Goal: Transaction & Acquisition: Download file/media

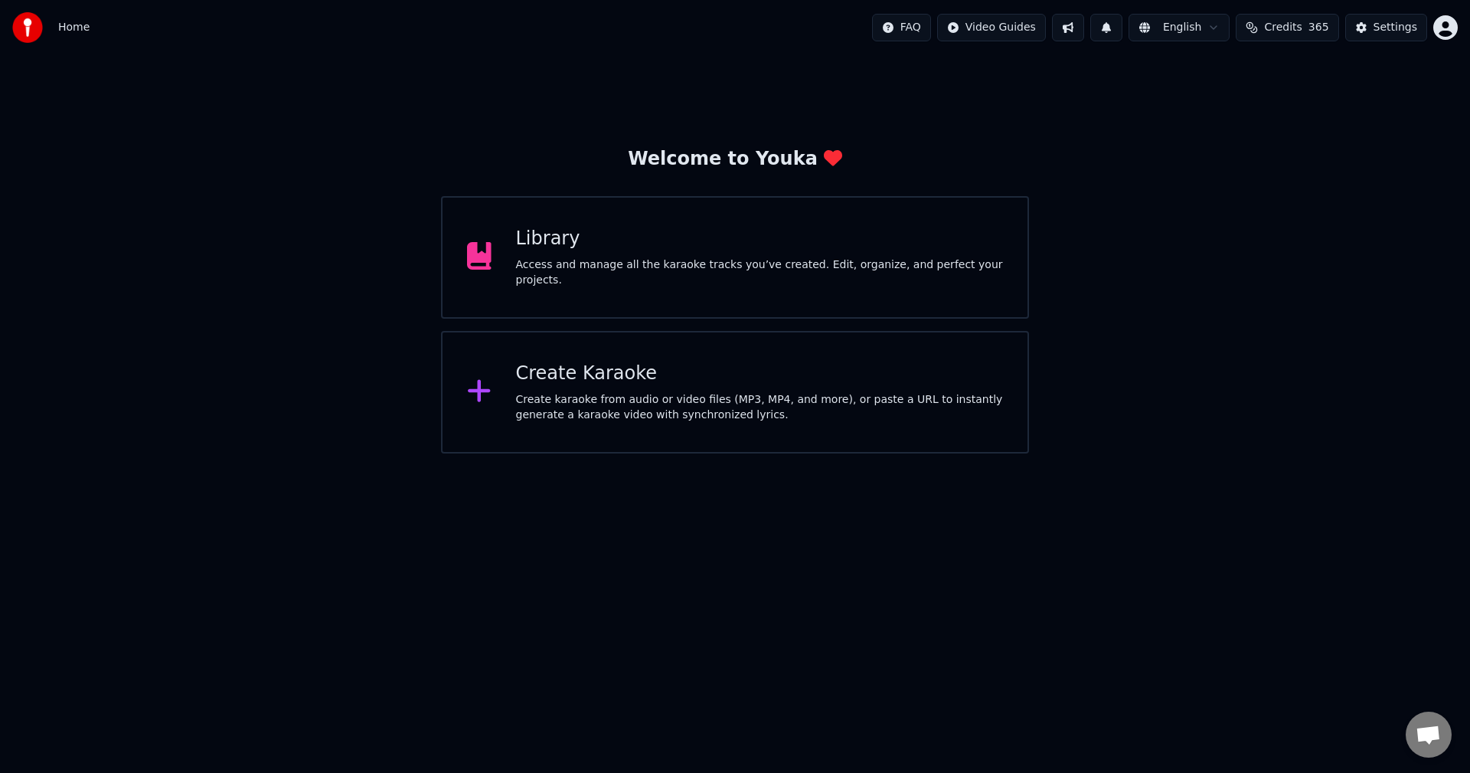
click at [699, 251] on div "Library" at bounding box center [760, 239] width 488 height 25
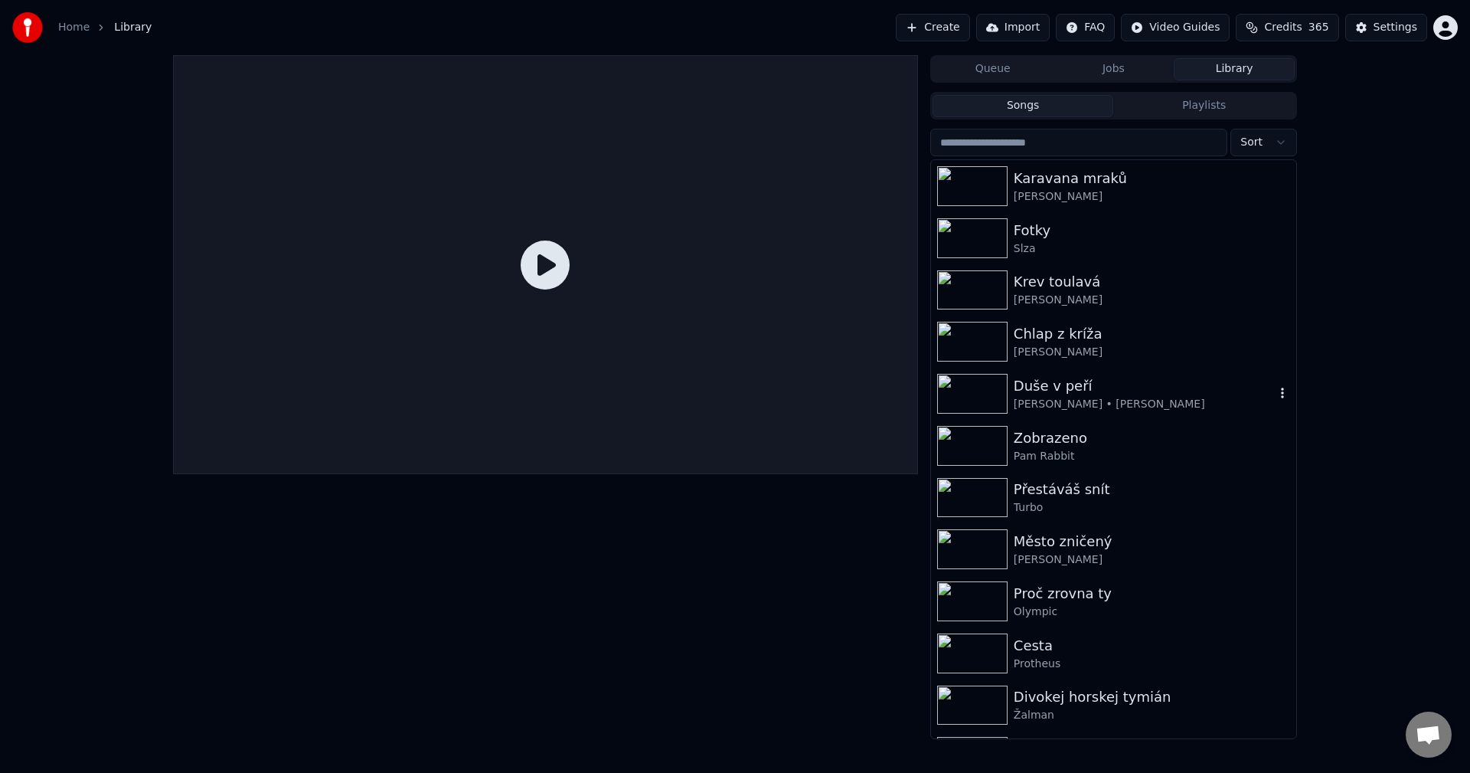
click at [1108, 378] on div "Duše v peří" at bounding box center [1144, 385] width 261 height 21
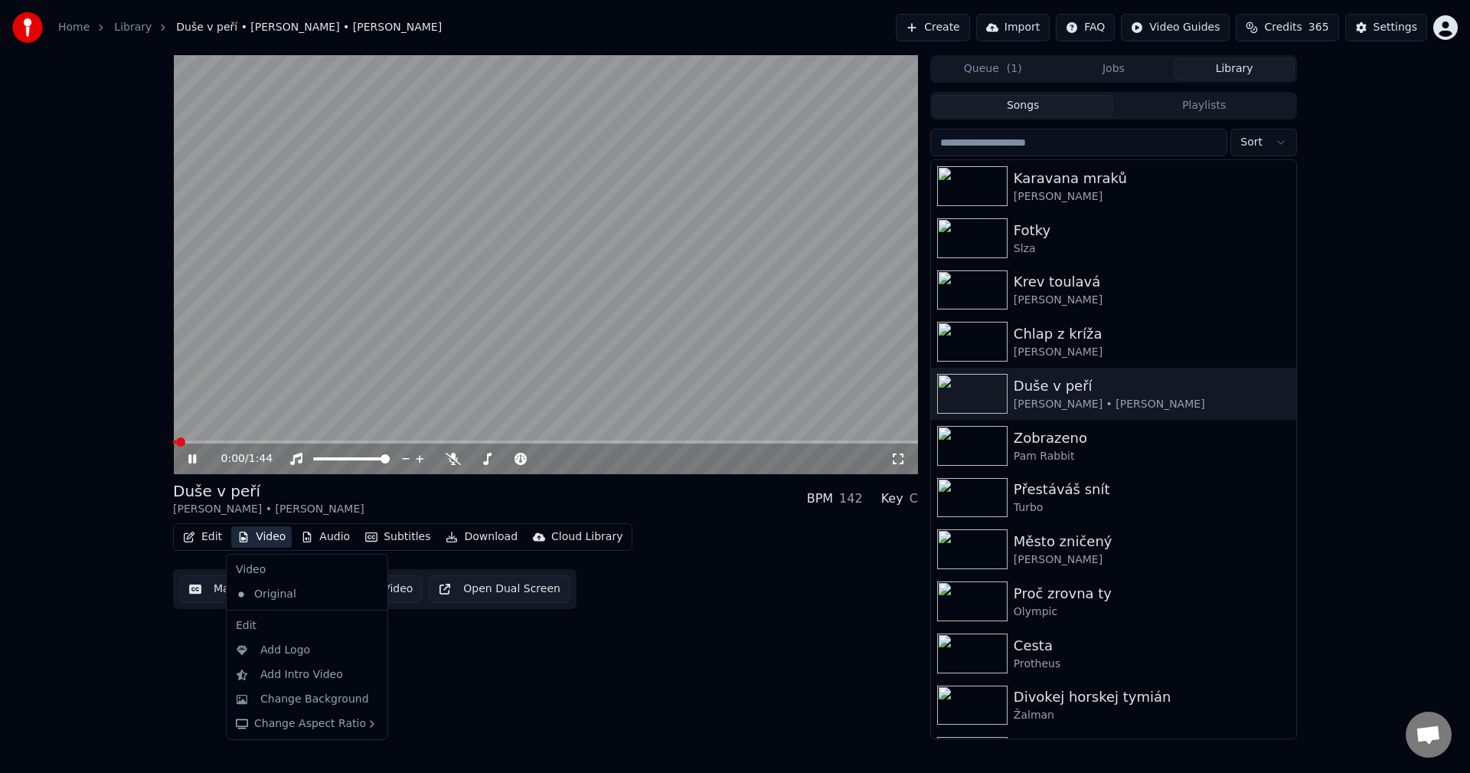
click at [259, 527] on button "Video" at bounding box center [261, 536] width 60 height 21
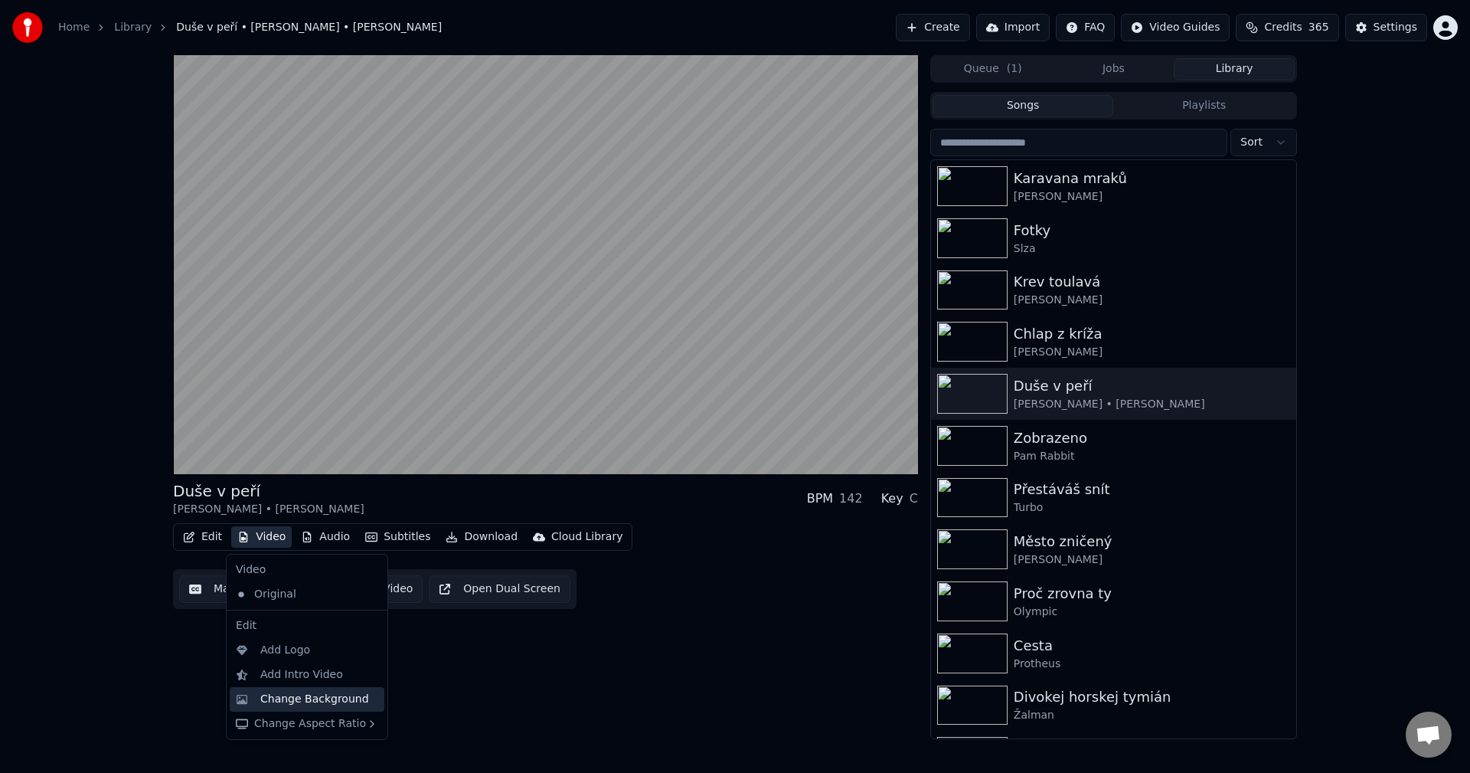
click at [286, 694] on div "Change Background" at bounding box center [314, 698] width 109 height 15
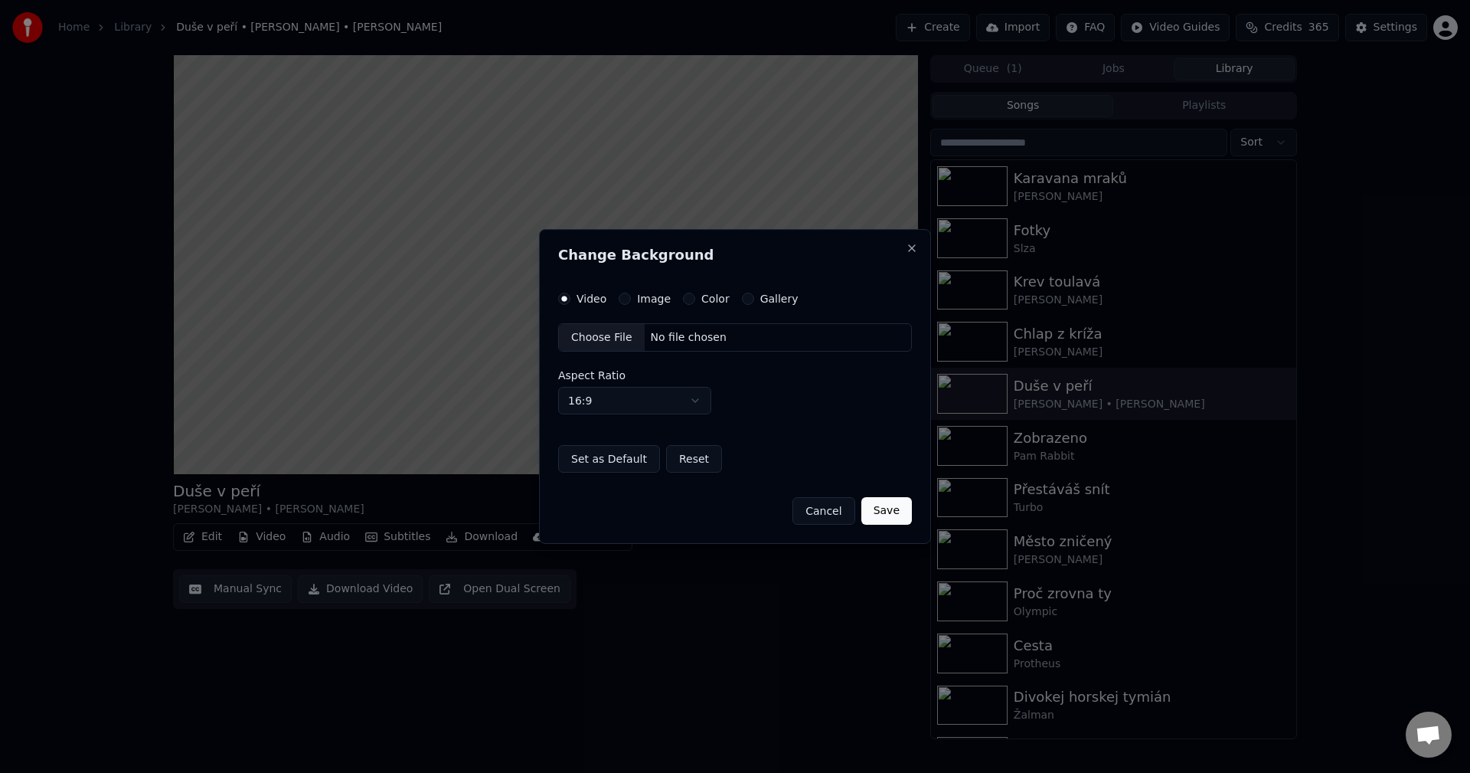
click at [643, 297] on label "Image" at bounding box center [654, 298] width 34 height 11
click at [631, 297] on button "Image" at bounding box center [625, 299] width 12 height 12
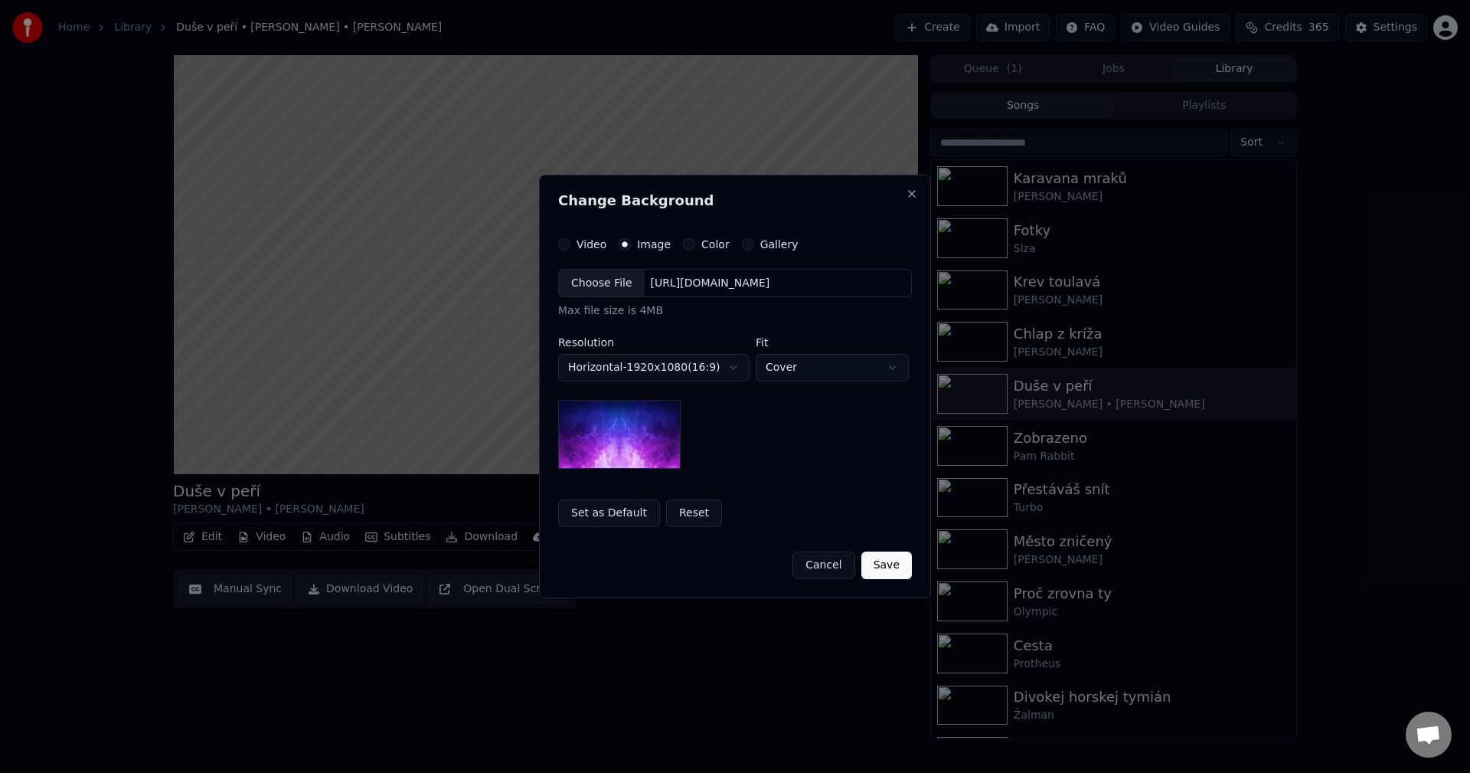
click at [714, 299] on div "Choose File [URL][DOMAIN_NAME] Max file size is 4MB" at bounding box center [735, 294] width 354 height 51
click at [714, 282] on div "[URL][DOMAIN_NAME]" at bounding box center [711, 283] width 132 height 15
click at [667, 372] on body "**********" at bounding box center [735, 386] width 1470 height 773
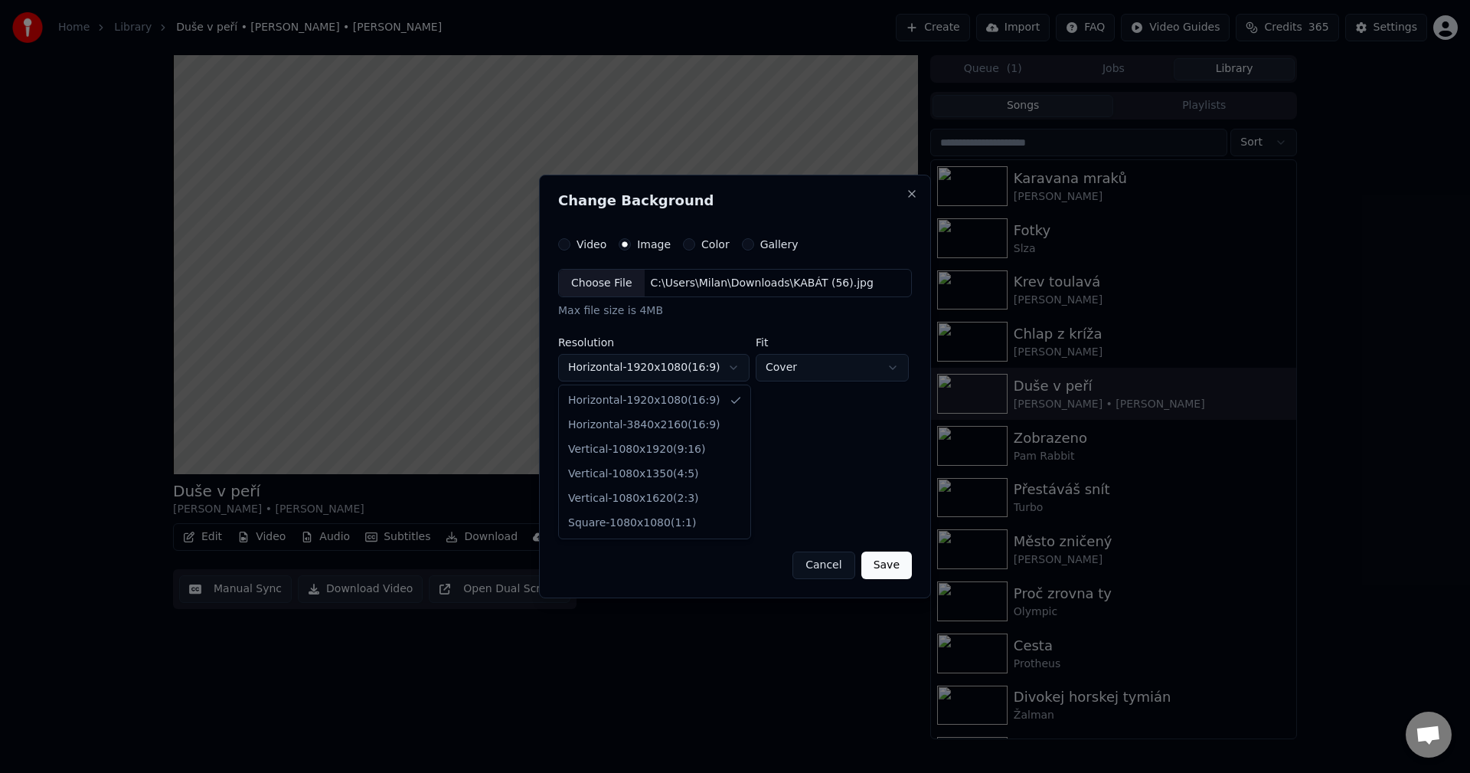
select select "*********"
click at [905, 564] on button "Save" at bounding box center [886, 565] width 51 height 28
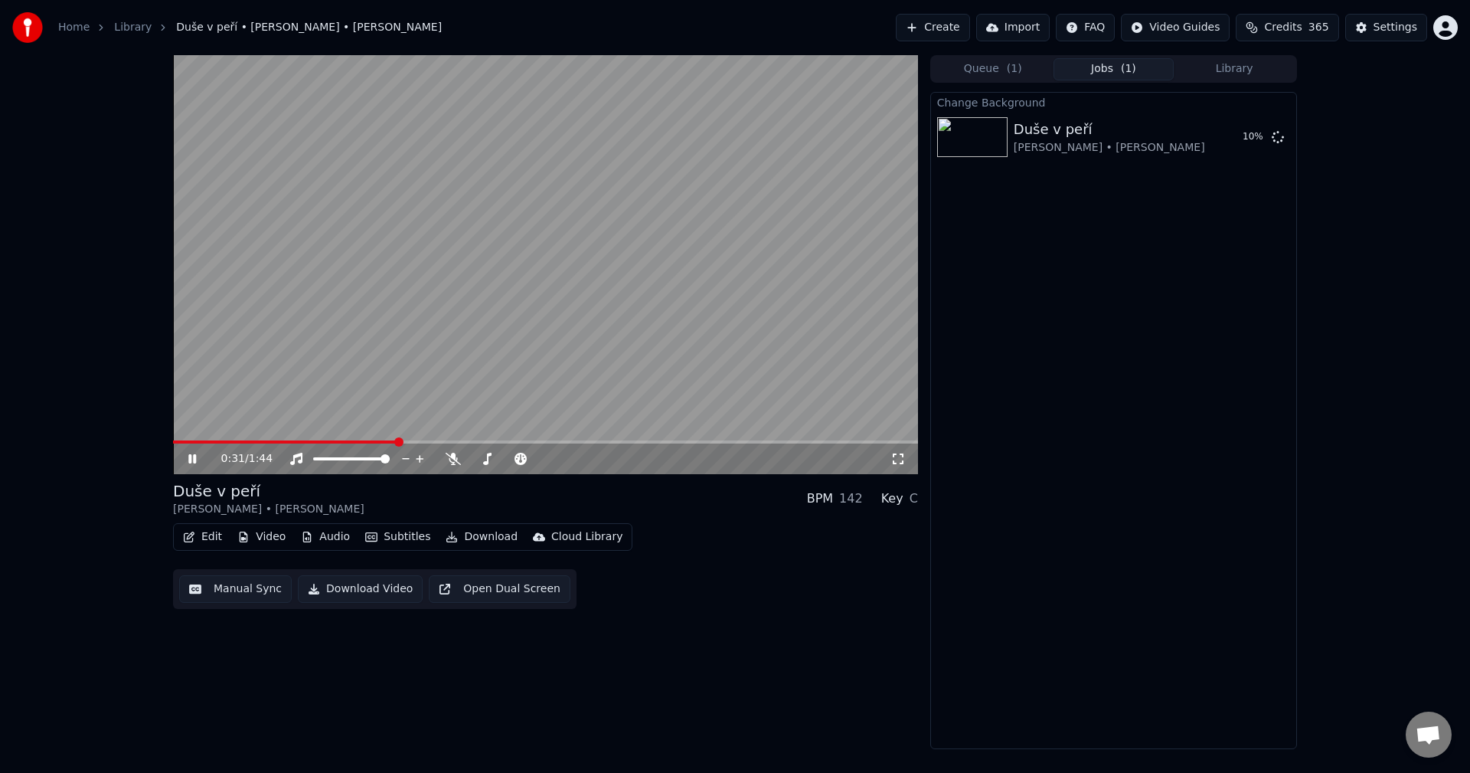
click at [188, 463] on icon at bounding box center [203, 459] width 36 height 12
click at [203, 535] on button "Edit" at bounding box center [202, 536] width 51 height 21
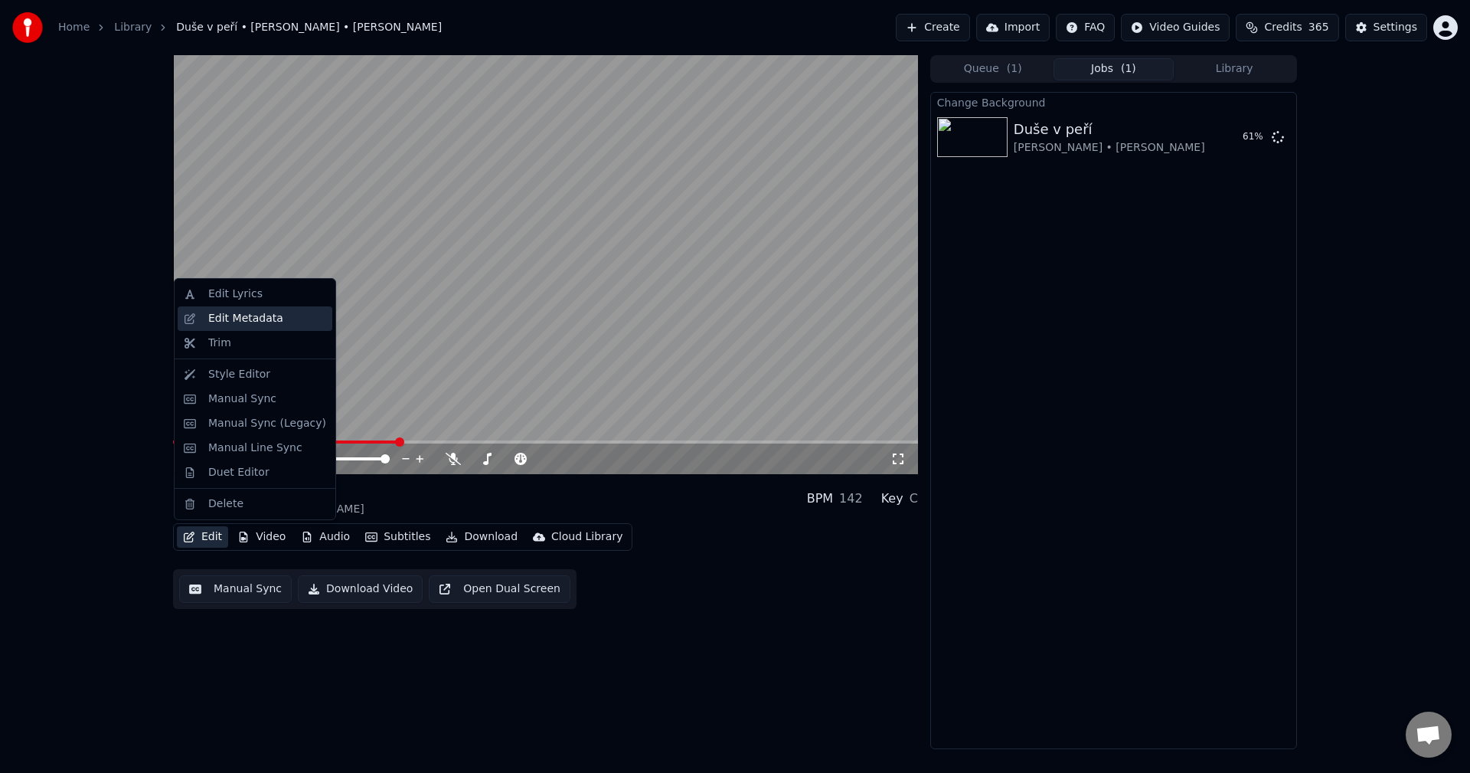
click at [218, 325] on div "Edit Metadata" at bounding box center [245, 318] width 75 height 15
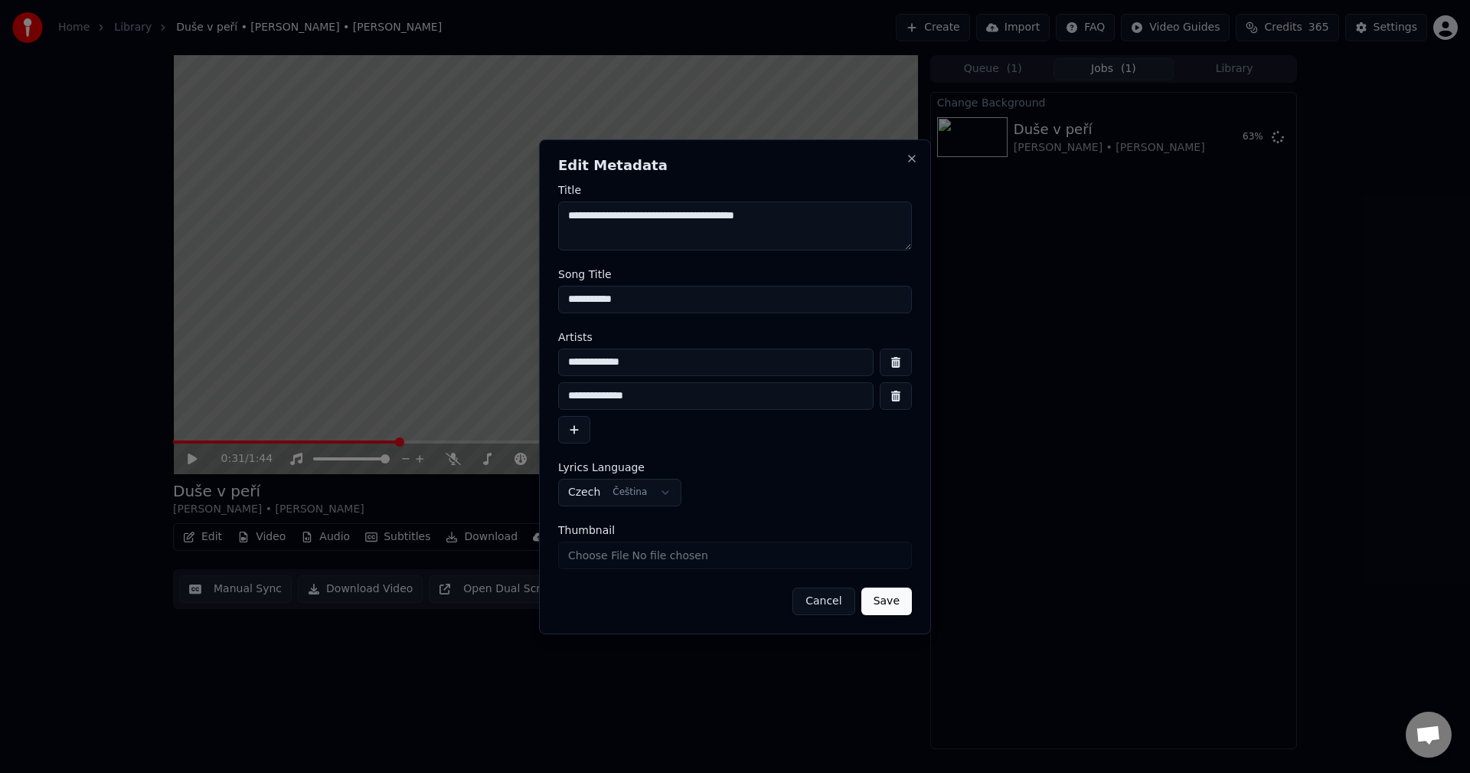
drag, startPoint x: 704, startPoint y: 213, endPoint x: 562, endPoint y: 224, distance: 142.1
click at [562, 224] on textarea "**********" at bounding box center [735, 225] width 354 height 49
drag, startPoint x: 641, startPoint y: 294, endPoint x: 477, endPoint y: 303, distance: 164.1
click at [479, 302] on body "**********" at bounding box center [735, 386] width 1470 height 773
drag, startPoint x: 705, startPoint y: 222, endPoint x: 554, endPoint y: 222, distance: 150.9
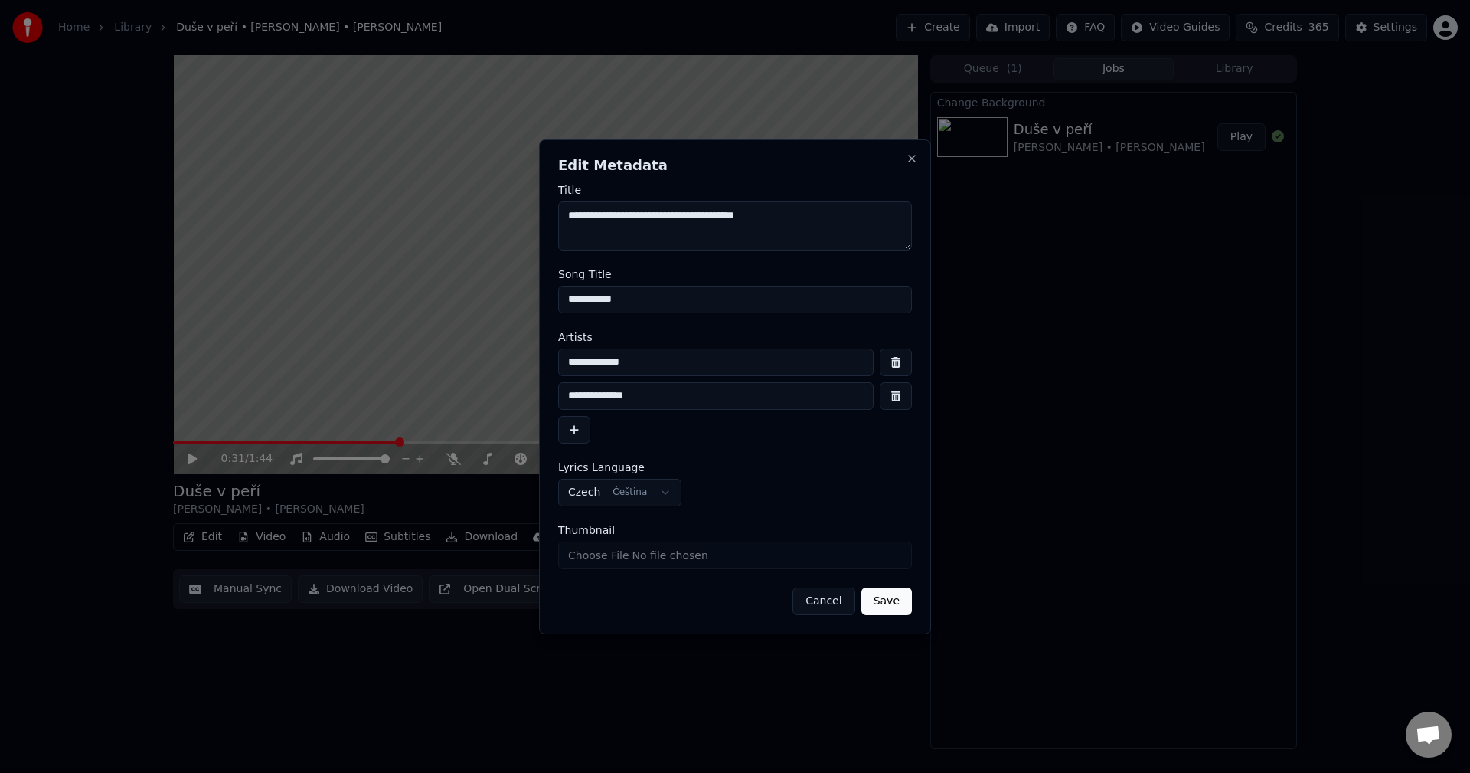
click at [554, 222] on div "**********" at bounding box center [735, 386] width 392 height 495
click at [912, 163] on button "Close" at bounding box center [912, 158] width 12 height 12
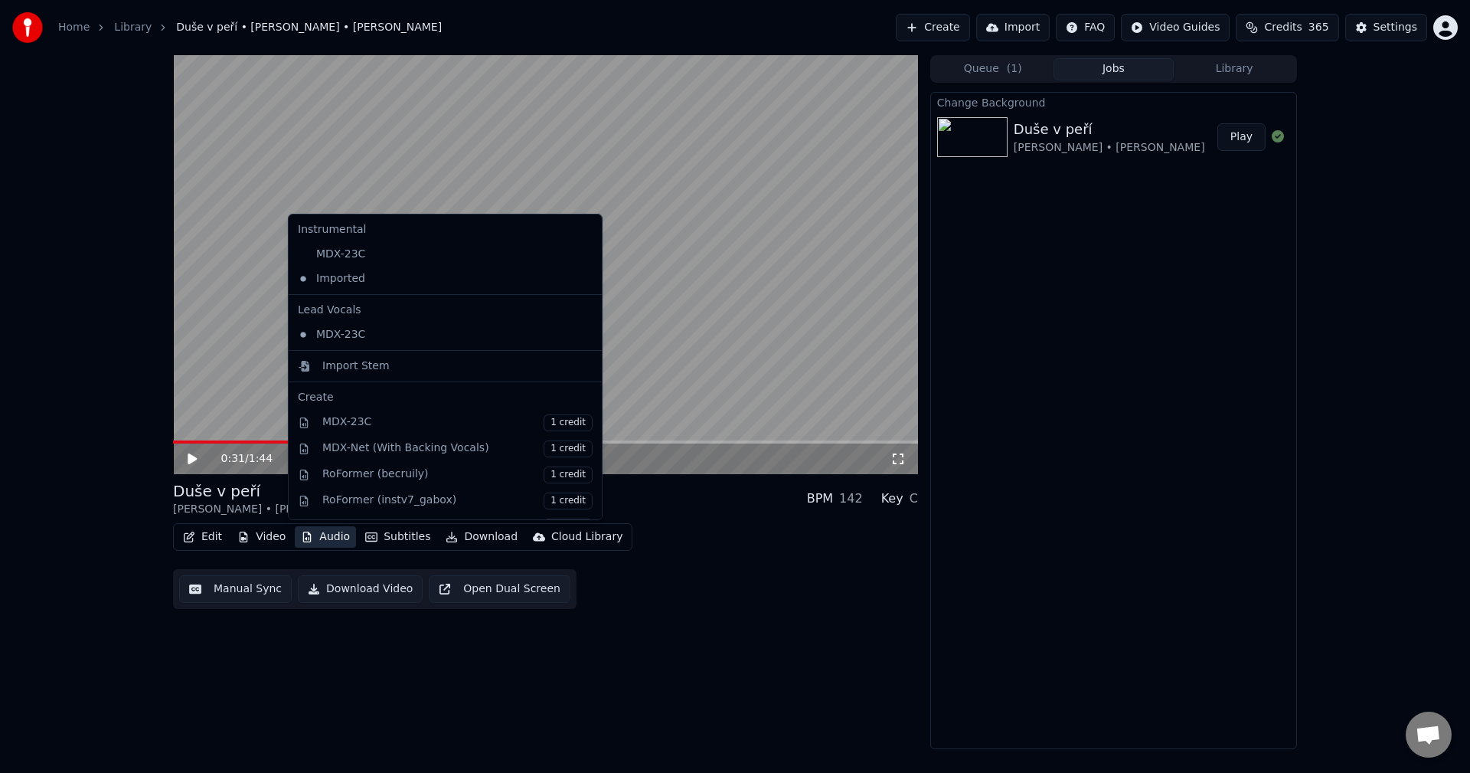
click at [325, 544] on button "Audio" at bounding box center [325, 536] width 61 height 21
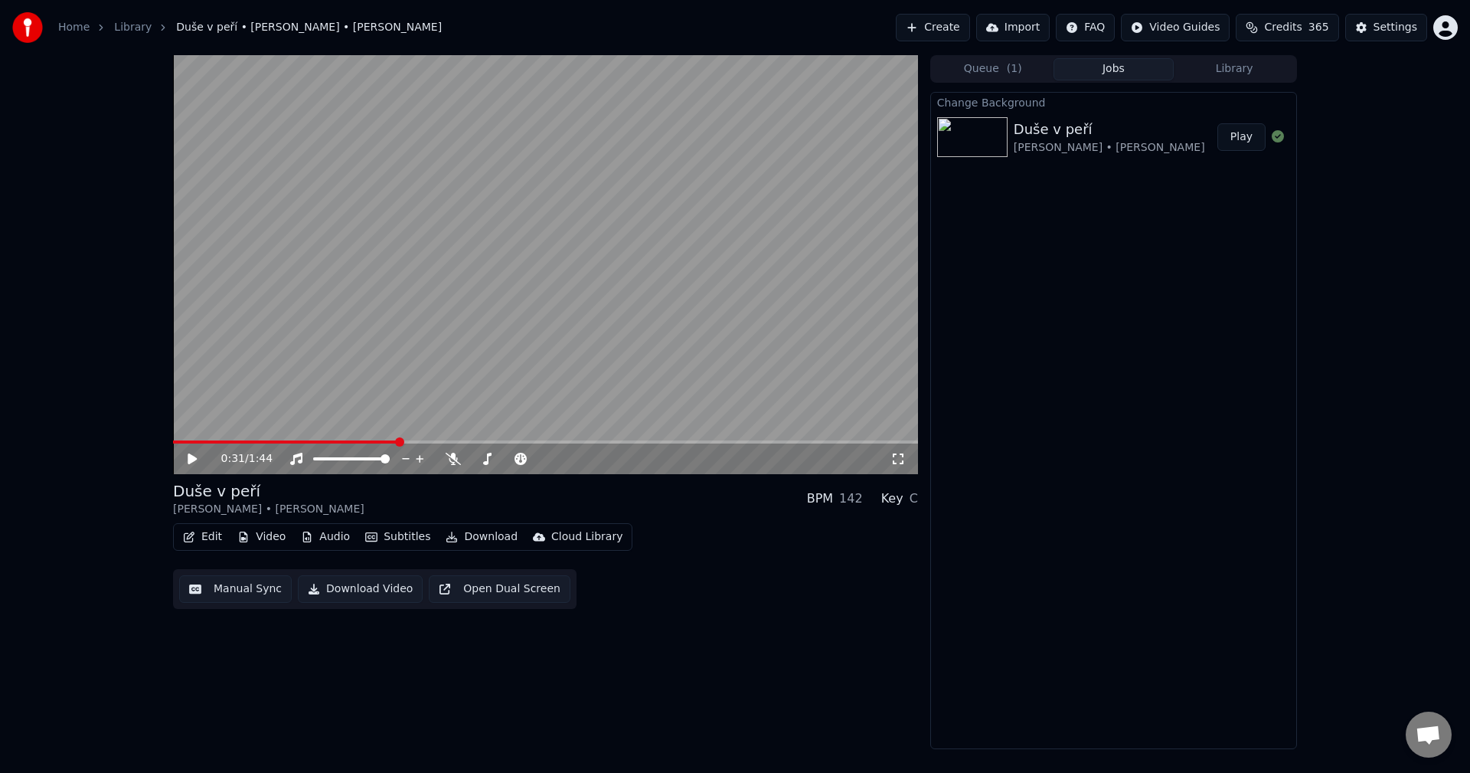
click at [401, 698] on div "0:31 / 1:44 Duše v peří [PERSON_NAME] • [PERSON_NAME] BPM 142 Key C Edit Video …" at bounding box center [545, 402] width 745 height 694
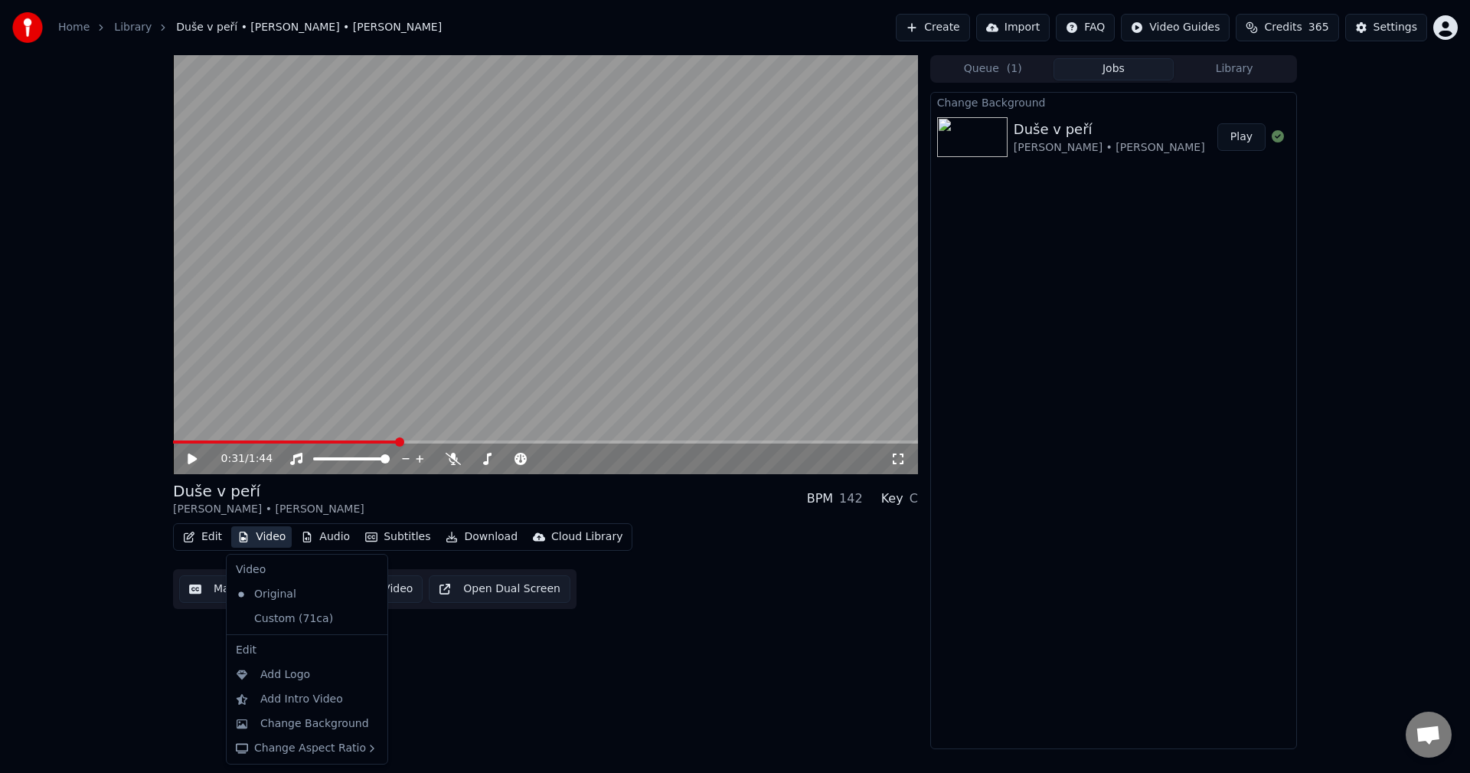
click at [259, 538] on button "Video" at bounding box center [261, 536] width 60 height 21
click at [259, 537] on button "Video" at bounding box center [261, 536] width 60 height 21
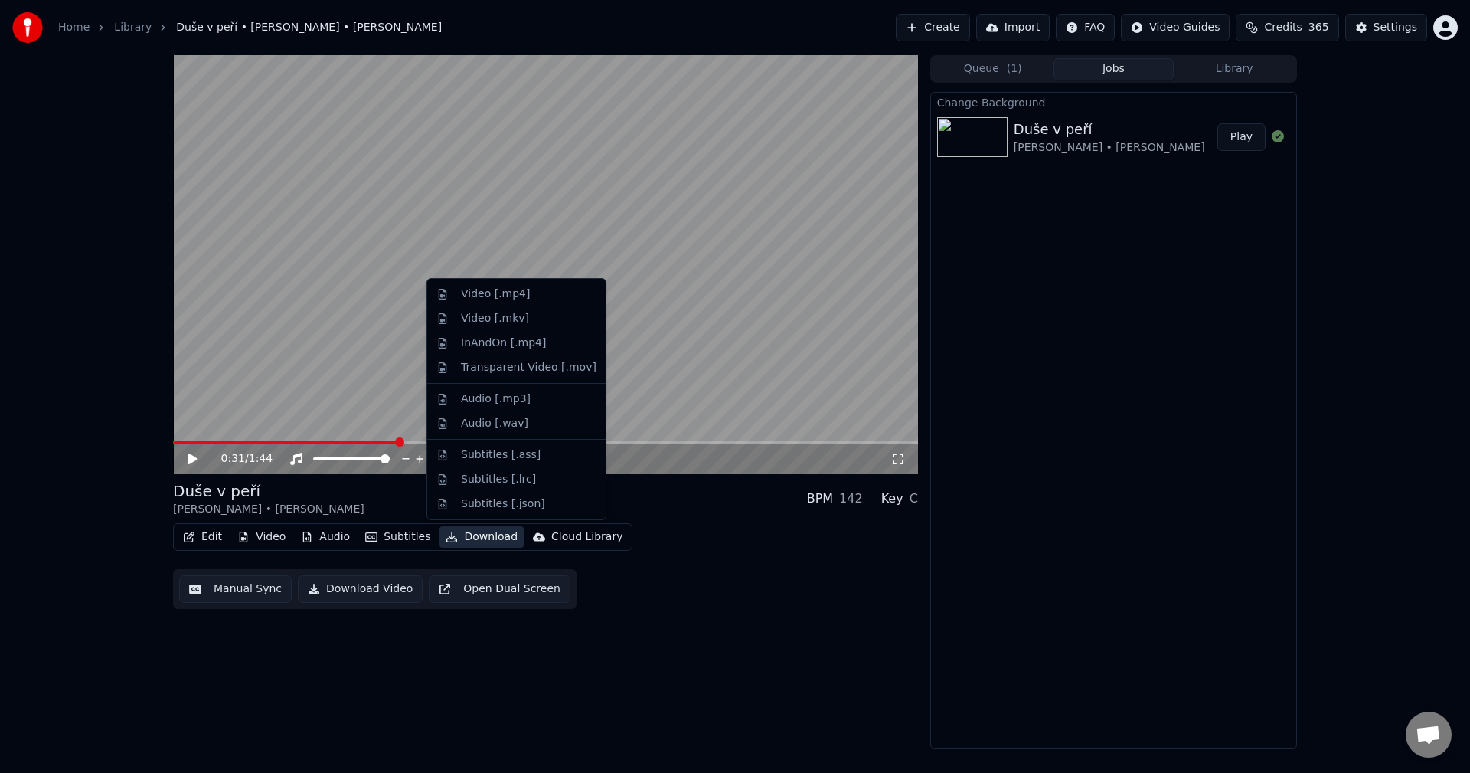
click at [472, 535] on button "Download" at bounding box center [482, 536] width 84 height 21
drag, startPoint x: 509, startPoint y: 300, endPoint x: 528, endPoint y: 325, distance: 31.7
click at [508, 300] on div "Video [.mp4]" at bounding box center [495, 293] width 69 height 15
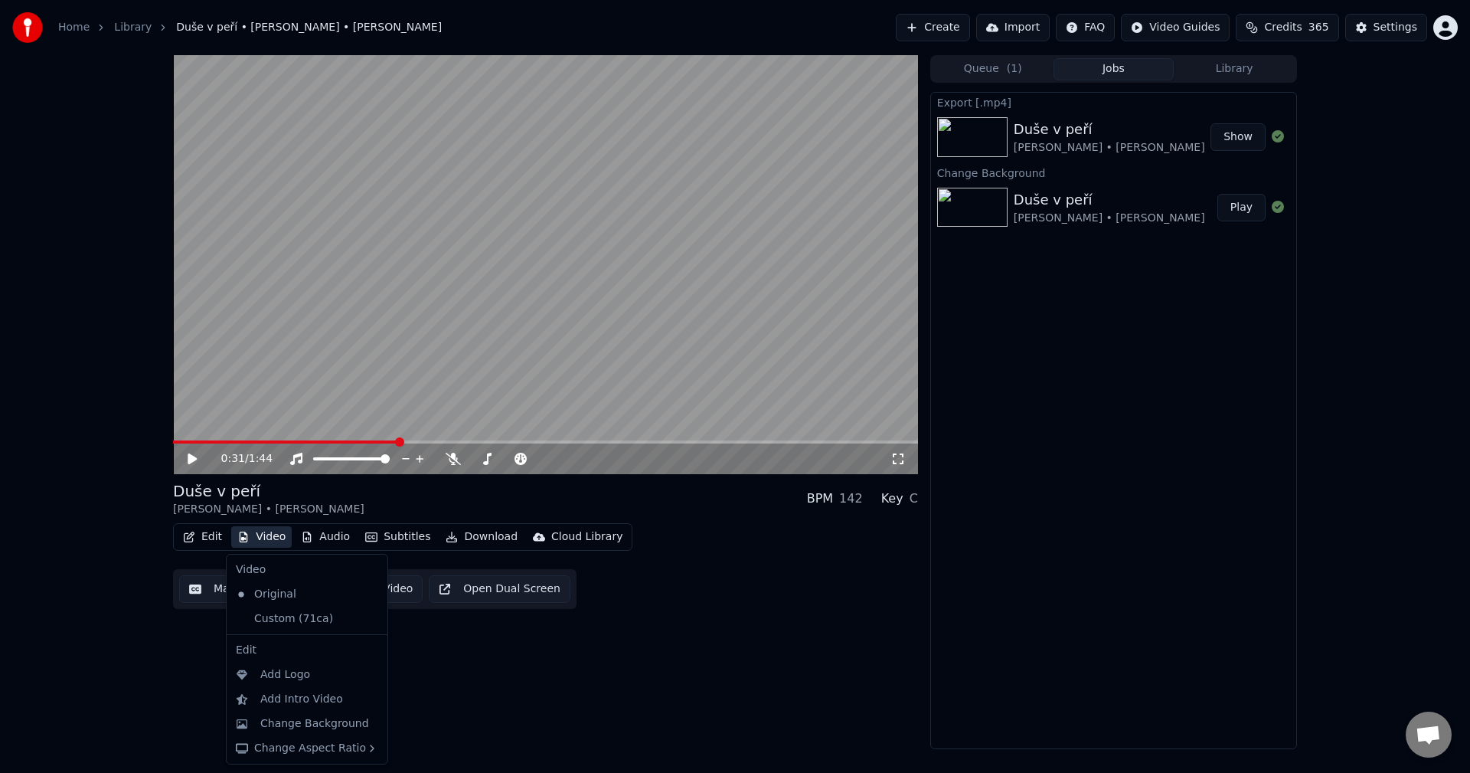
click at [260, 531] on button "Video" at bounding box center [261, 536] width 60 height 21
click at [281, 613] on div "Custom (71ca)" at bounding box center [296, 618] width 132 height 25
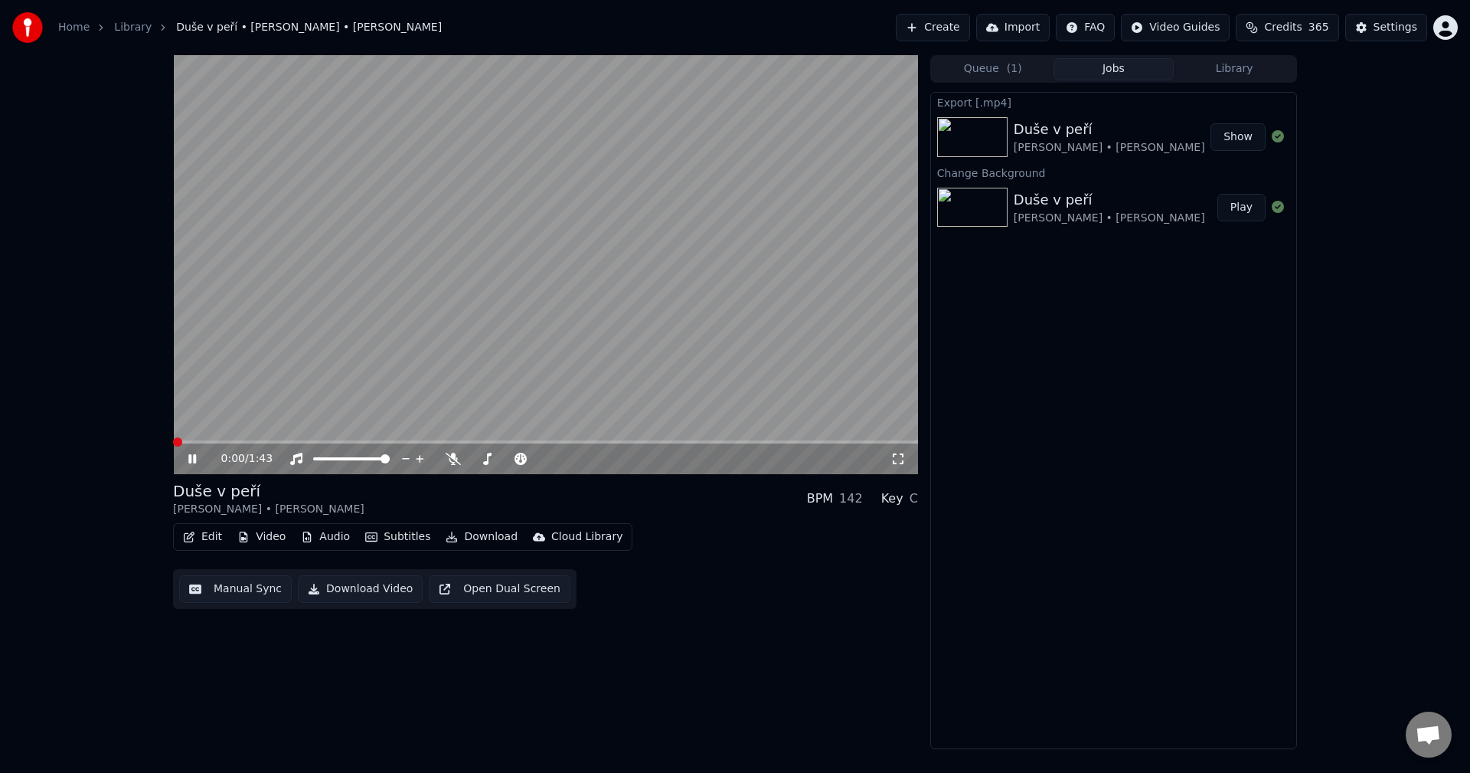
click at [338, 538] on button "Audio" at bounding box center [325, 536] width 61 height 21
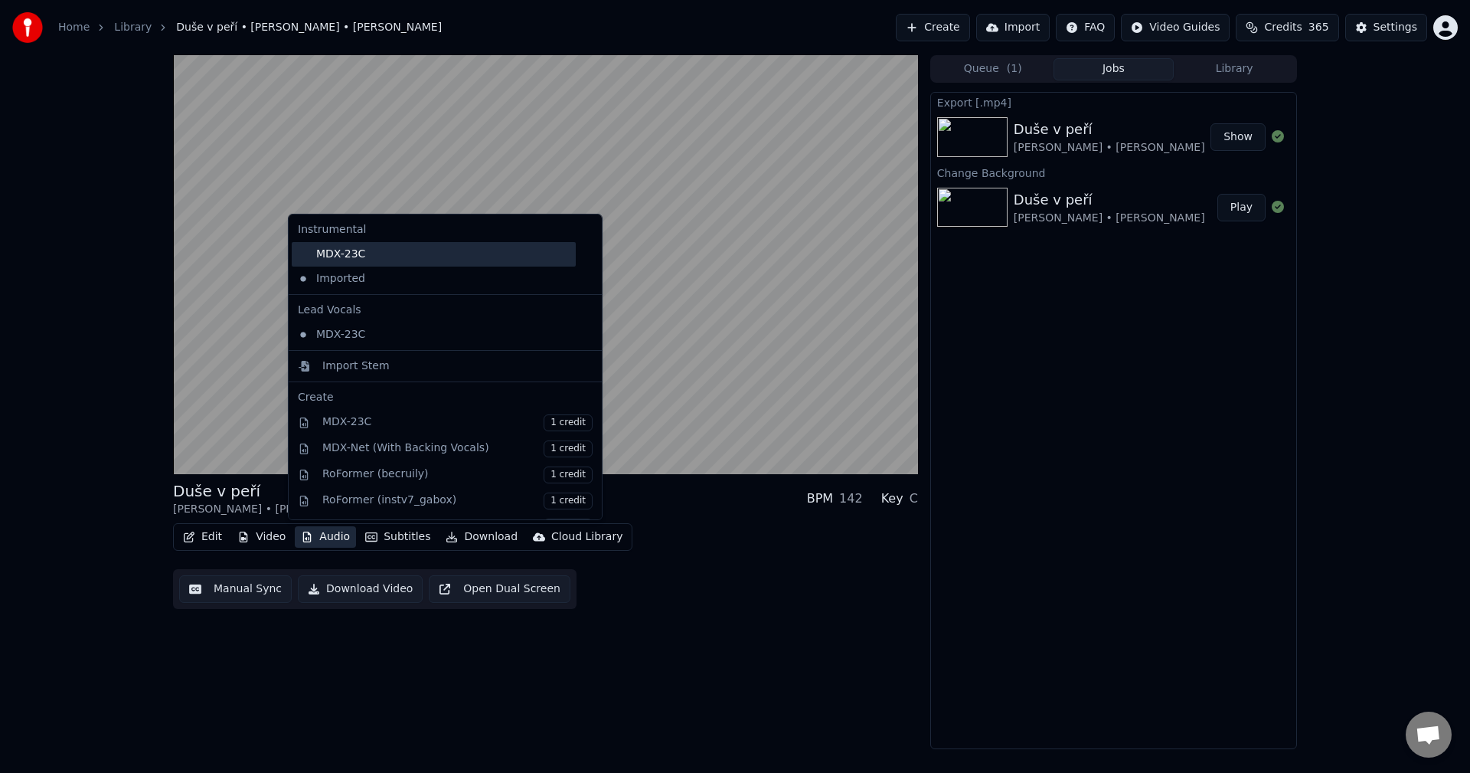
click at [408, 255] on div "MDX-23C" at bounding box center [434, 254] width 284 height 25
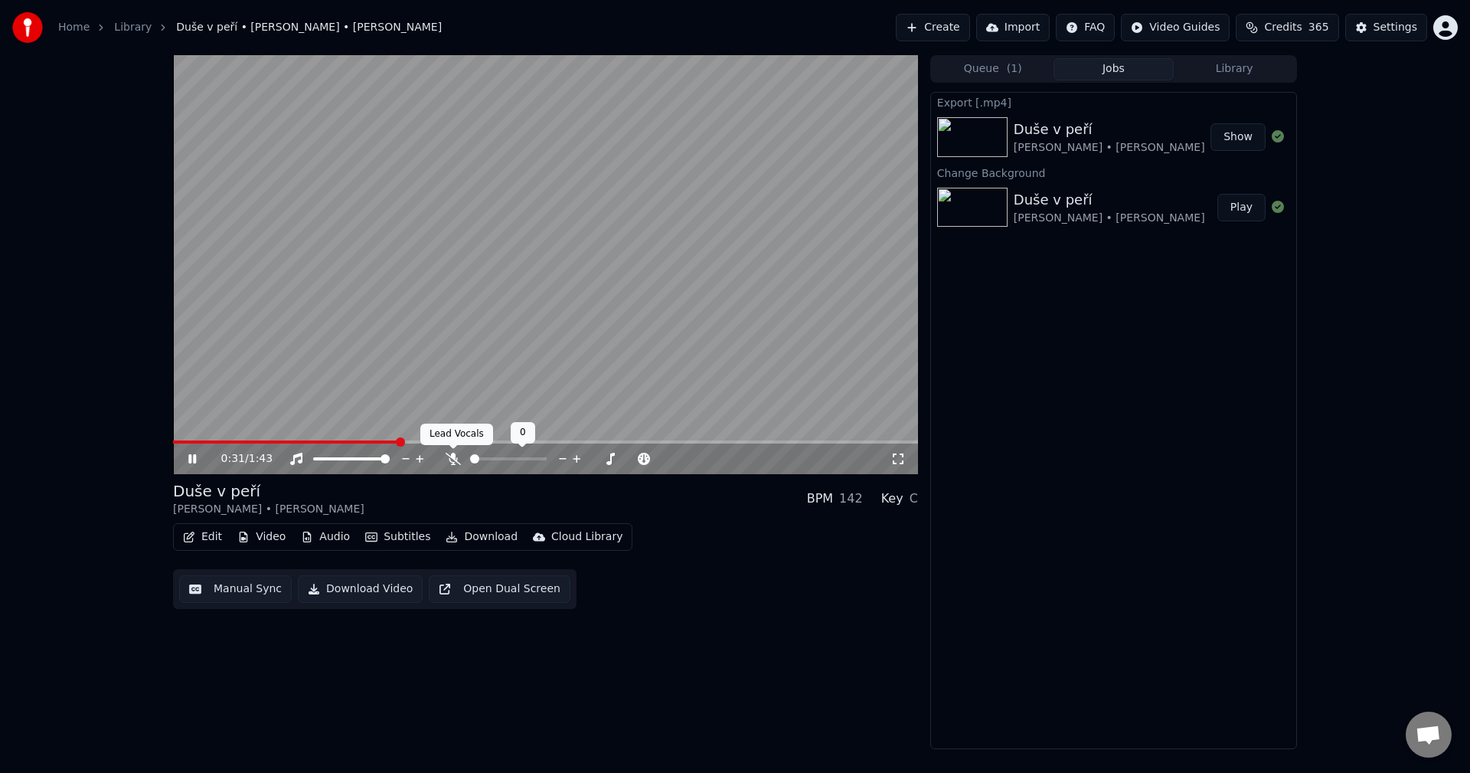
drag, startPoint x: 453, startPoint y: 456, endPoint x: 418, endPoint y: 467, distance: 37.1
click at [452, 456] on icon at bounding box center [453, 459] width 15 height 12
click at [201, 456] on icon at bounding box center [203, 459] width 36 height 12
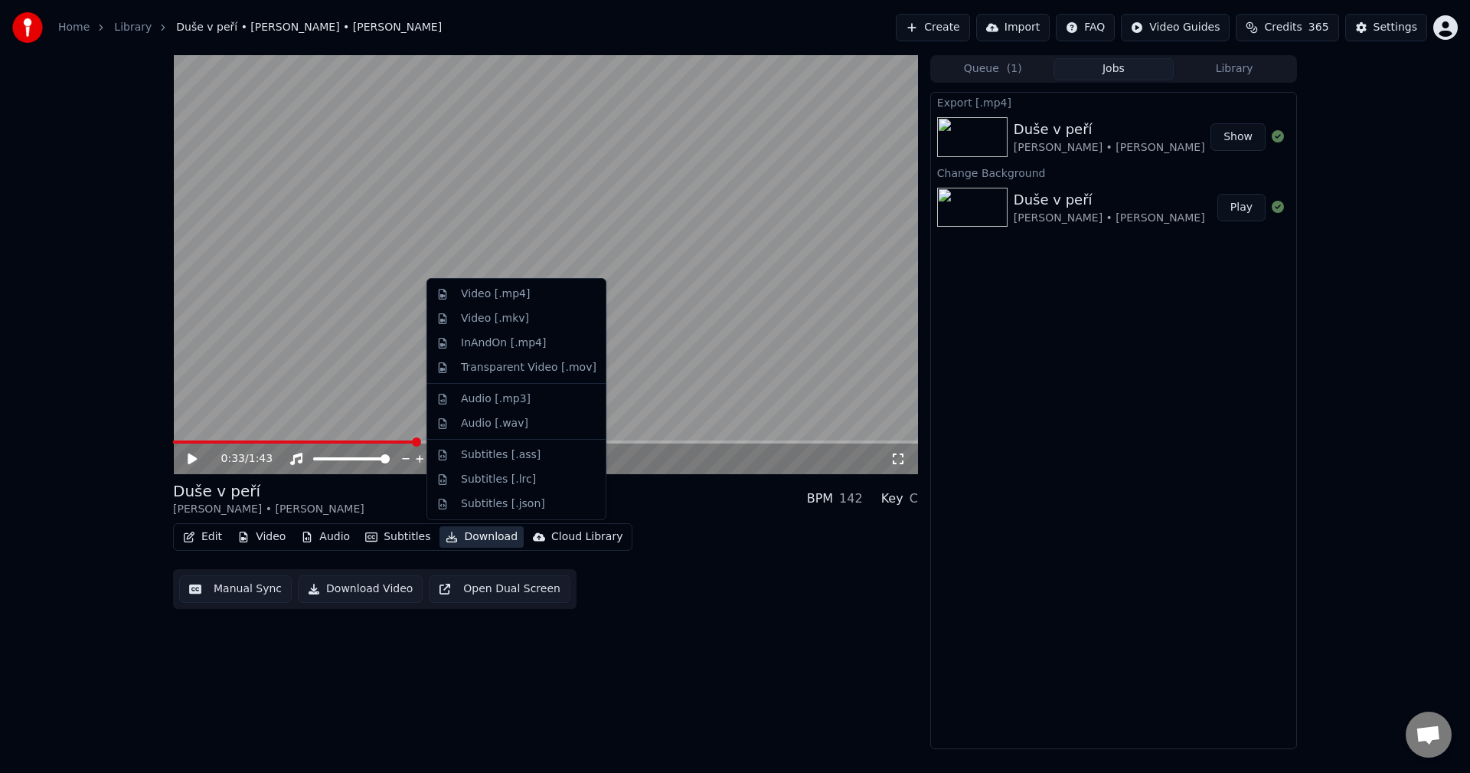
click at [473, 544] on button "Download" at bounding box center [482, 536] width 84 height 21
click at [528, 299] on div "Video [.mp4]" at bounding box center [529, 293] width 136 height 15
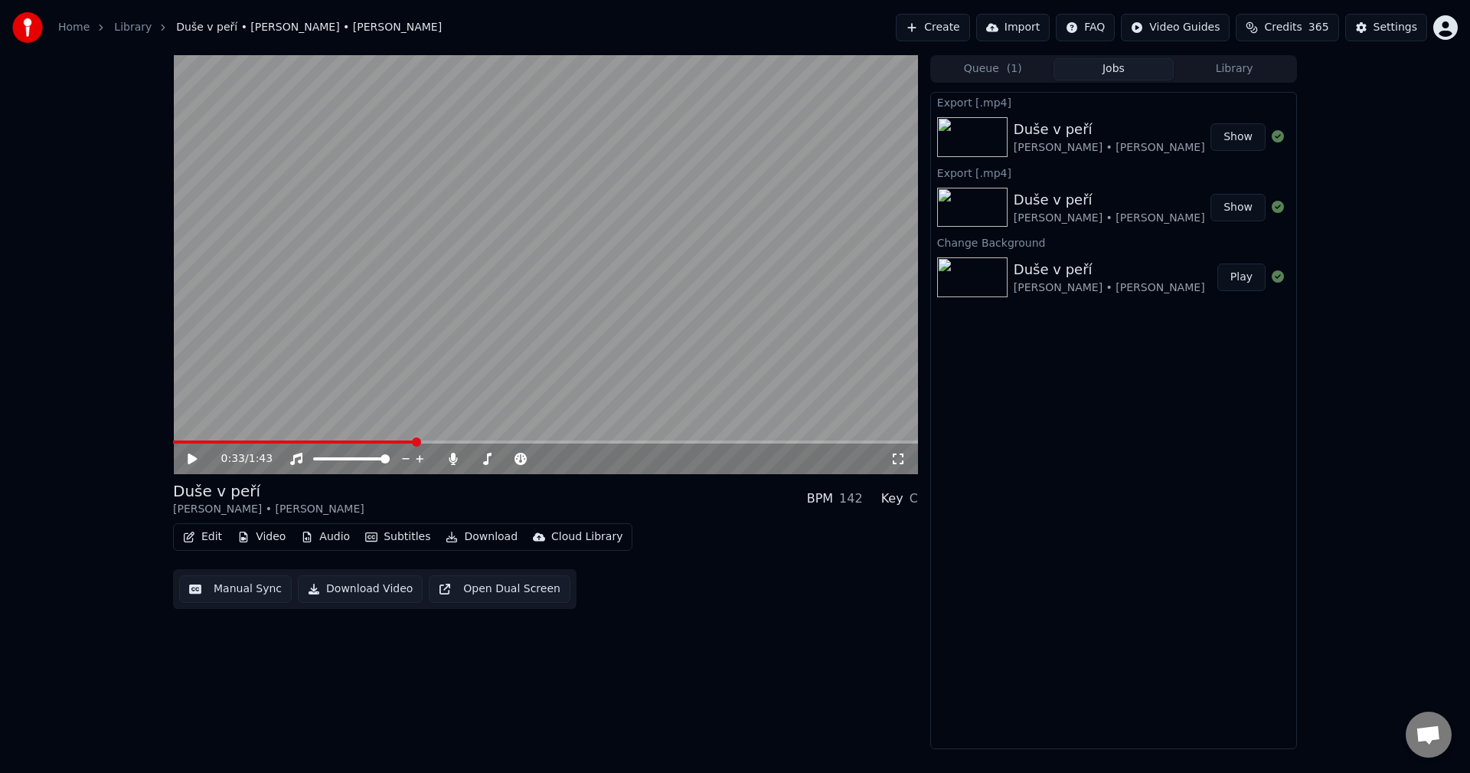
click at [207, 535] on button "Edit" at bounding box center [202, 536] width 51 height 21
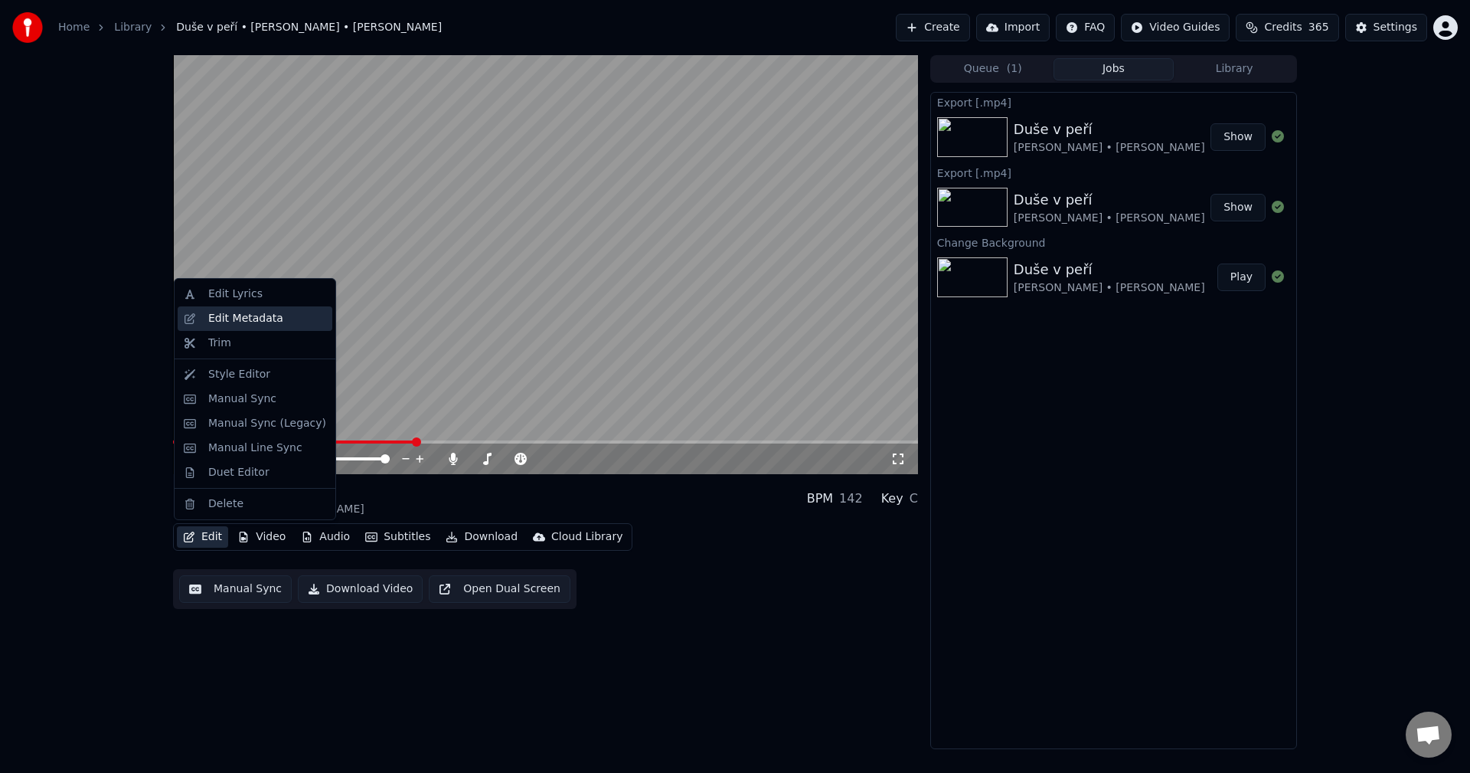
click at [283, 321] on div "Edit Metadata" at bounding box center [267, 318] width 118 height 15
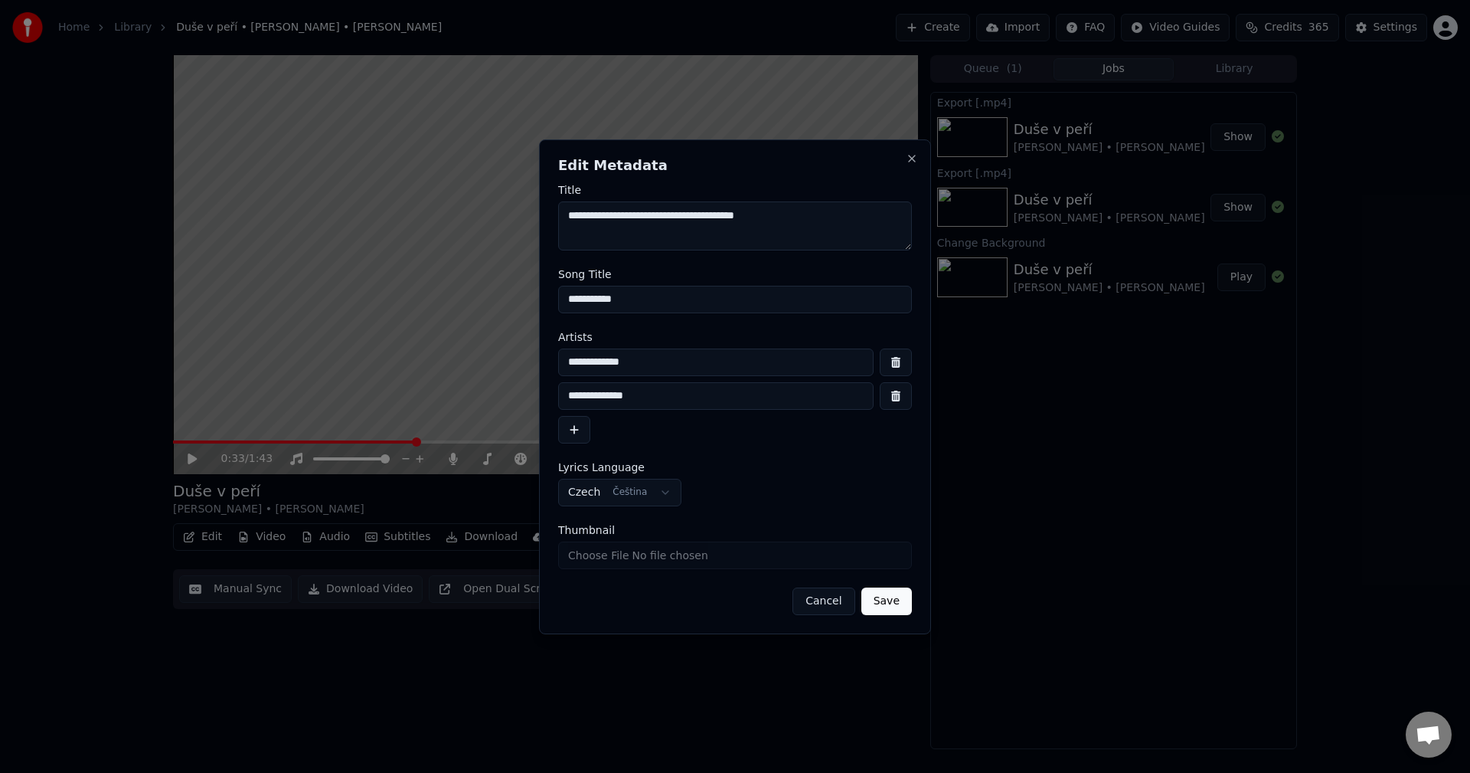
click at [664, 564] on input "Thumbnail" at bounding box center [735, 555] width 354 height 28
type input "**********"
click at [891, 610] on button "Save" at bounding box center [886, 601] width 51 height 28
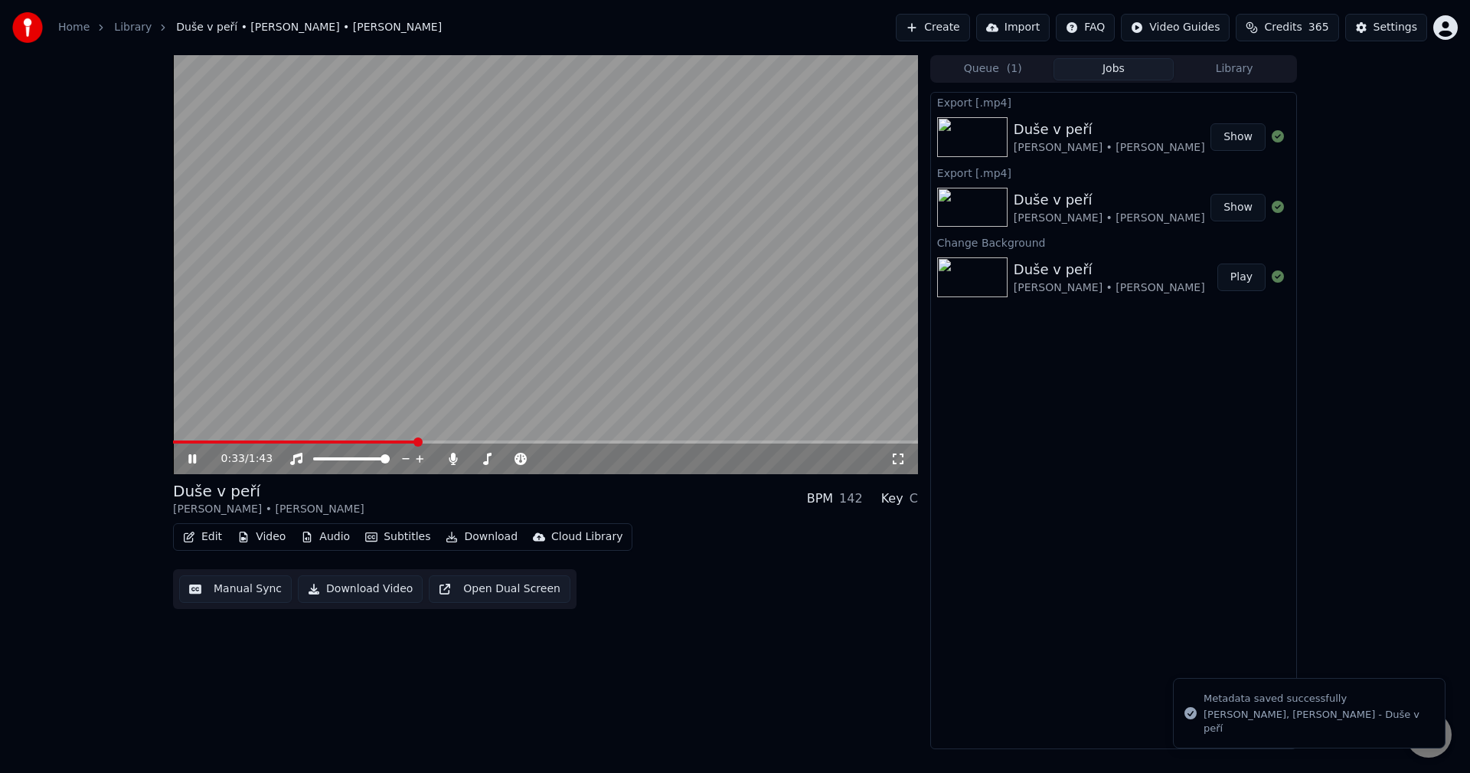
click at [1226, 70] on button "Library" at bounding box center [1234, 69] width 121 height 22
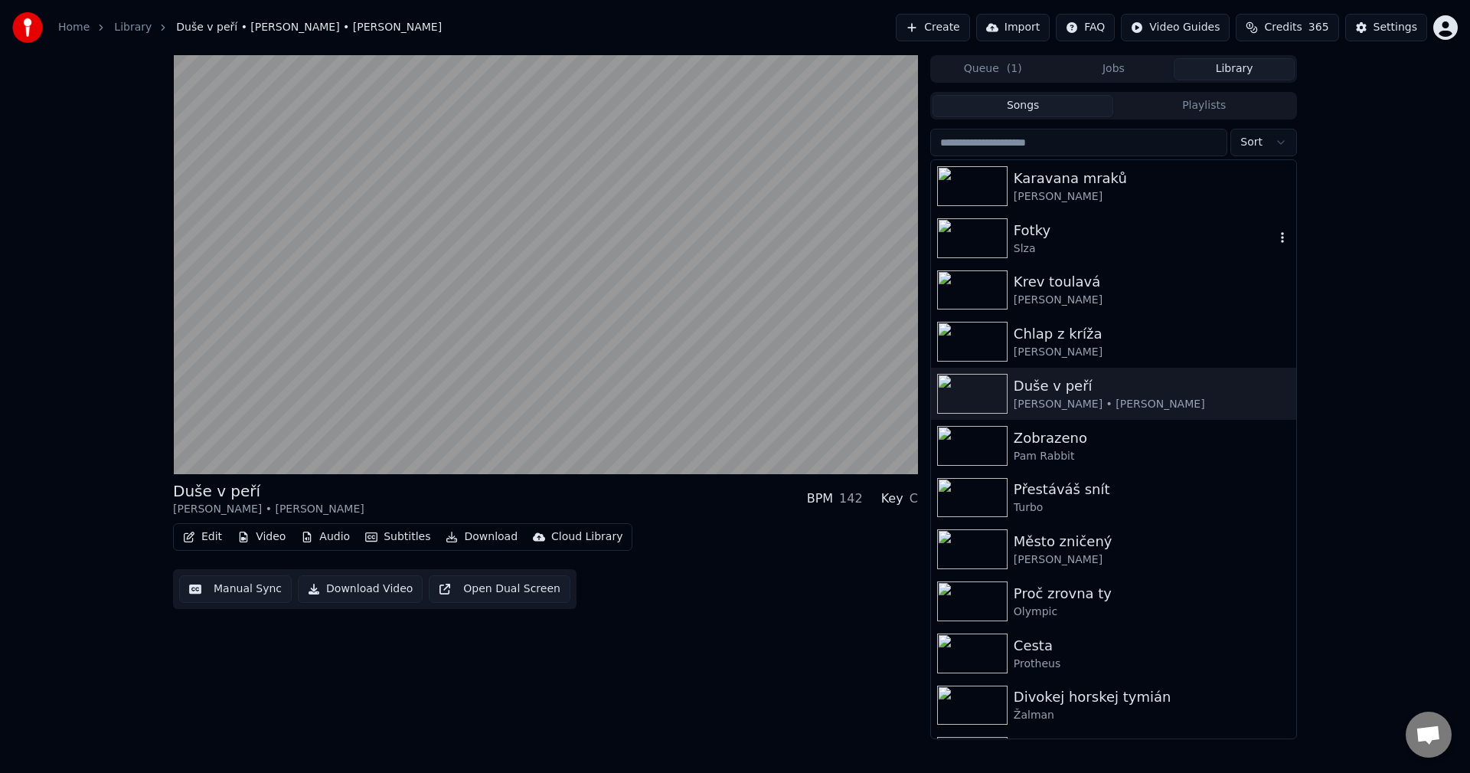
click at [1097, 235] on div "Fotky" at bounding box center [1144, 230] width 261 height 21
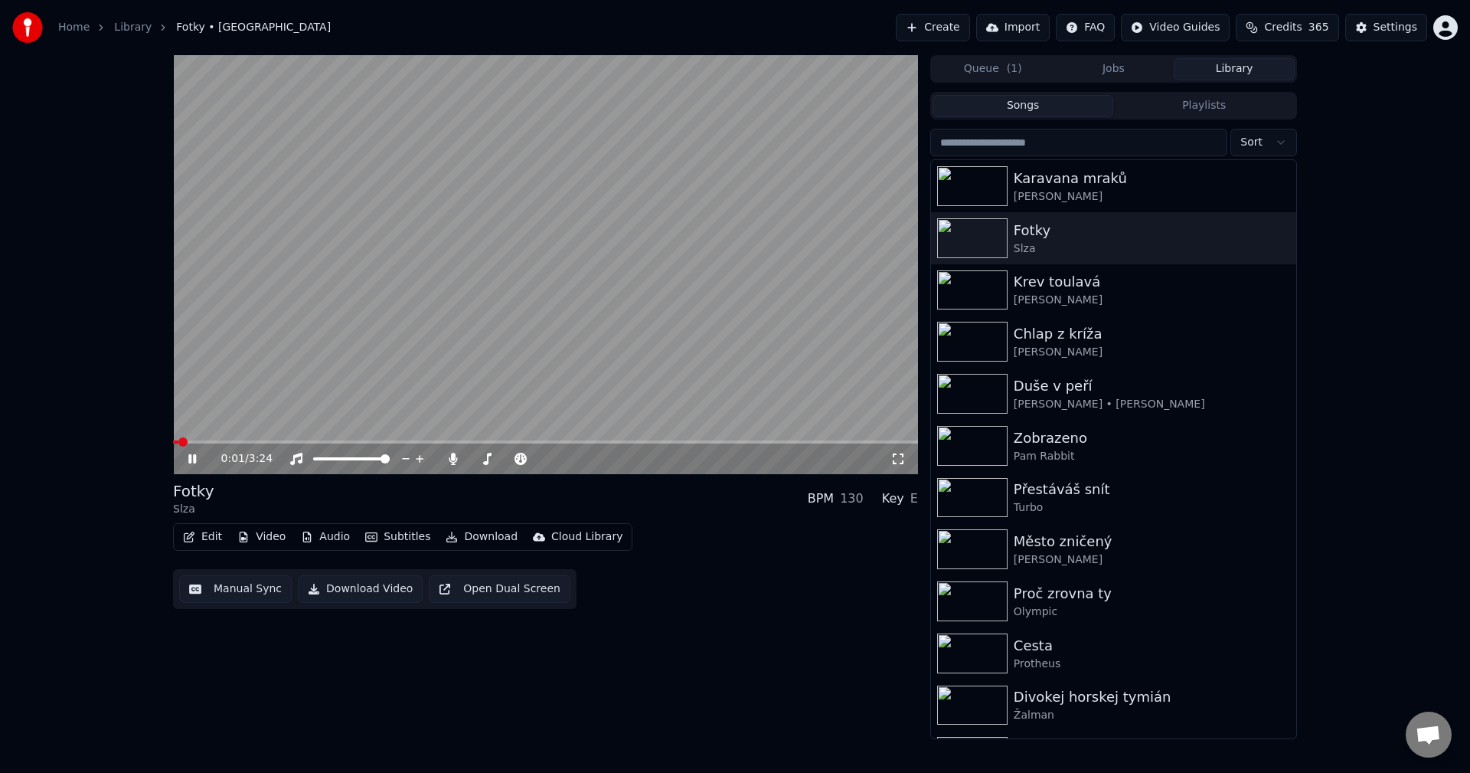
click at [195, 460] on icon at bounding box center [192, 458] width 8 height 9
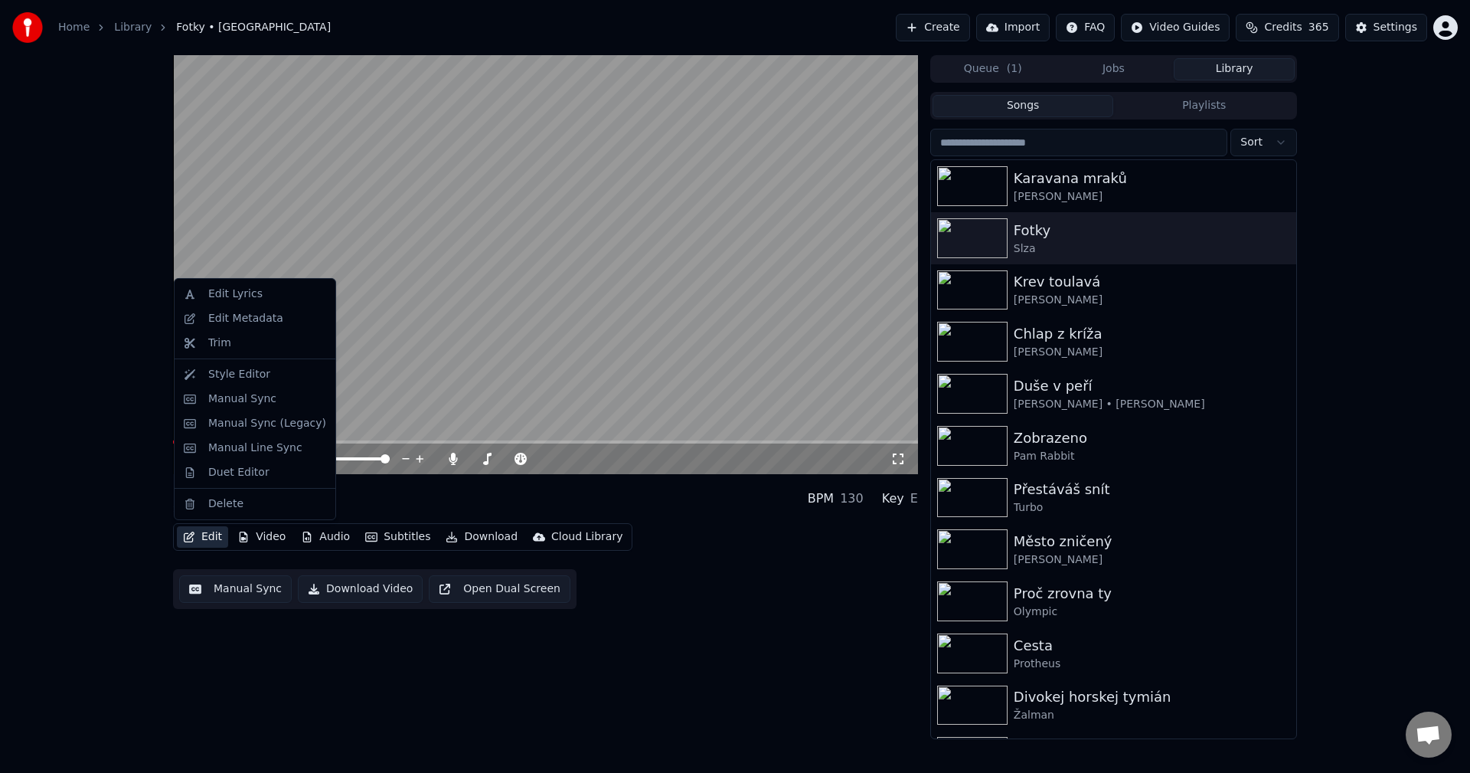
click at [205, 535] on button "Edit" at bounding box center [202, 536] width 51 height 21
click at [266, 316] on div "Edit Metadata" at bounding box center [245, 318] width 75 height 15
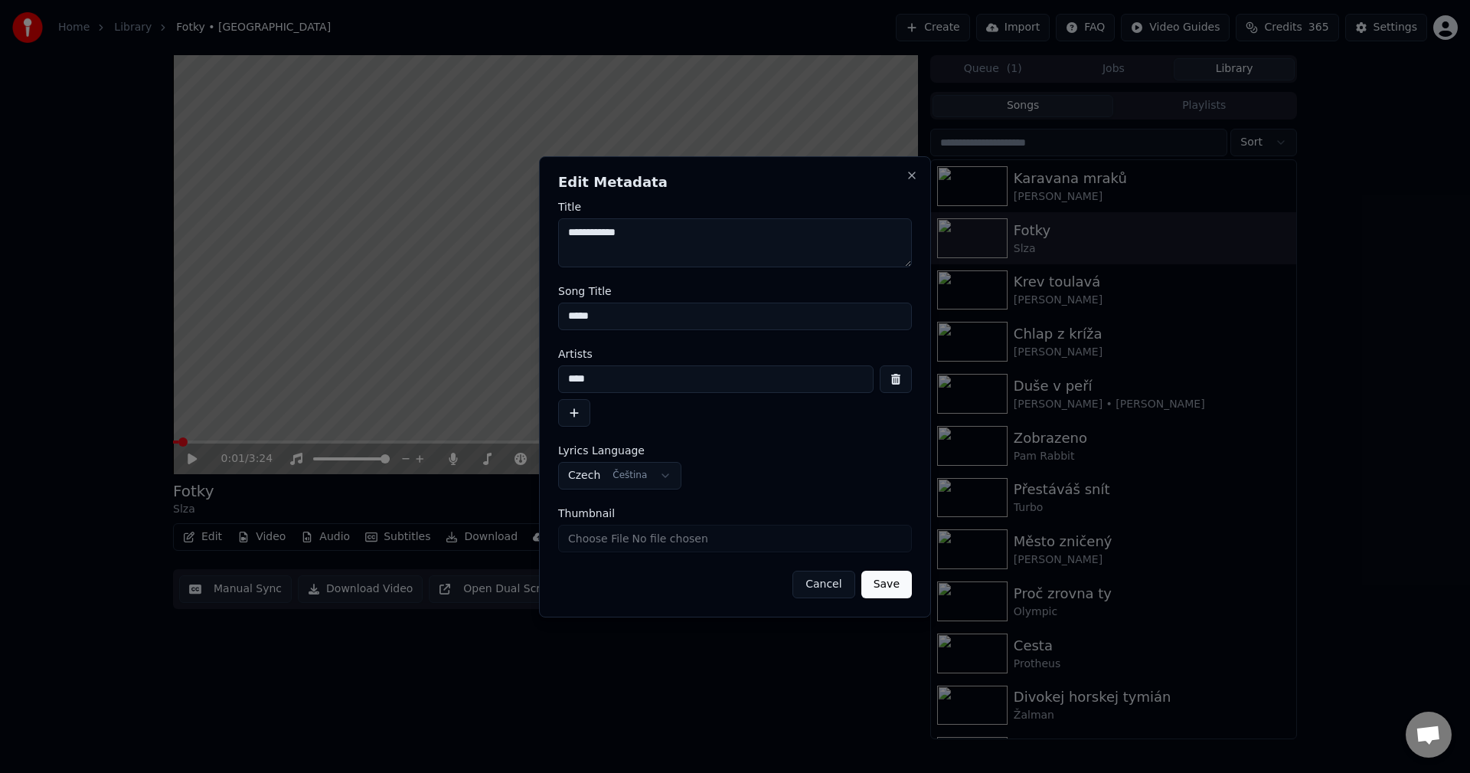
drag, startPoint x: 610, startPoint y: 321, endPoint x: 491, endPoint y: 331, distance: 119.1
click at [493, 330] on body "**********" at bounding box center [735, 386] width 1470 height 773
drag, startPoint x: 610, startPoint y: 381, endPoint x: 423, endPoint y: 396, distance: 186.6
click at [423, 396] on body "**********" at bounding box center [735, 386] width 1470 height 773
drag, startPoint x: 584, startPoint y: 317, endPoint x: 440, endPoint y: 321, distance: 144.0
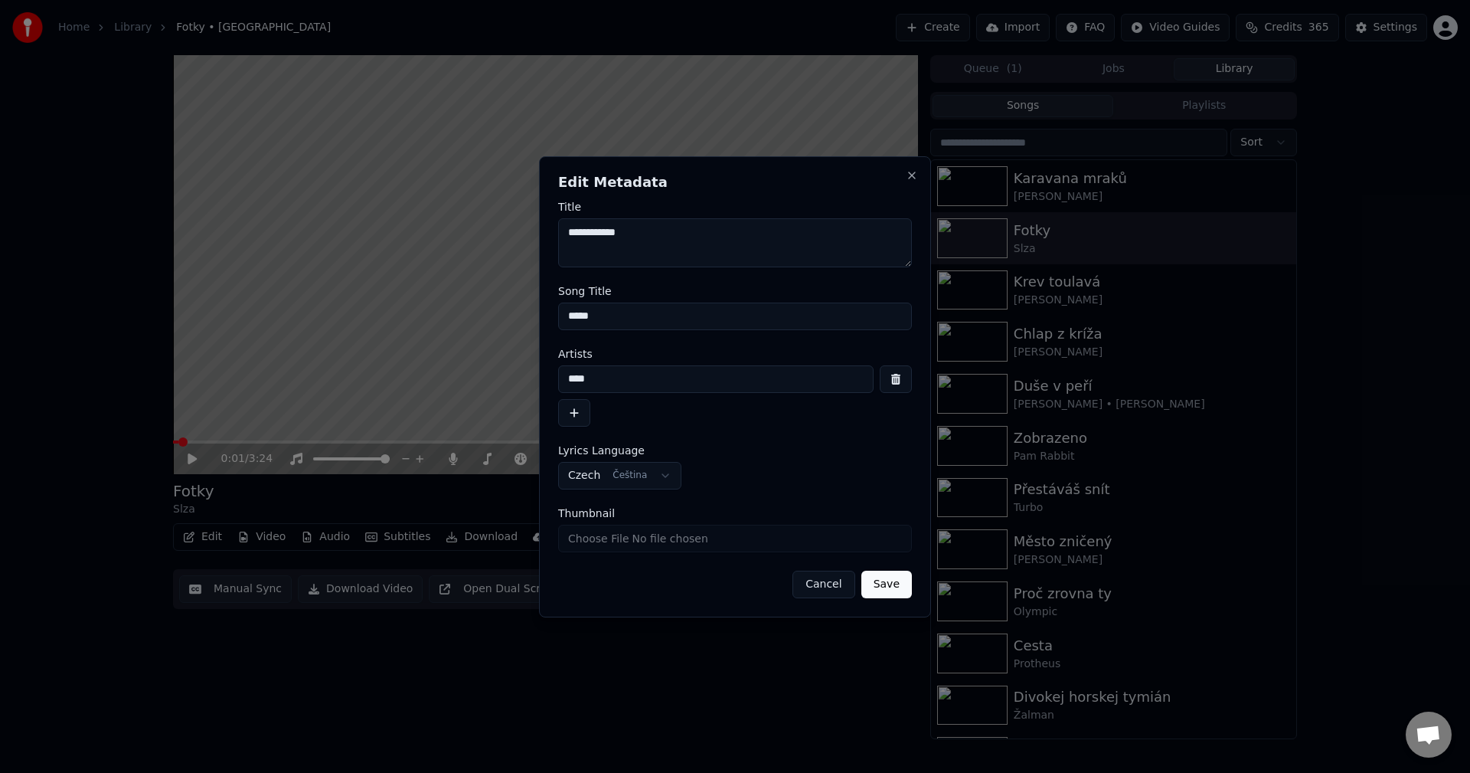
click at [440, 321] on body "**********" at bounding box center [735, 386] width 1470 height 773
click at [907, 180] on button "Close" at bounding box center [912, 175] width 12 height 12
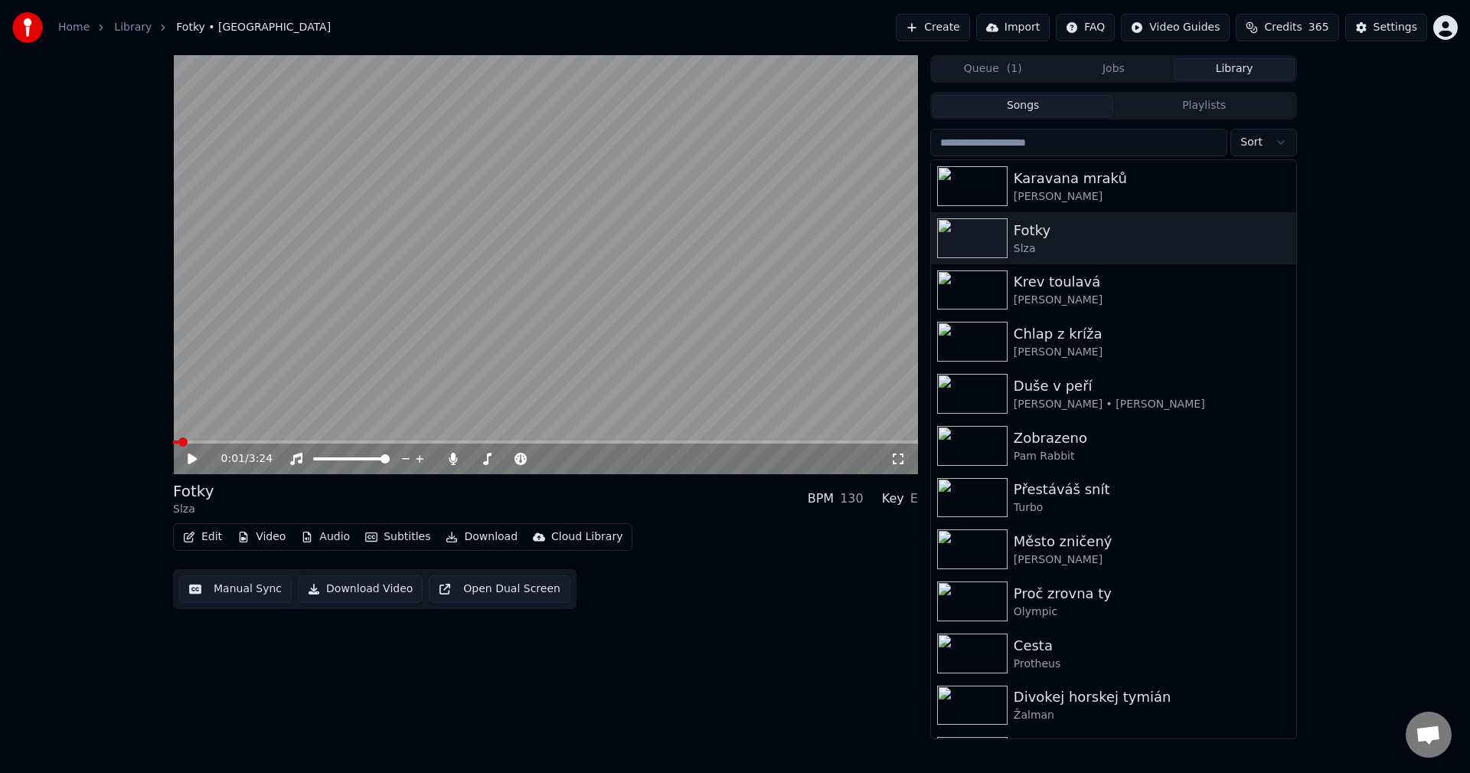
click at [332, 535] on button "Audio" at bounding box center [325, 536] width 61 height 21
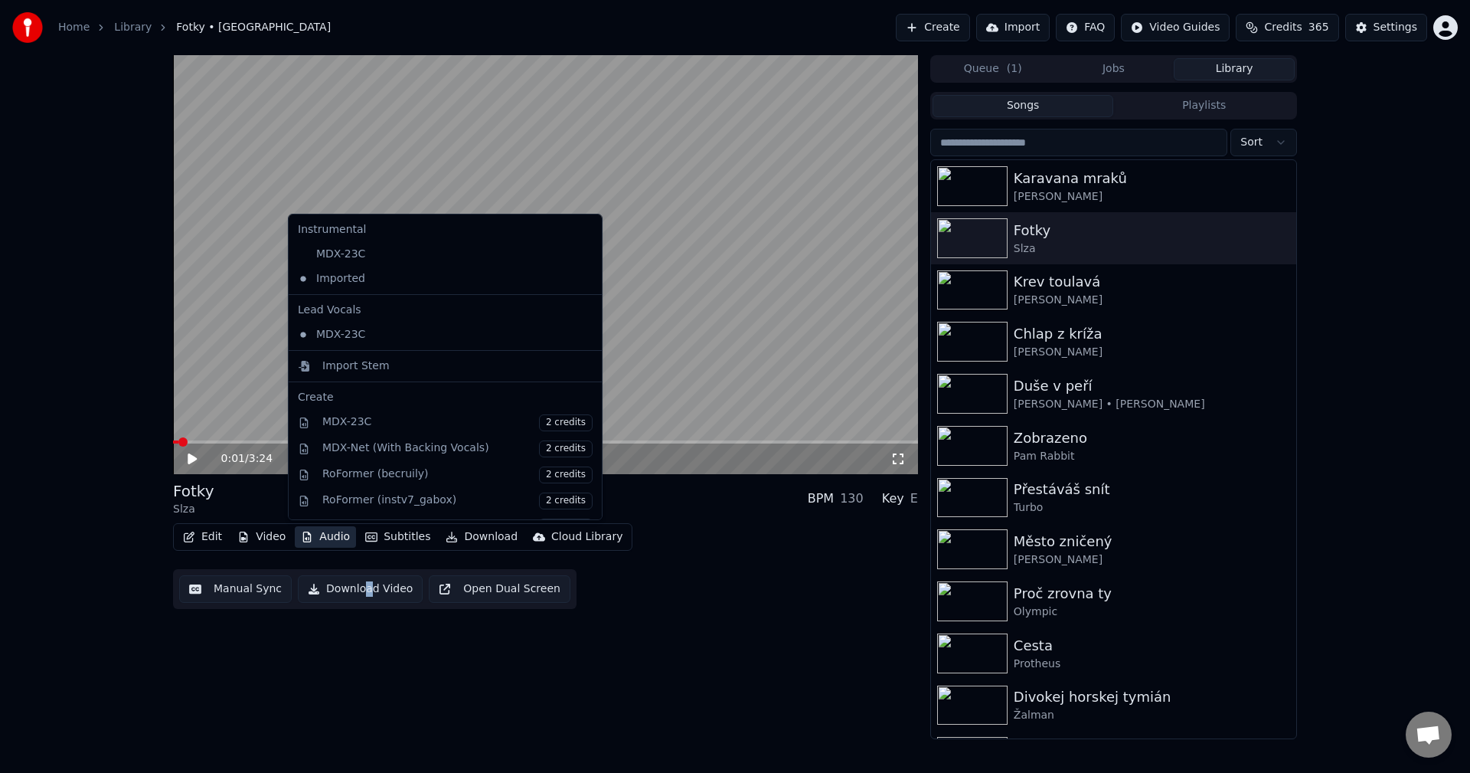
drag, startPoint x: 360, startPoint y: 744, endPoint x: 396, endPoint y: 628, distance: 121.1
click at [363, 739] on div "Home Library Fotky • Slza Create Import FAQ Video Guides Credits 365 Settings 0…" at bounding box center [735, 386] width 1470 height 773
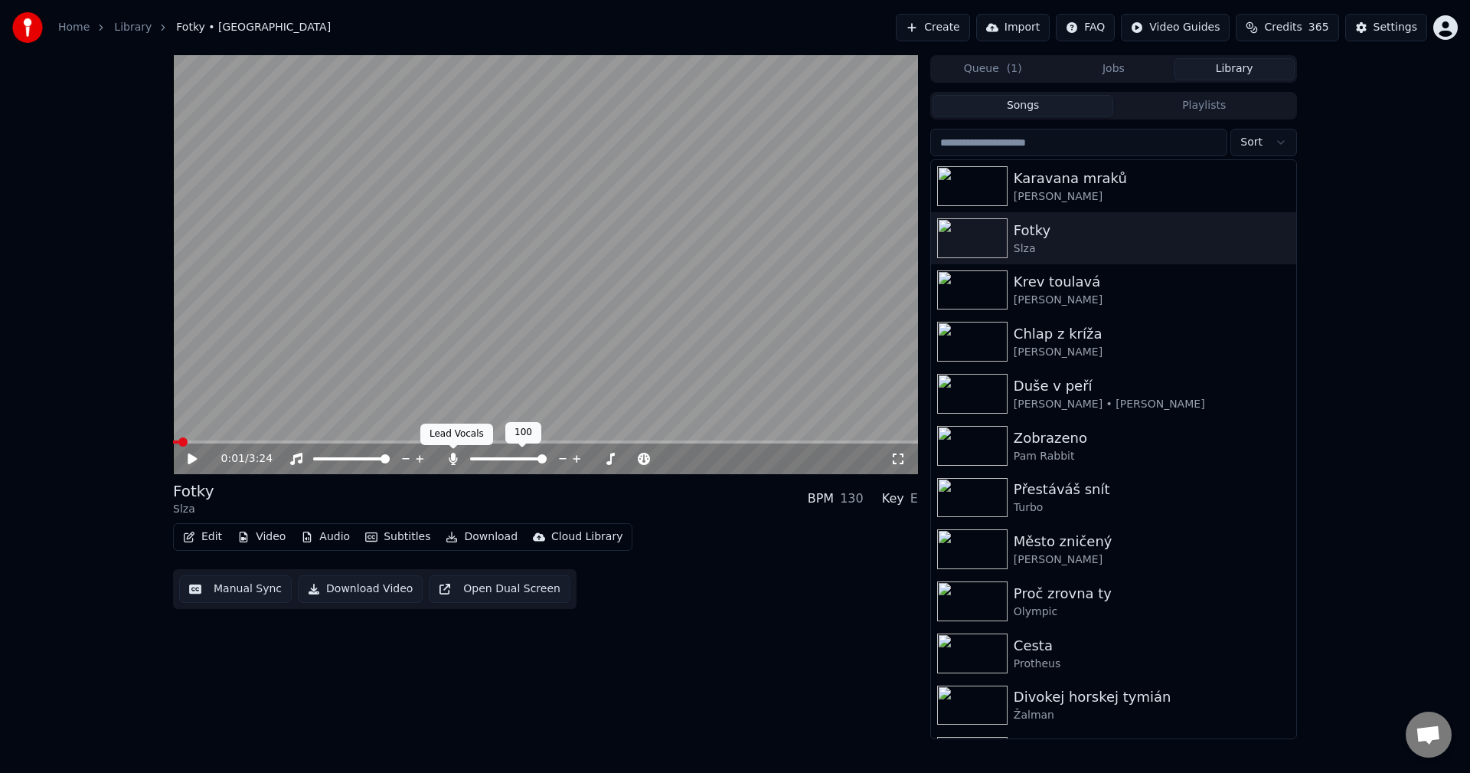
click at [452, 458] on icon at bounding box center [453, 459] width 8 height 12
click at [463, 535] on button "Download" at bounding box center [482, 536] width 84 height 21
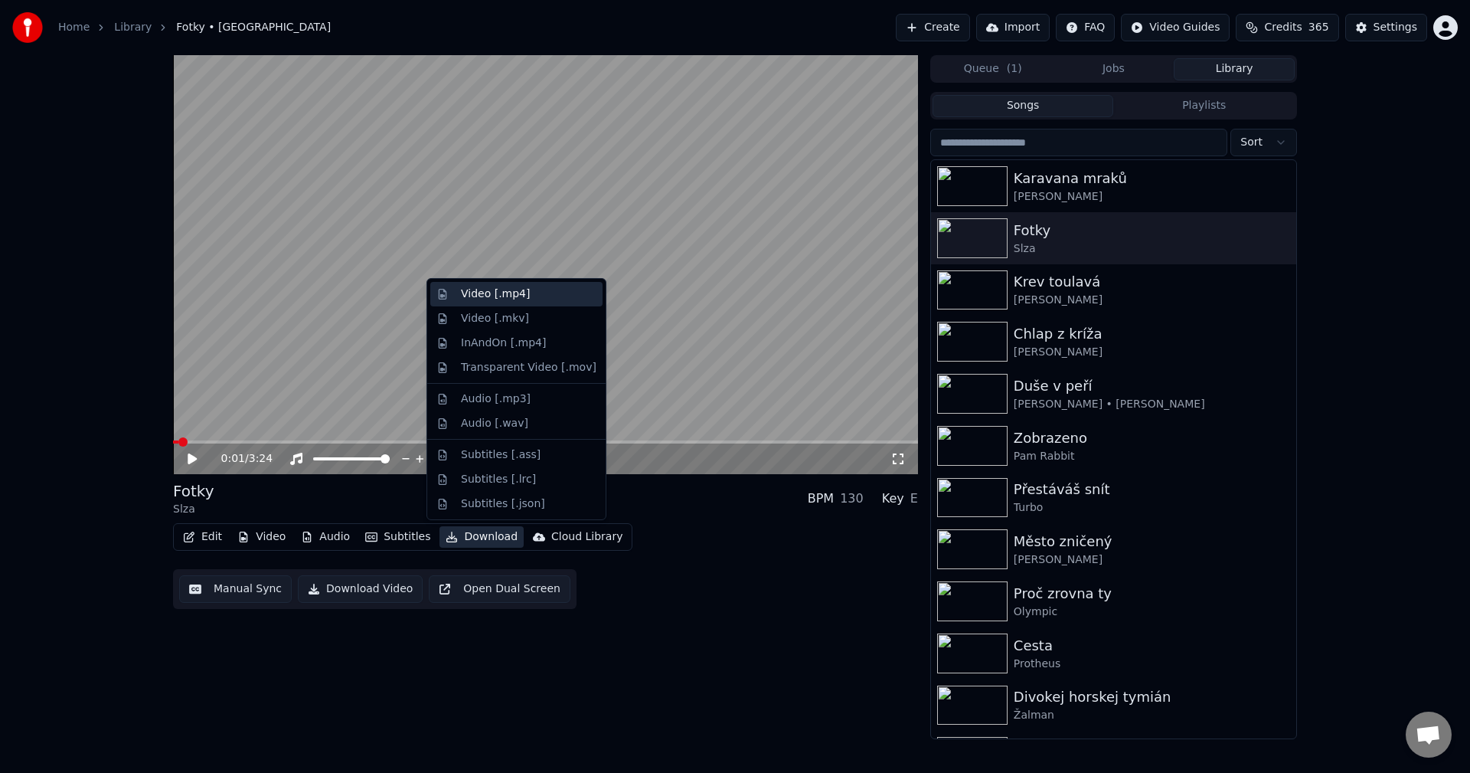
drag, startPoint x: 517, startPoint y: 295, endPoint x: 517, endPoint y: 303, distance: 8.4
click at [517, 296] on div "Video [.mp4]" at bounding box center [495, 293] width 69 height 15
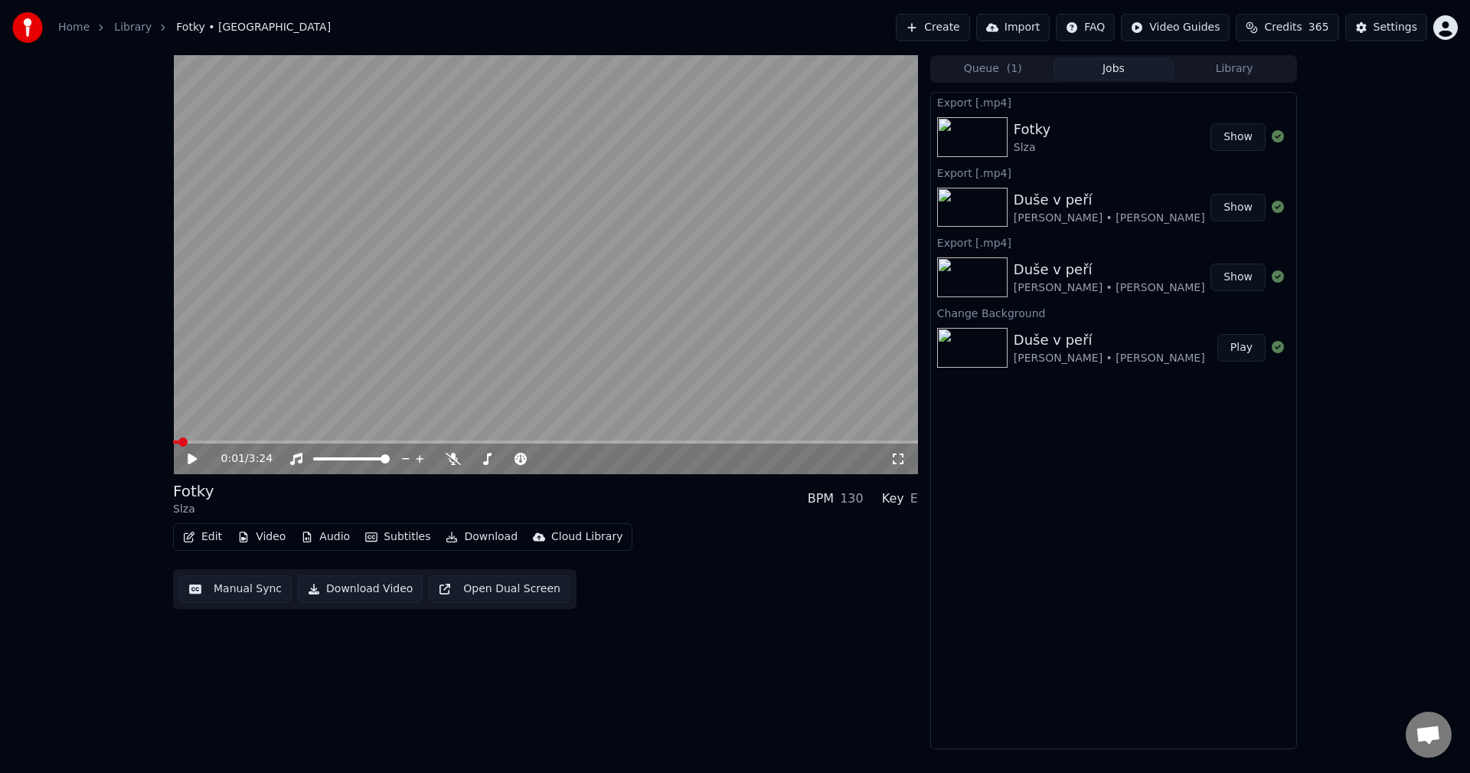
click at [263, 537] on button "Video" at bounding box center [261, 536] width 60 height 21
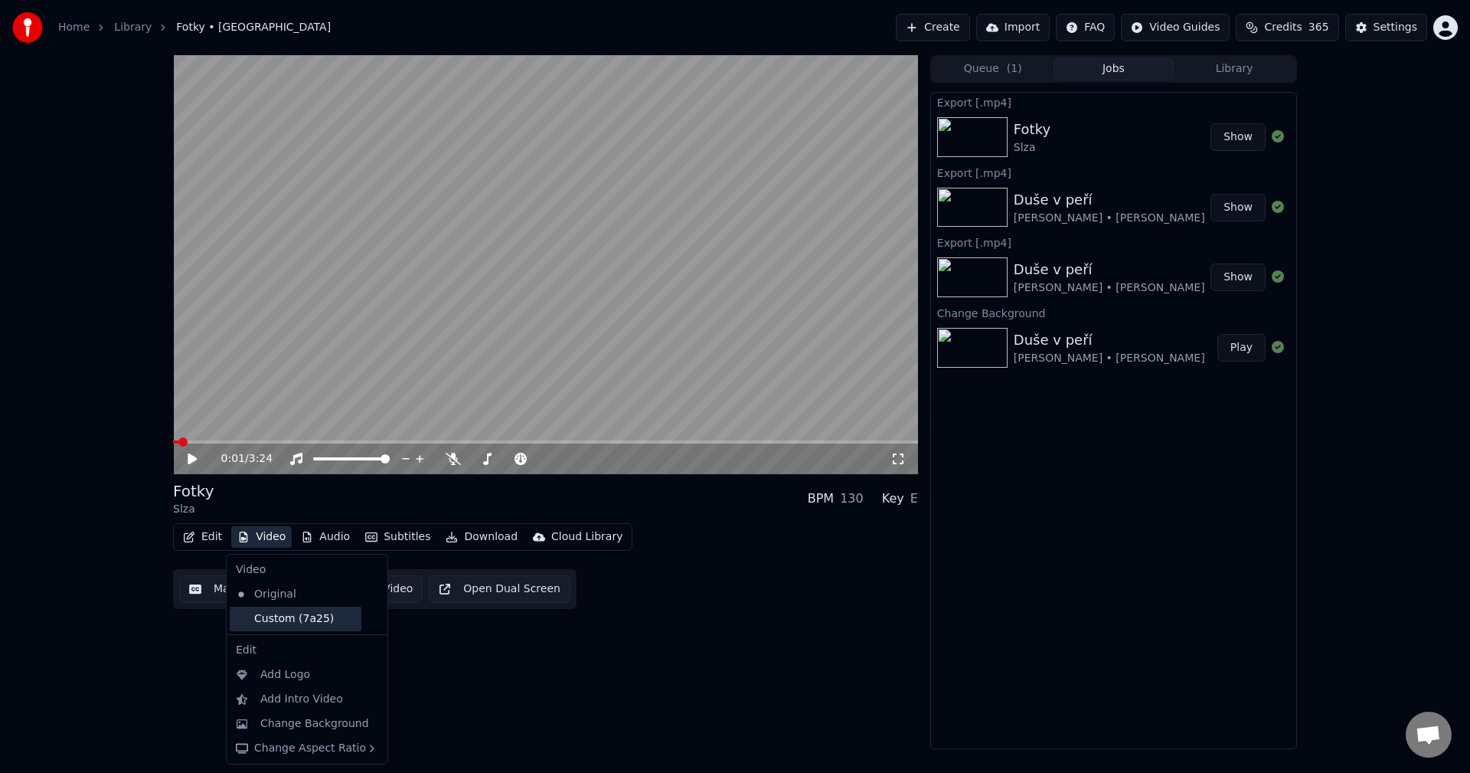
click at [296, 611] on div "Custom (7a25)" at bounding box center [296, 618] width 132 height 25
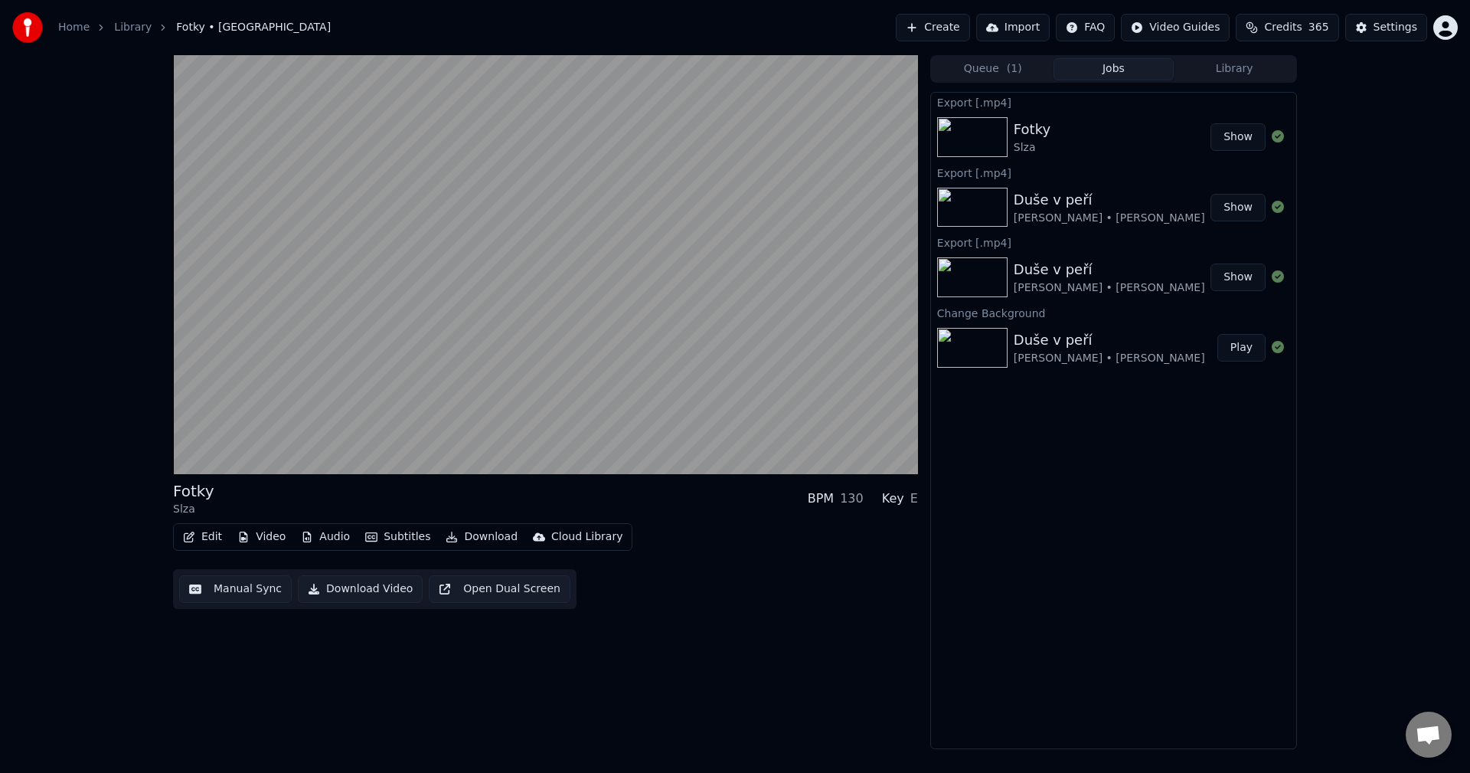
click at [336, 536] on button "Audio" at bounding box center [325, 536] width 61 height 21
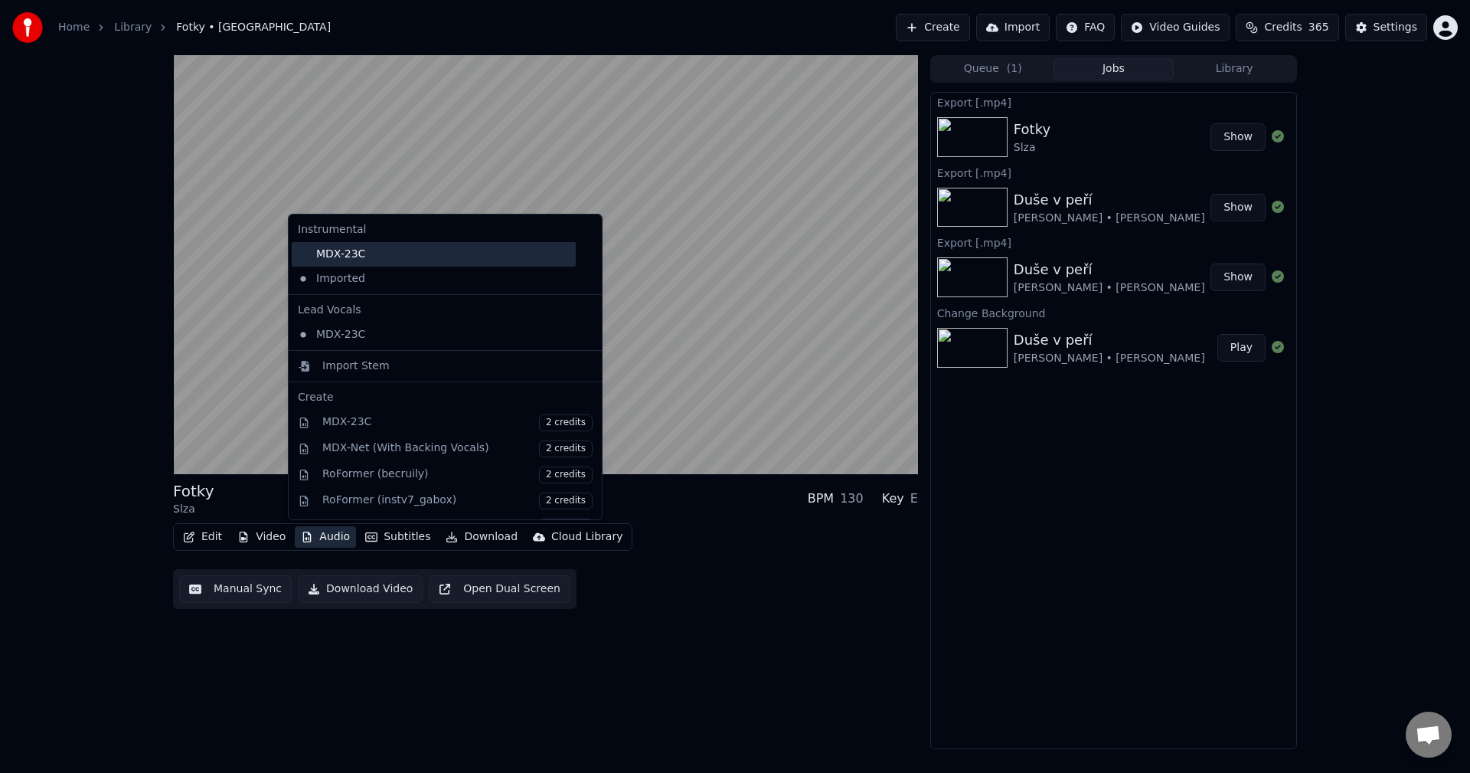
click at [394, 262] on div "MDX-23C" at bounding box center [434, 254] width 284 height 25
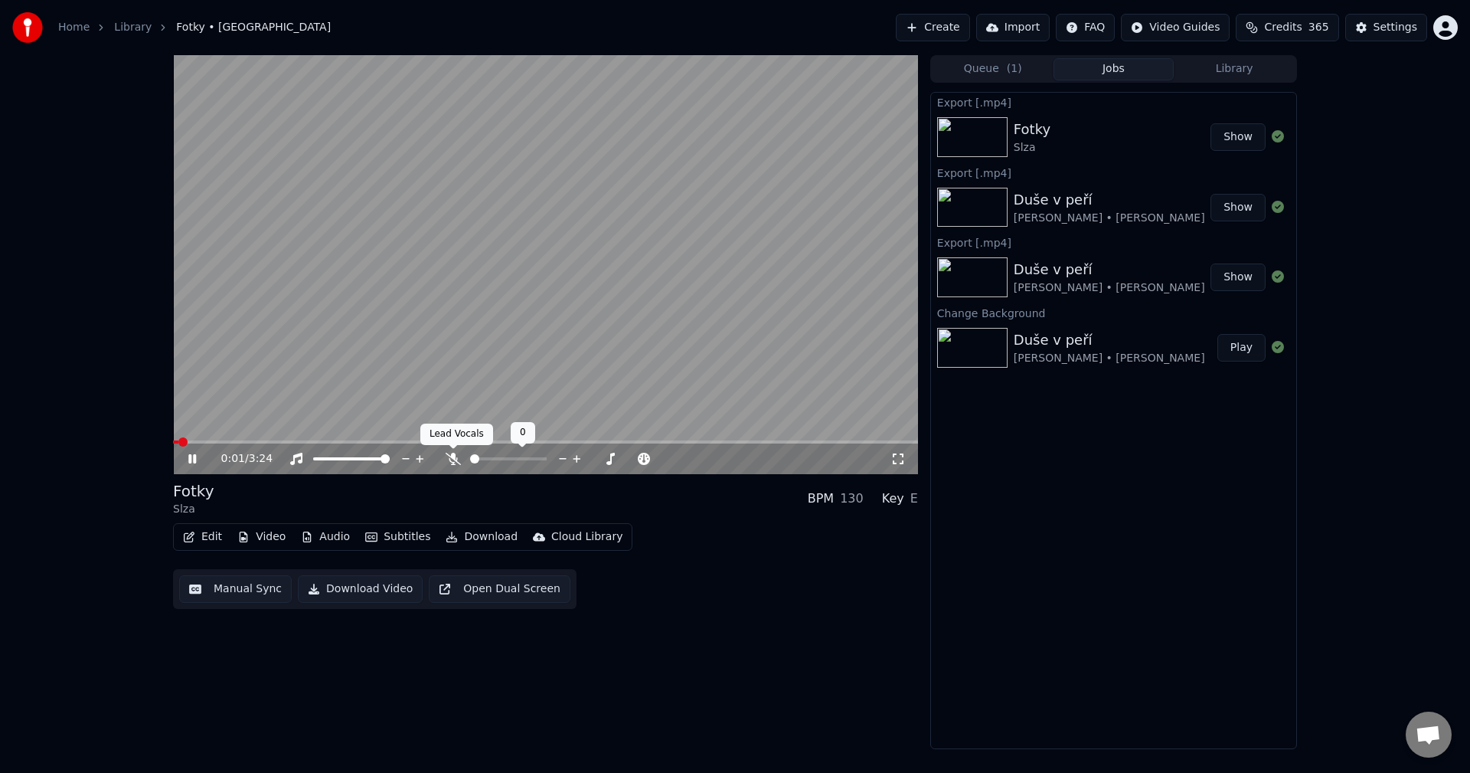
click at [450, 460] on icon at bounding box center [453, 459] width 15 height 12
click at [195, 463] on icon at bounding box center [192, 458] width 8 height 9
click at [486, 535] on button "Download" at bounding box center [482, 536] width 84 height 21
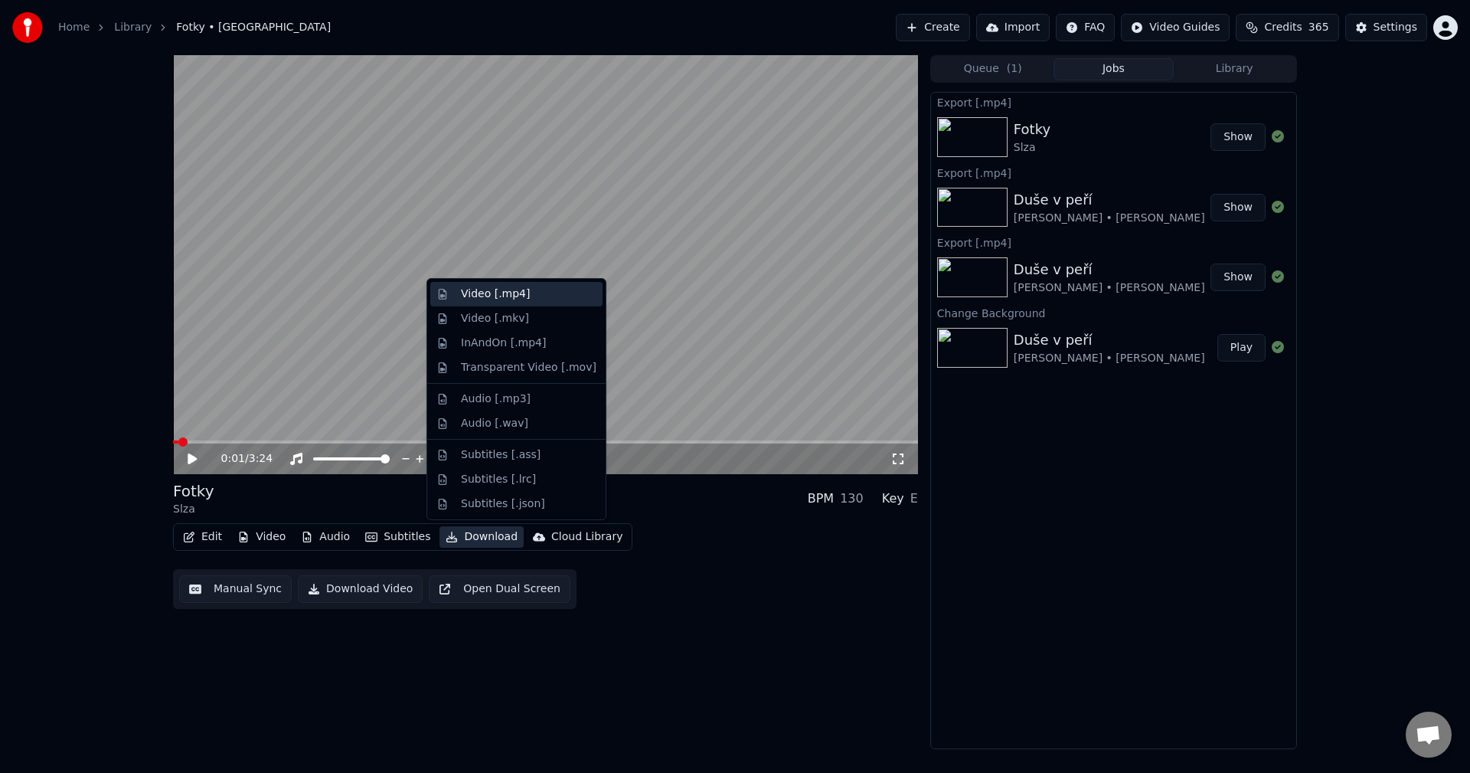
click at [522, 293] on div "Video [.mp4]" at bounding box center [529, 293] width 136 height 15
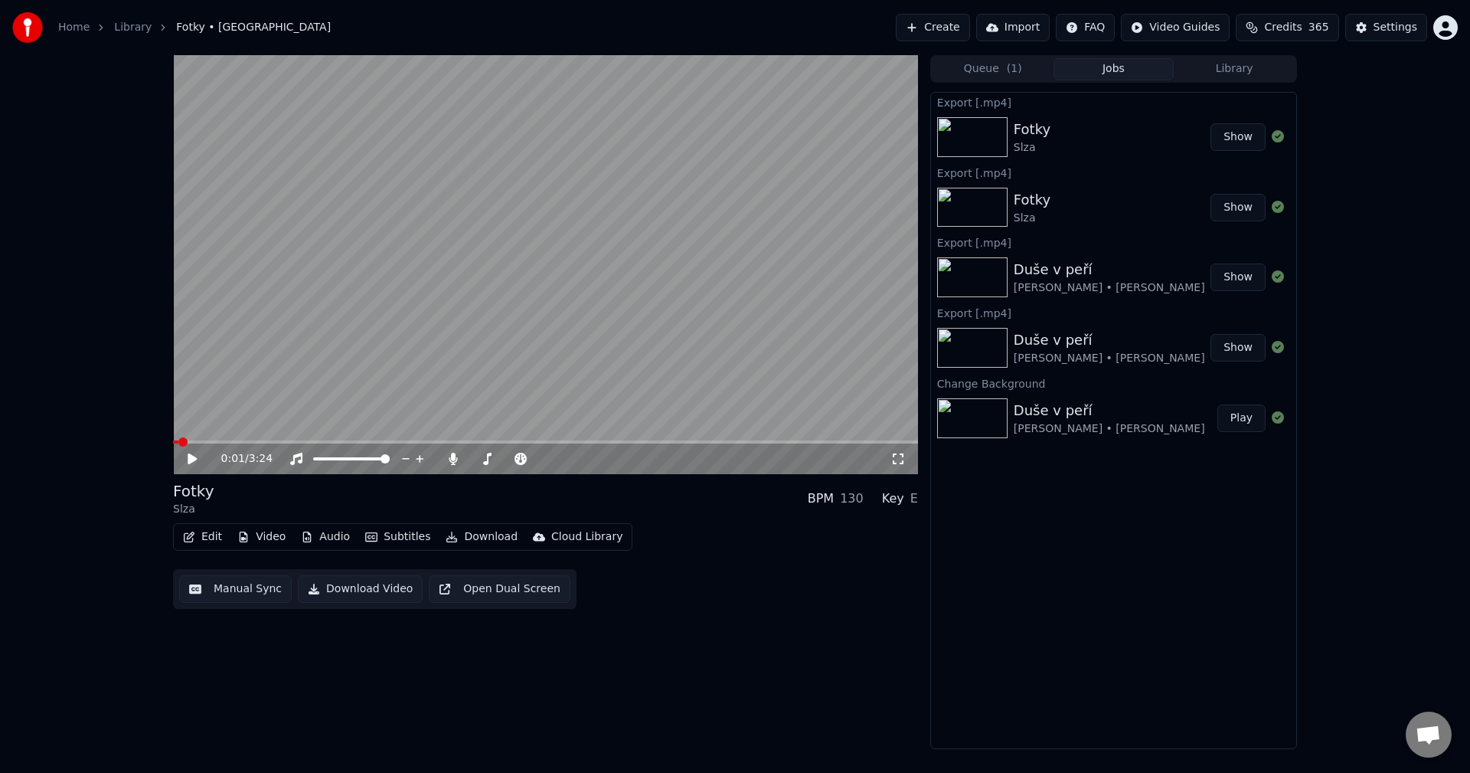
click at [195, 540] on icon "button" at bounding box center [189, 536] width 12 height 11
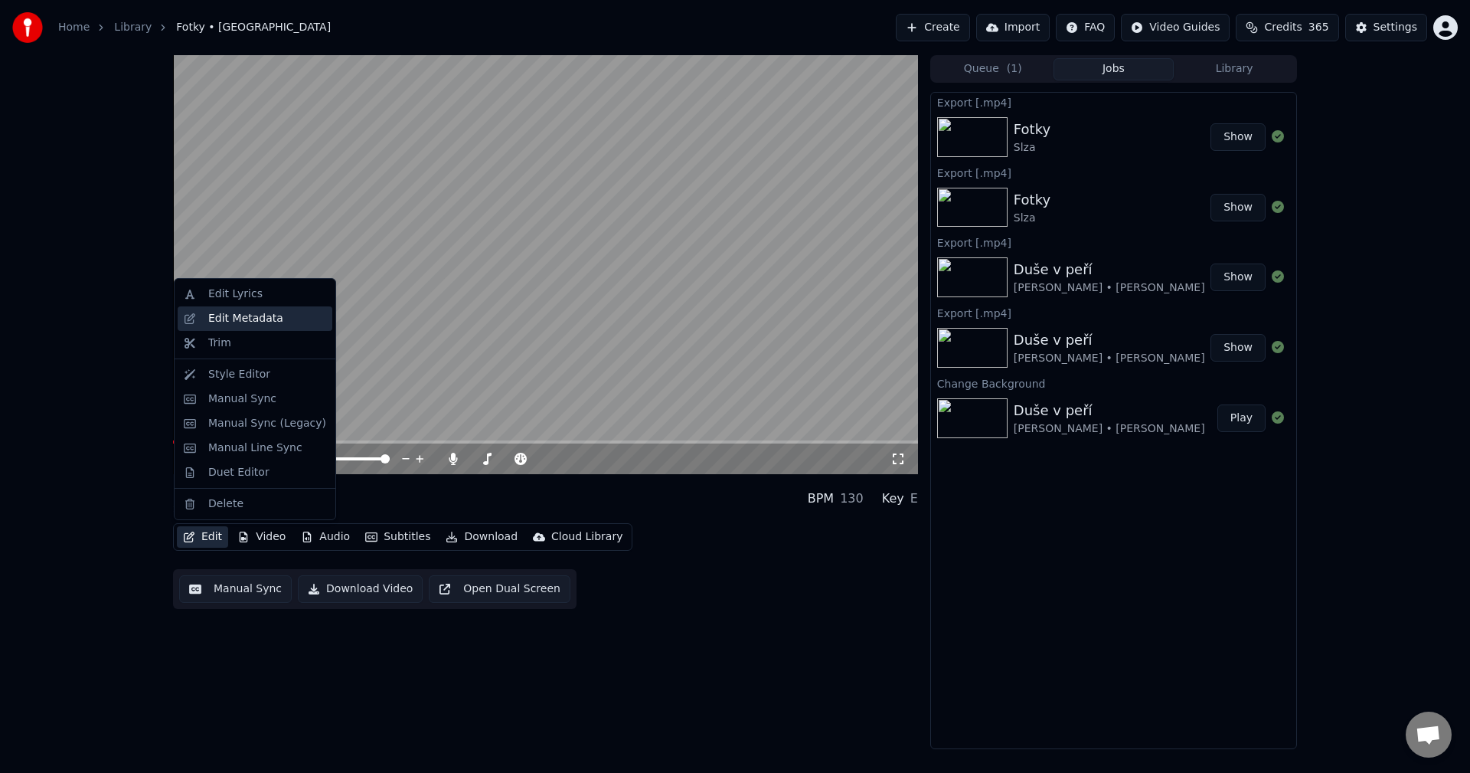
click at [247, 324] on div "Edit Metadata" at bounding box center [245, 318] width 75 height 15
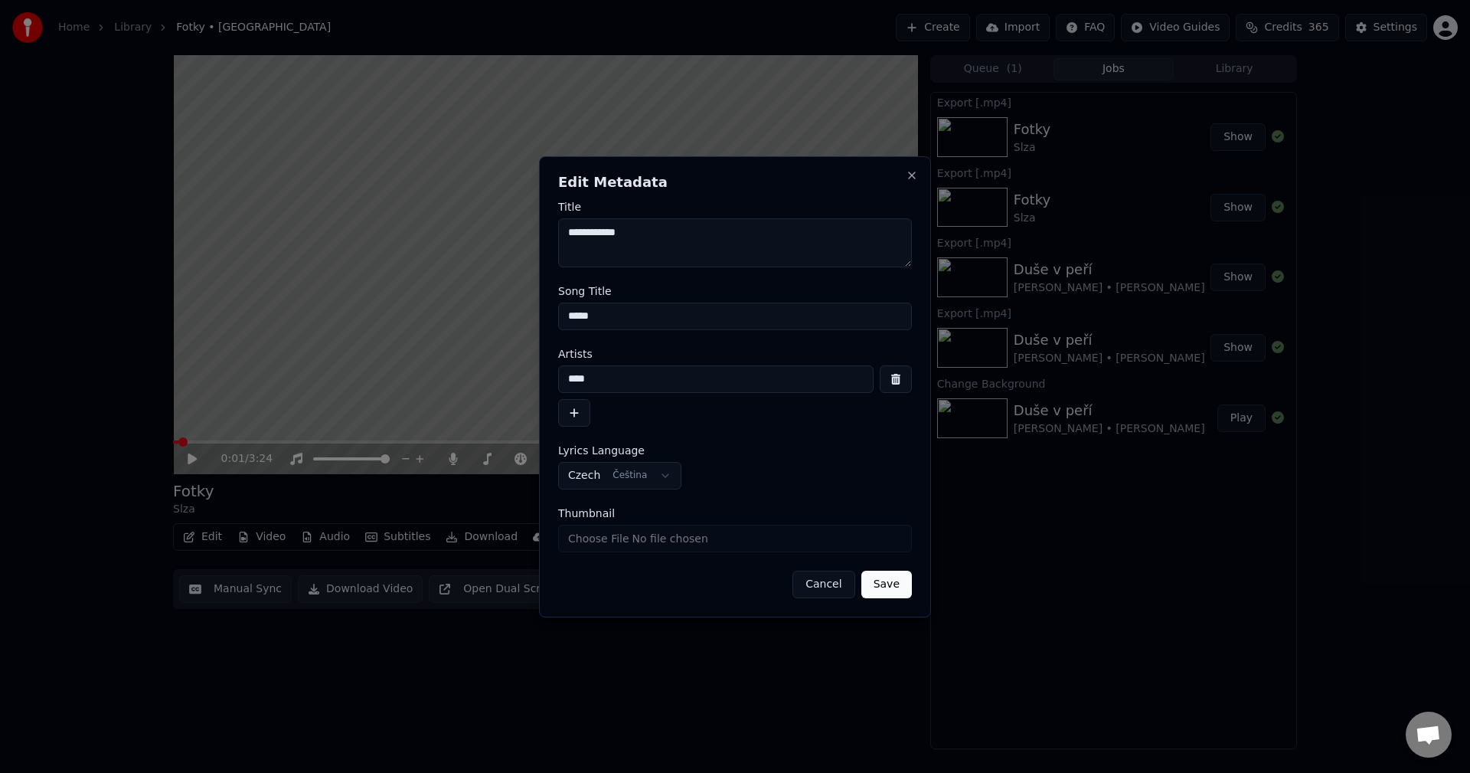
click at [631, 546] on input "Thumbnail" at bounding box center [735, 539] width 354 height 28
type input "**********"
click at [901, 582] on button "Save" at bounding box center [886, 584] width 51 height 28
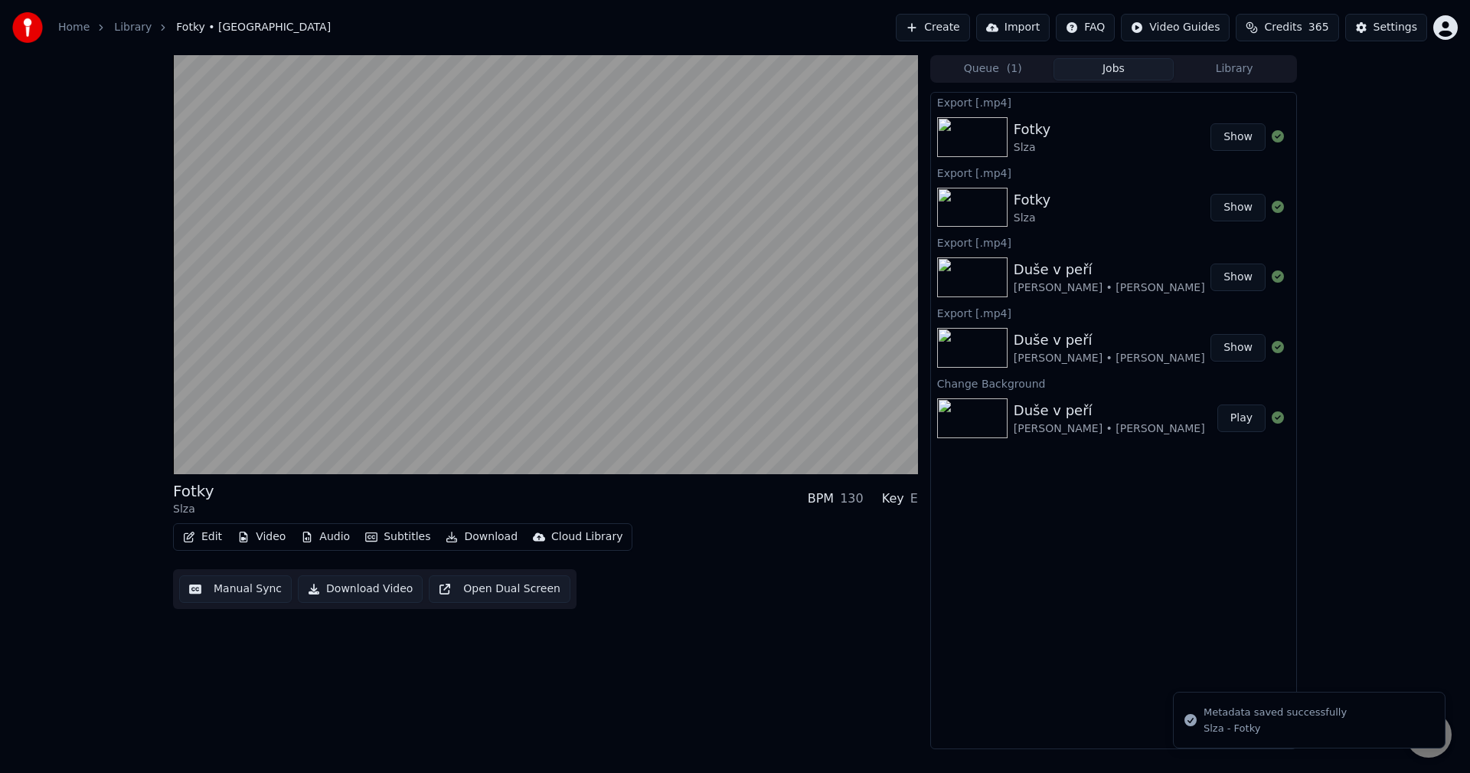
drag, startPoint x: 1232, startPoint y: 51, endPoint x: 1231, endPoint y: 59, distance: 8.5
click at [1231, 57] on div "Home Library Fotky • Slza Create Import FAQ Video Guides Credits 365 Settings F…" at bounding box center [735, 386] width 1470 height 773
click at [1231, 64] on button "Library" at bounding box center [1234, 69] width 121 height 22
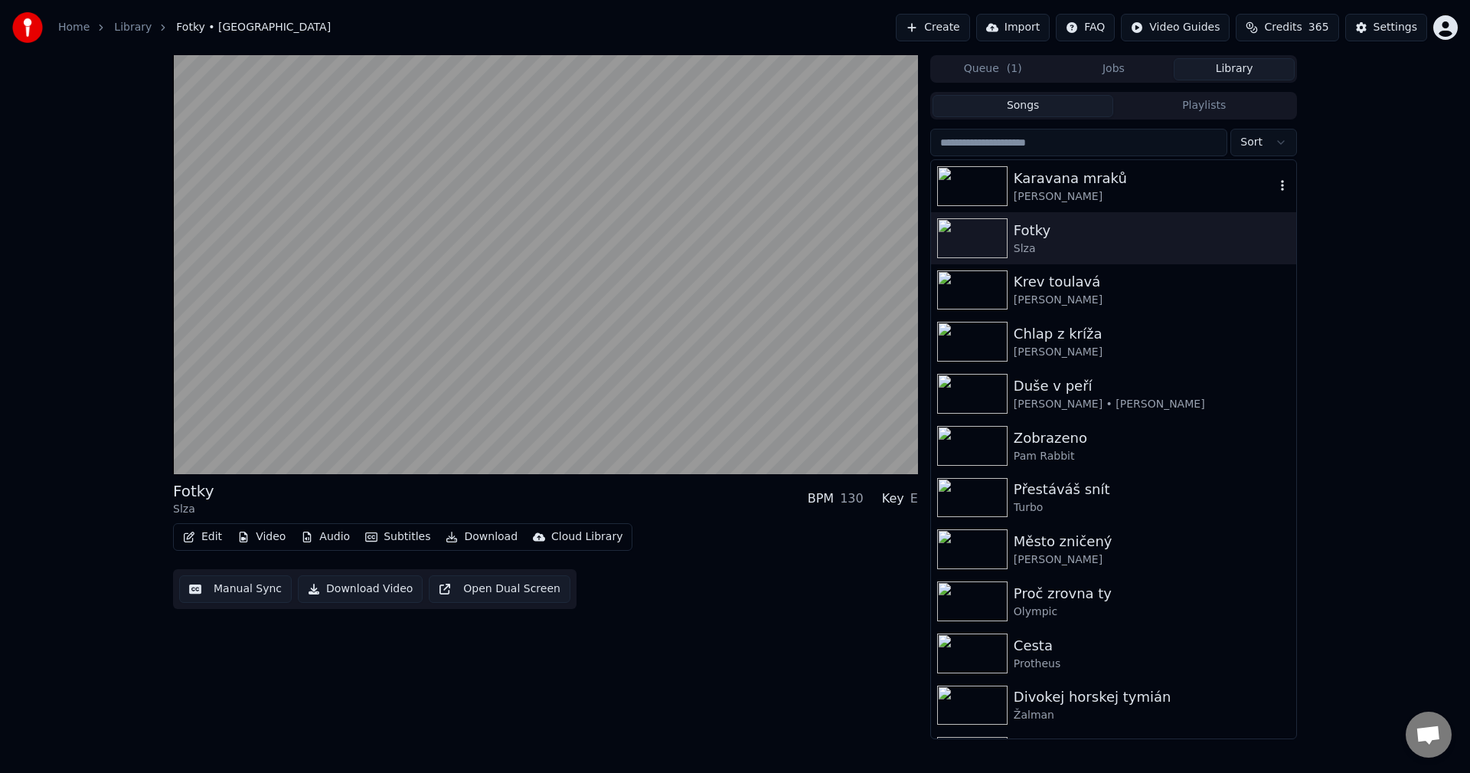
click at [1090, 195] on div "[PERSON_NAME]" at bounding box center [1144, 196] width 261 height 15
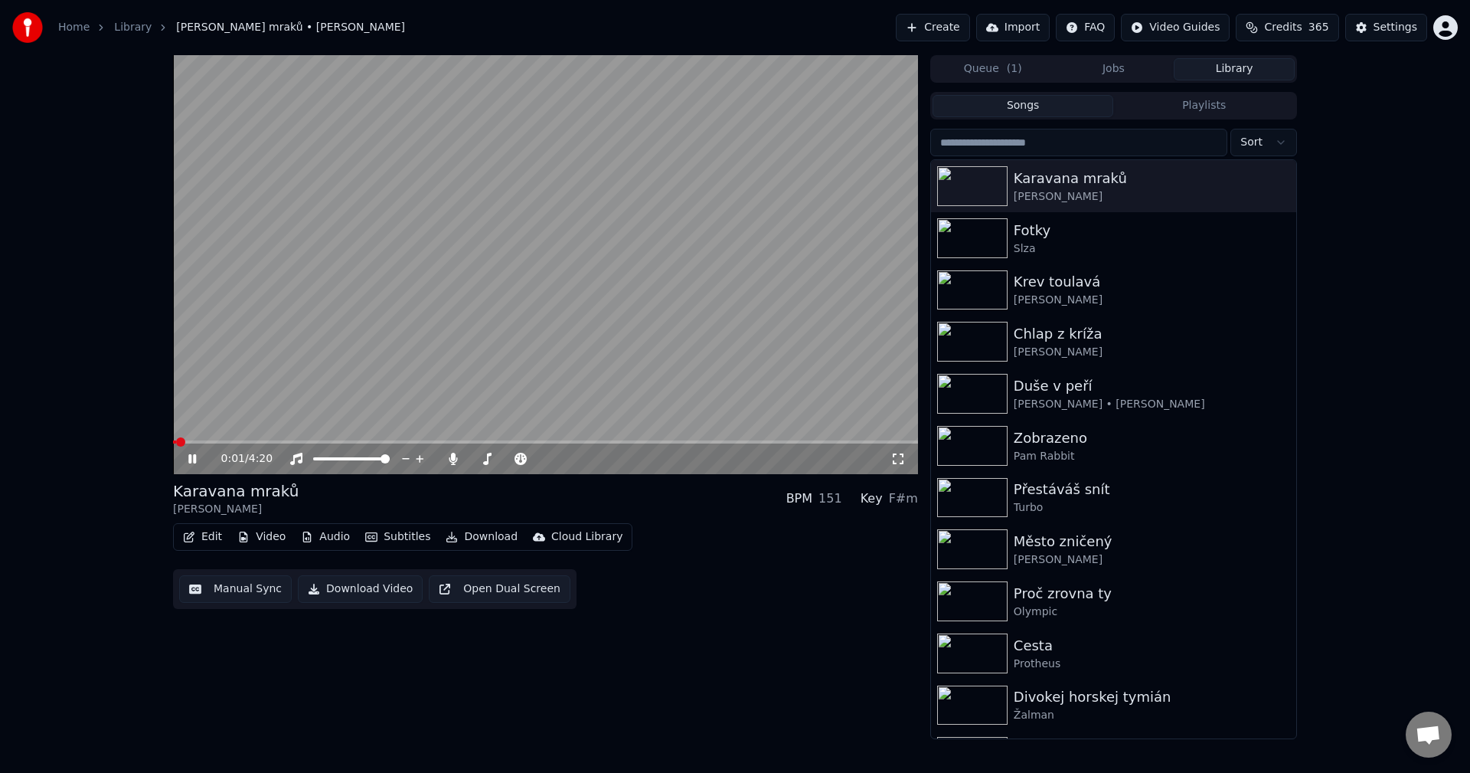
click at [196, 453] on icon at bounding box center [203, 459] width 36 height 12
click at [212, 531] on button "Edit" at bounding box center [202, 536] width 51 height 21
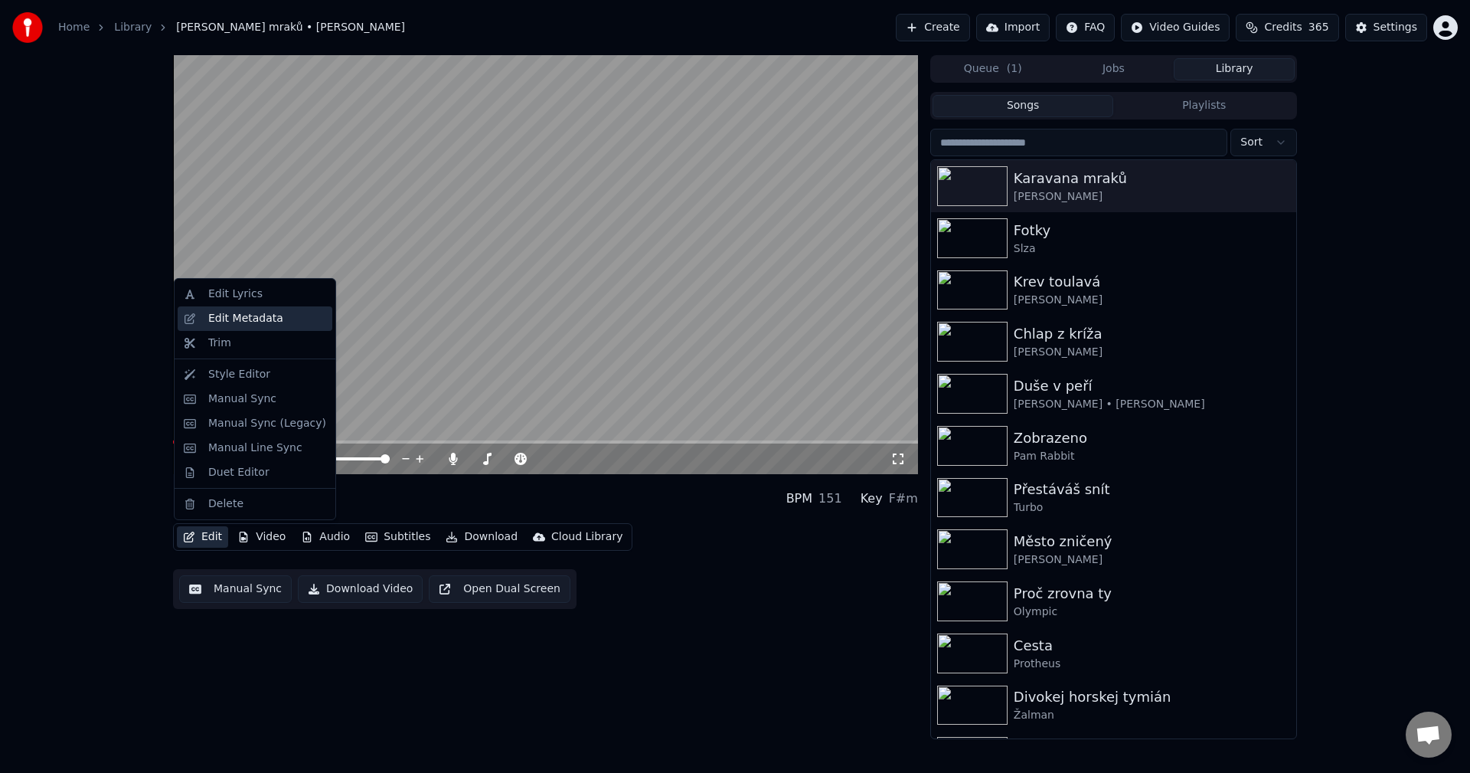
click at [264, 328] on div "Edit Metadata" at bounding box center [255, 318] width 155 height 25
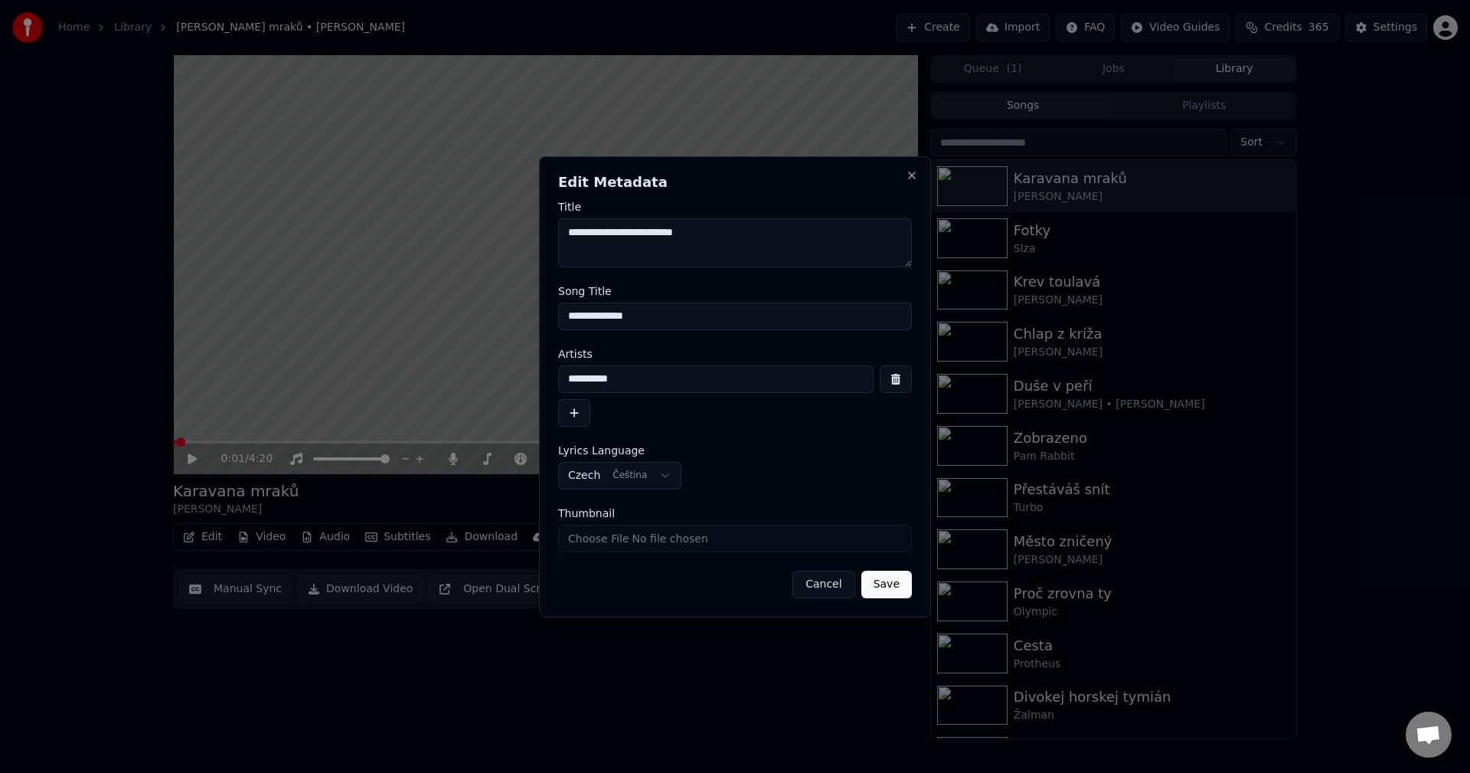
drag, startPoint x: 605, startPoint y: 383, endPoint x: 406, endPoint y: 383, distance: 199.1
click at [394, 382] on body "**********" at bounding box center [735, 386] width 1470 height 773
drag, startPoint x: 656, startPoint y: 319, endPoint x: 348, endPoint y: 335, distance: 308.3
click at [327, 329] on body "**********" at bounding box center [735, 386] width 1470 height 773
click at [916, 182] on div "**********" at bounding box center [735, 386] width 392 height 461
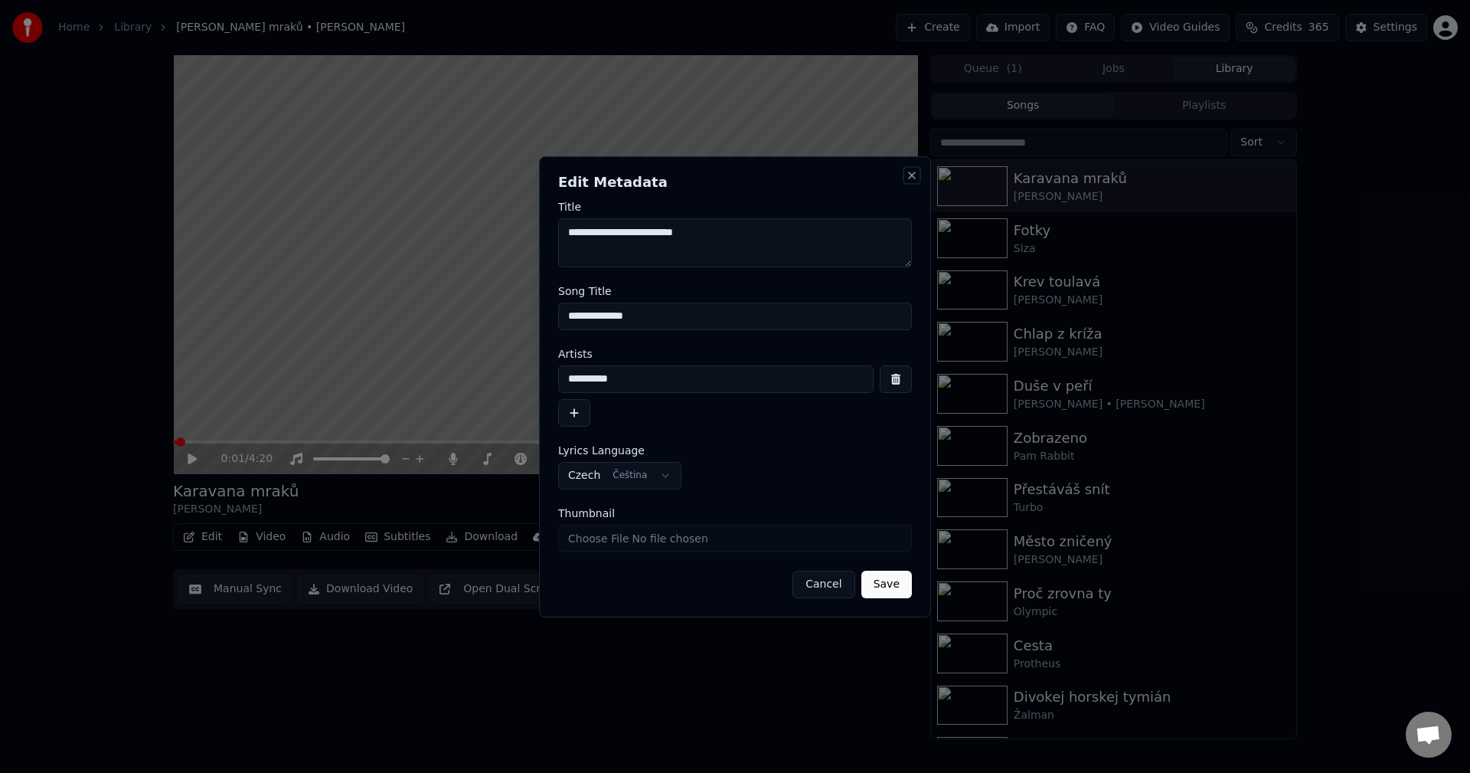
click at [913, 181] on button "Close" at bounding box center [912, 175] width 12 height 12
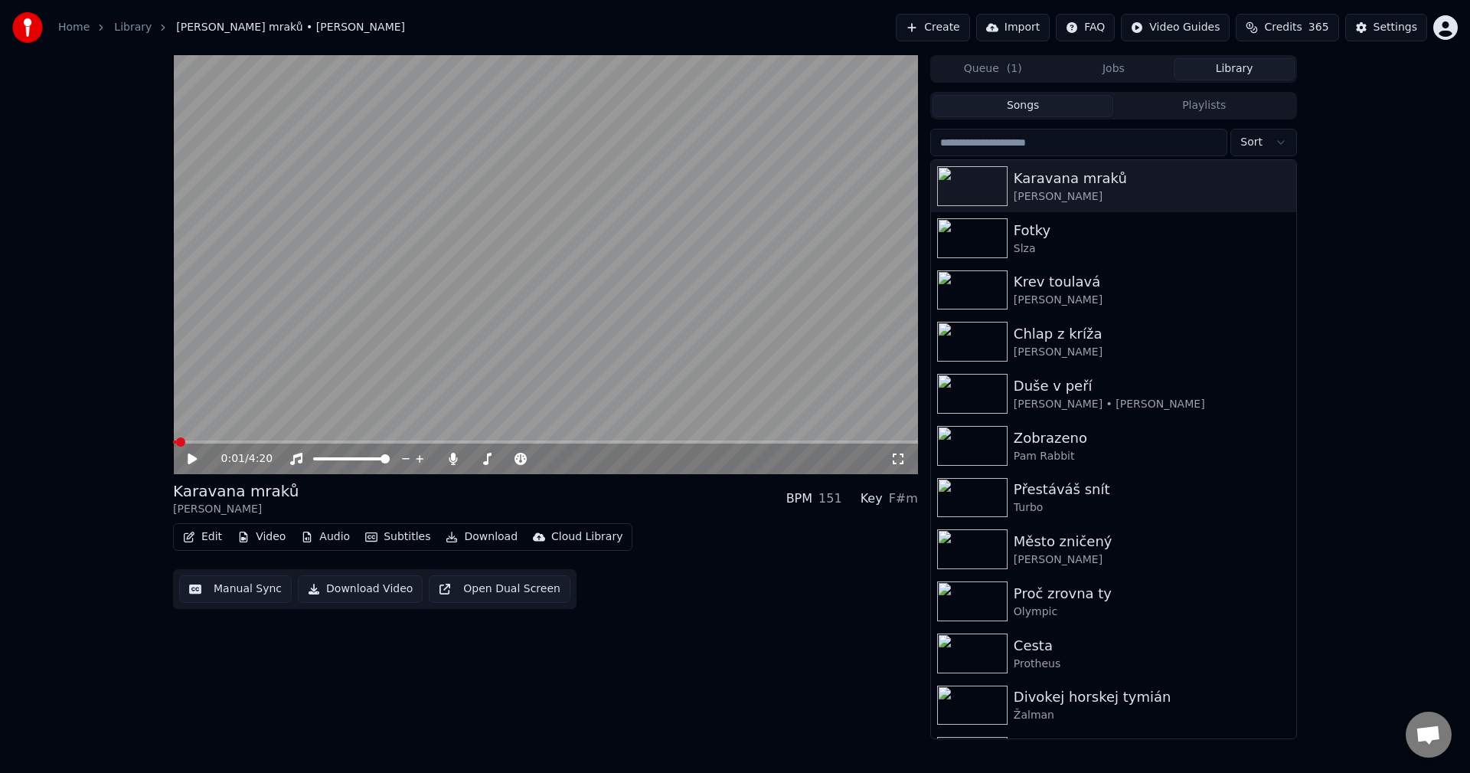
click at [335, 521] on div "Karavana mraků [PERSON_NAME] BPM 151 Key F#m Edit Video Audio Subtitles Downloa…" at bounding box center [545, 544] width 745 height 129
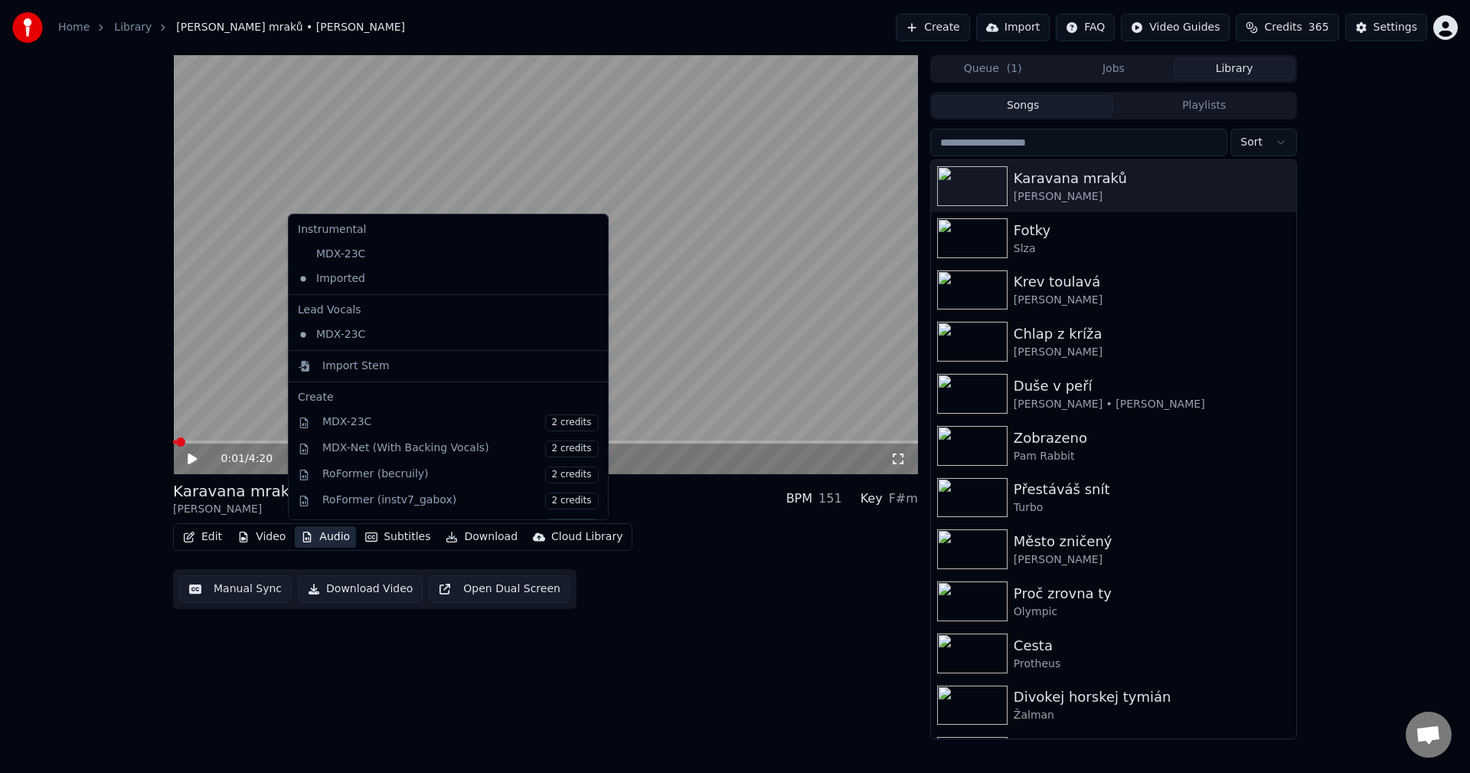
click at [332, 534] on button "Audio" at bounding box center [325, 536] width 61 height 21
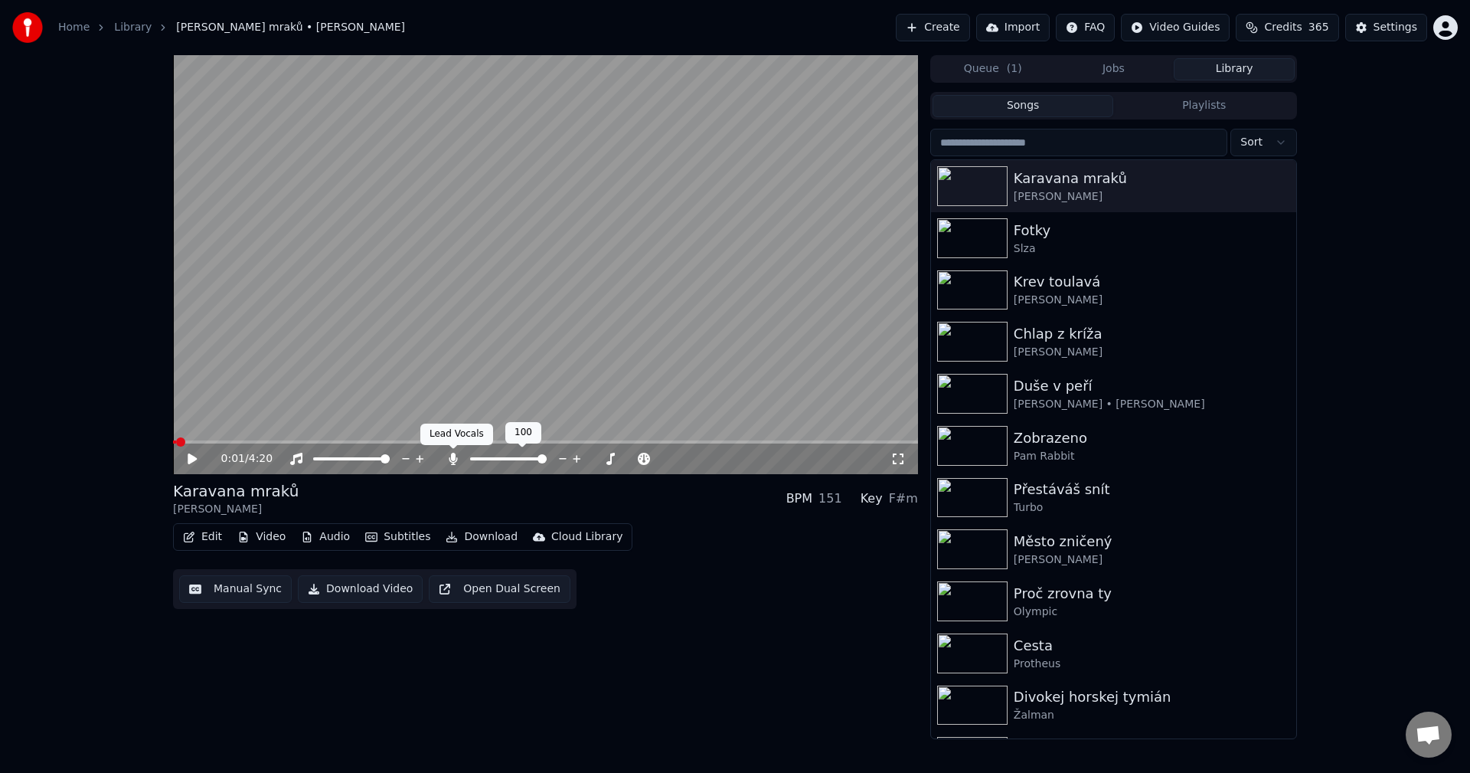
click at [453, 466] on div at bounding box center [515, 458] width 139 height 15
click at [455, 456] on icon at bounding box center [453, 459] width 8 height 12
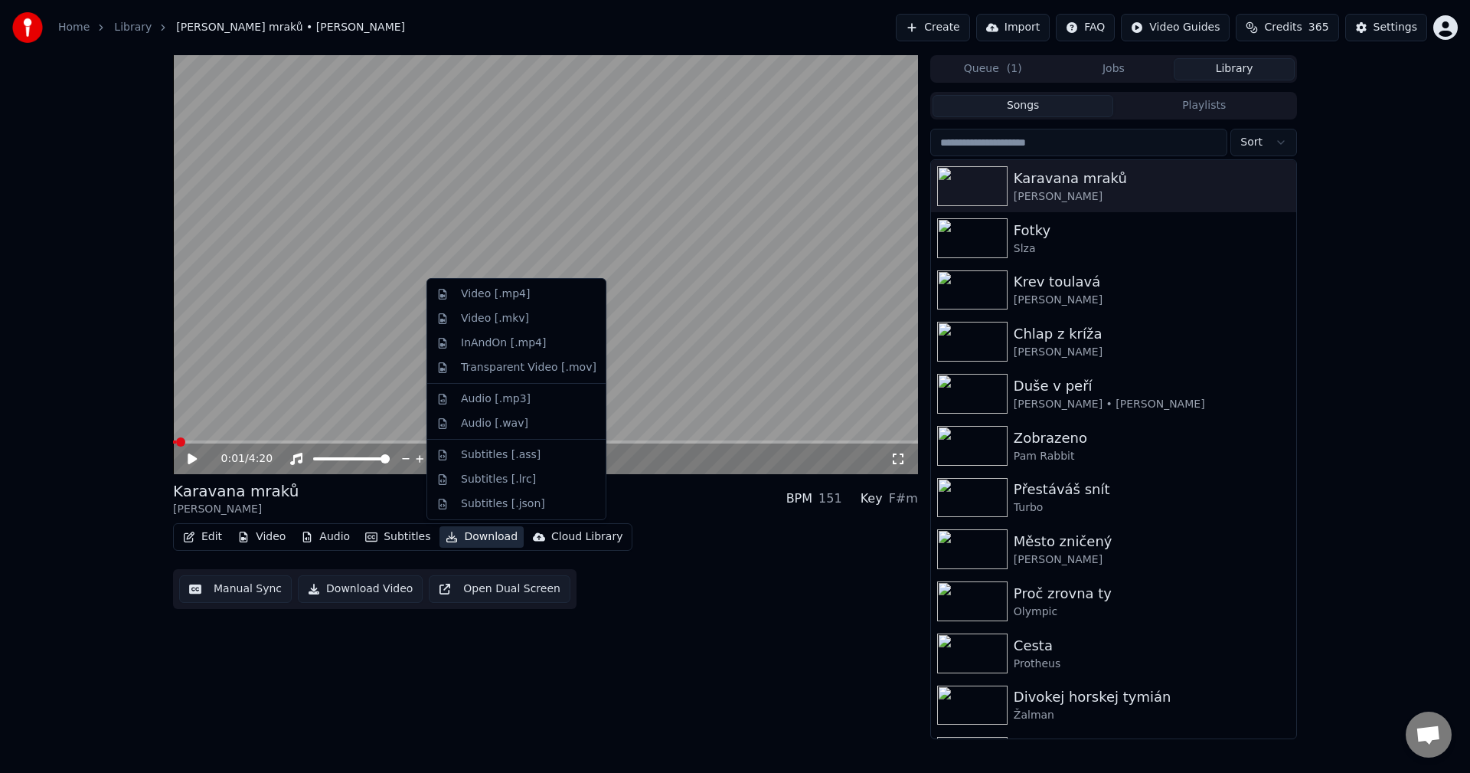
click at [461, 538] on button "Download" at bounding box center [482, 536] width 84 height 21
click at [512, 298] on div "Video [.mp4]" at bounding box center [495, 293] width 69 height 15
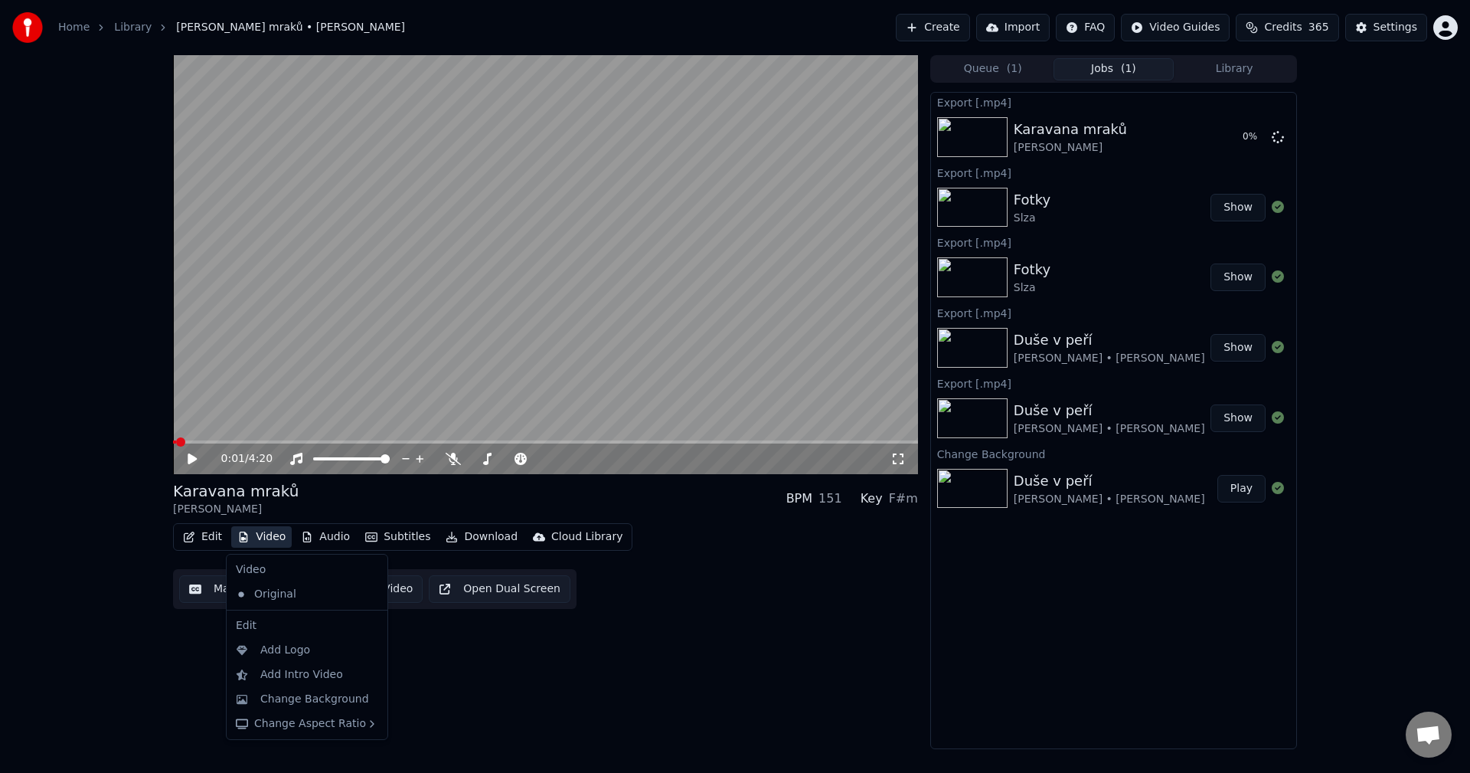
click at [270, 533] on button "Video" at bounding box center [261, 536] width 60 height 21
click at [287, 695] on div "Change Background" at bounding box center [314, 698] width 109 height 15
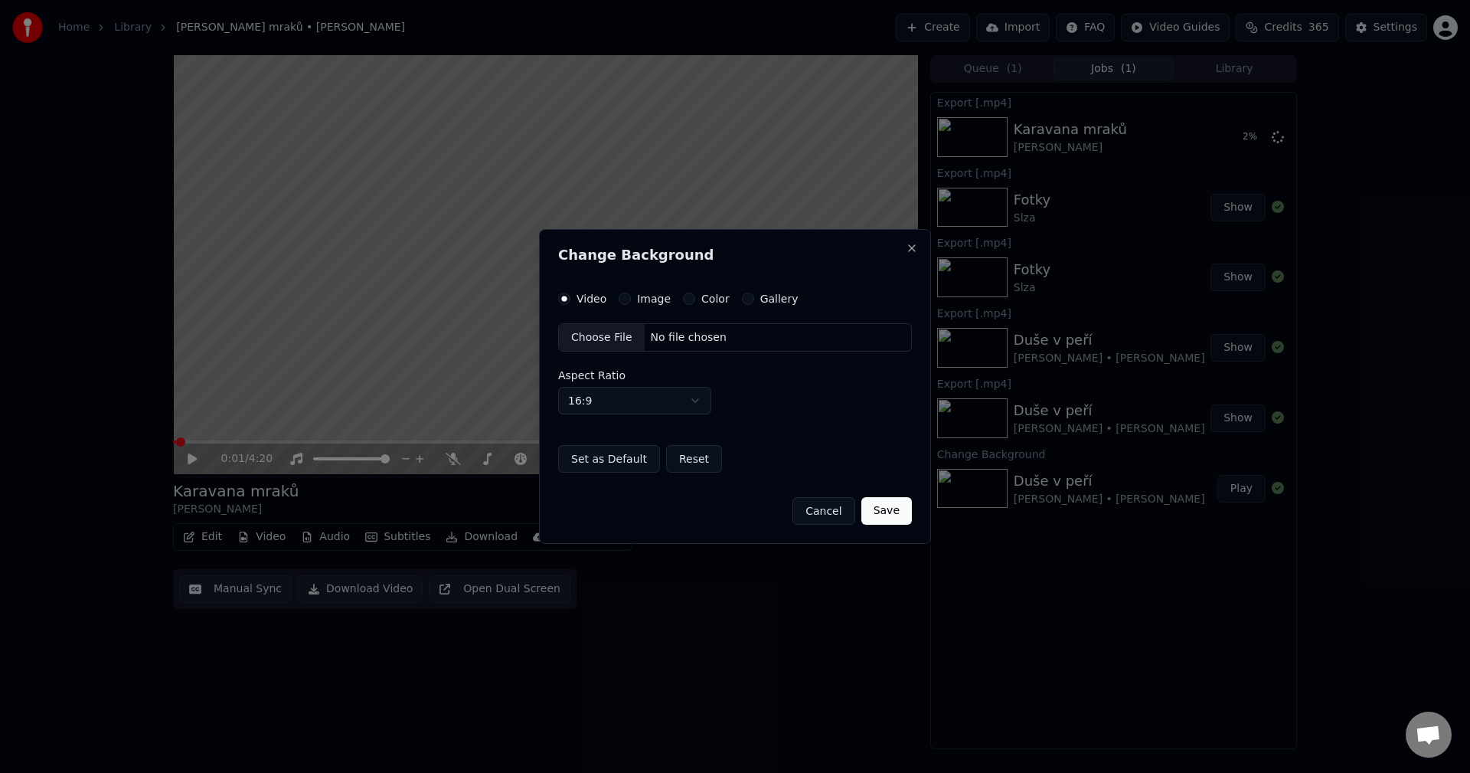
click at [654, 302] on label "Image" at bounding box center [654, 298] width 34 height 11
click at [631, 302] on button "Image" at bounding box center [625, 299] width 12 height 12
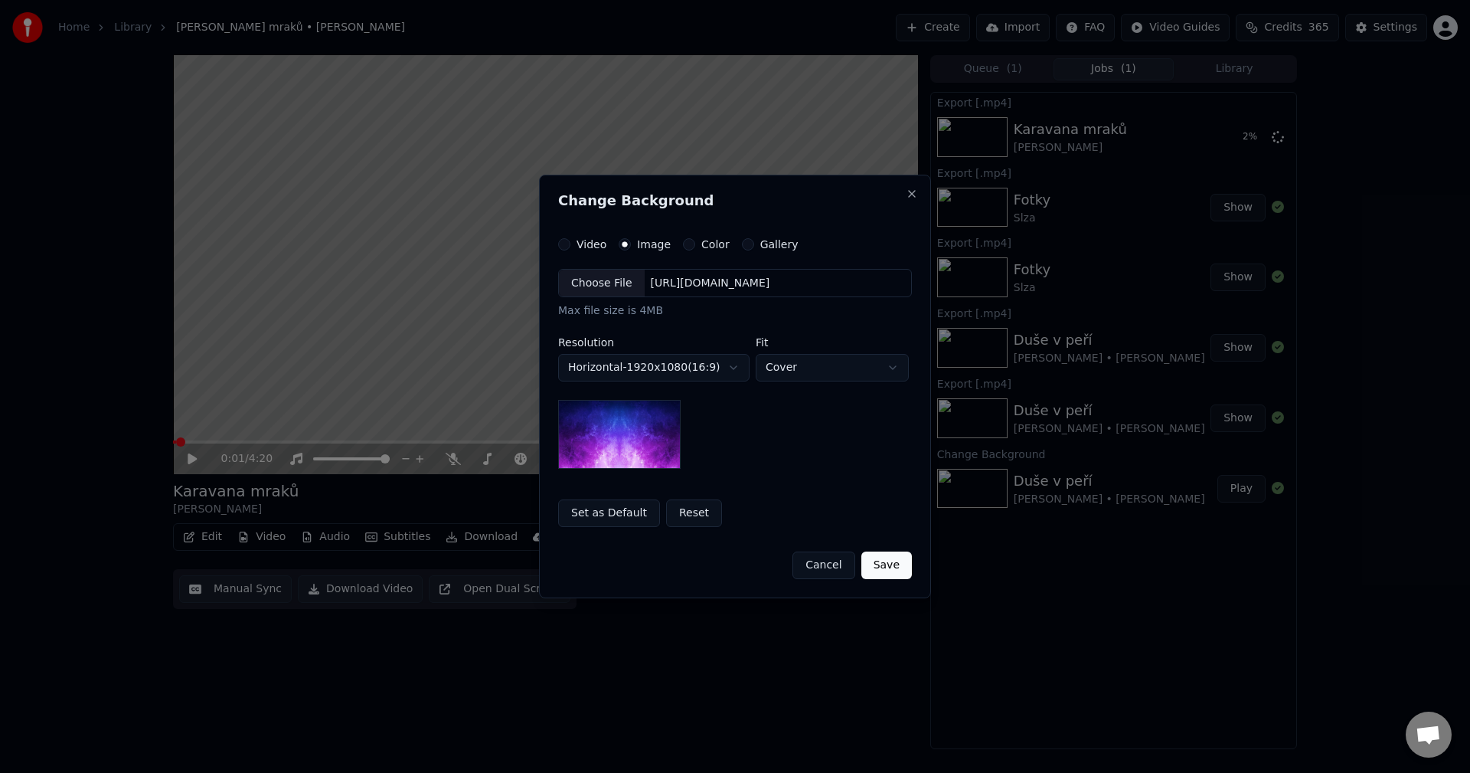
click at [736, 280] on div "[URL][DOMAIN_NAME]" at bounding box center [711, 283] width 132 height 15
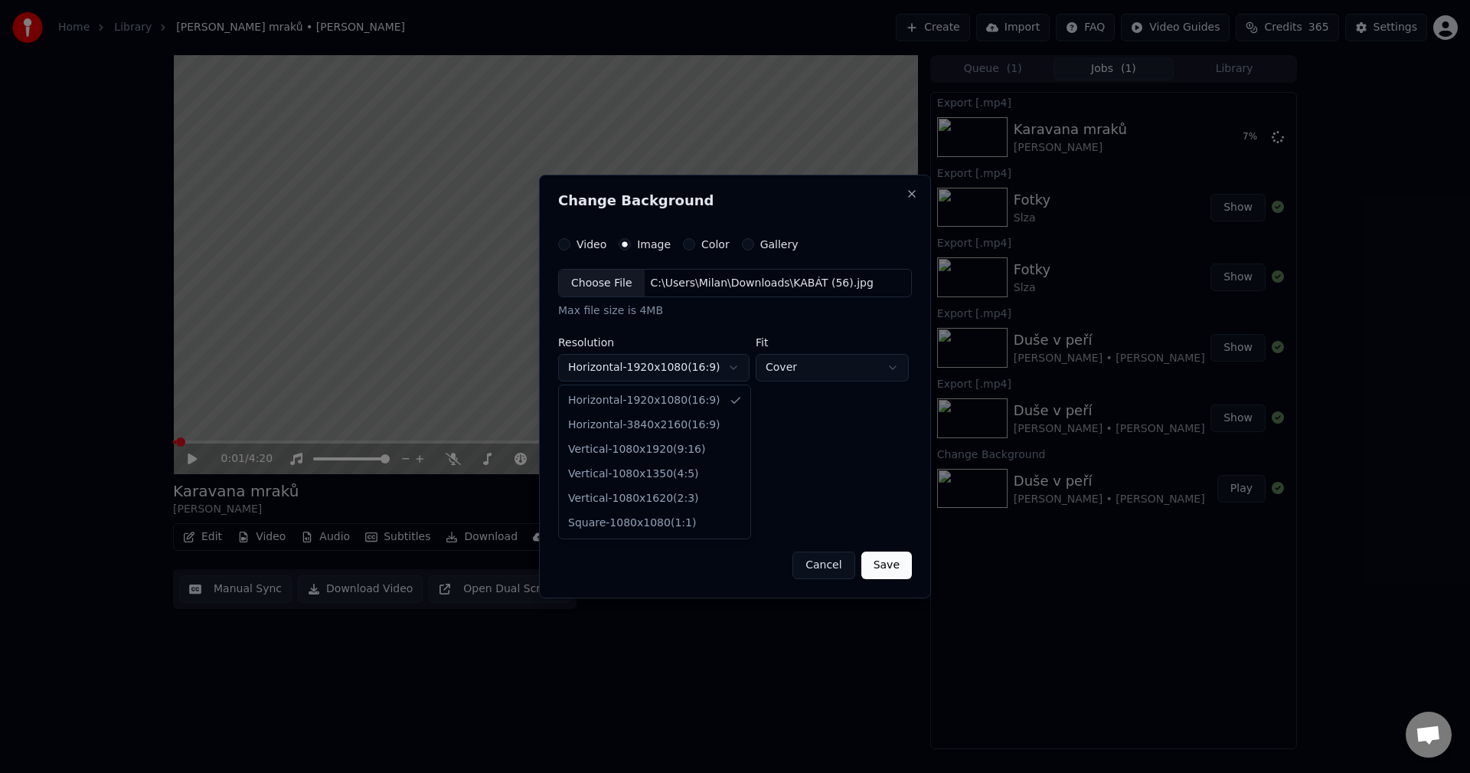
click at [655, 377] on body "**********" at bounding box center [735, 386] width 1470 height 773
select select "*********"
click at [894, 565] on button "Save" at bounding box center [886, 565] width 51 height 28
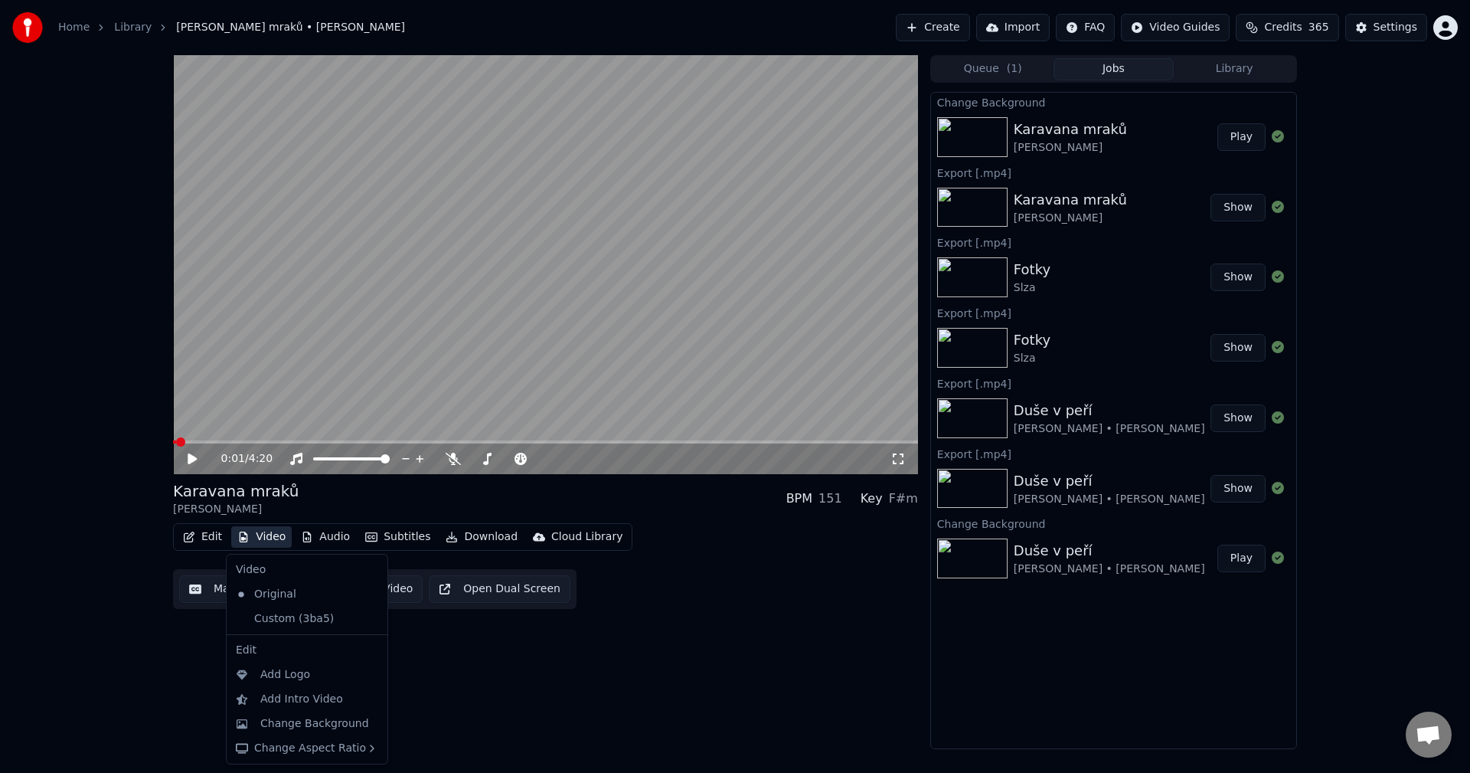
click at [259, 532] on button "Video" at bounding box center [261, 536] width 60 height 21
click at [280, 625] on div "Custom (3ba5)" at bounding box center [296, 618] width 132 height 25
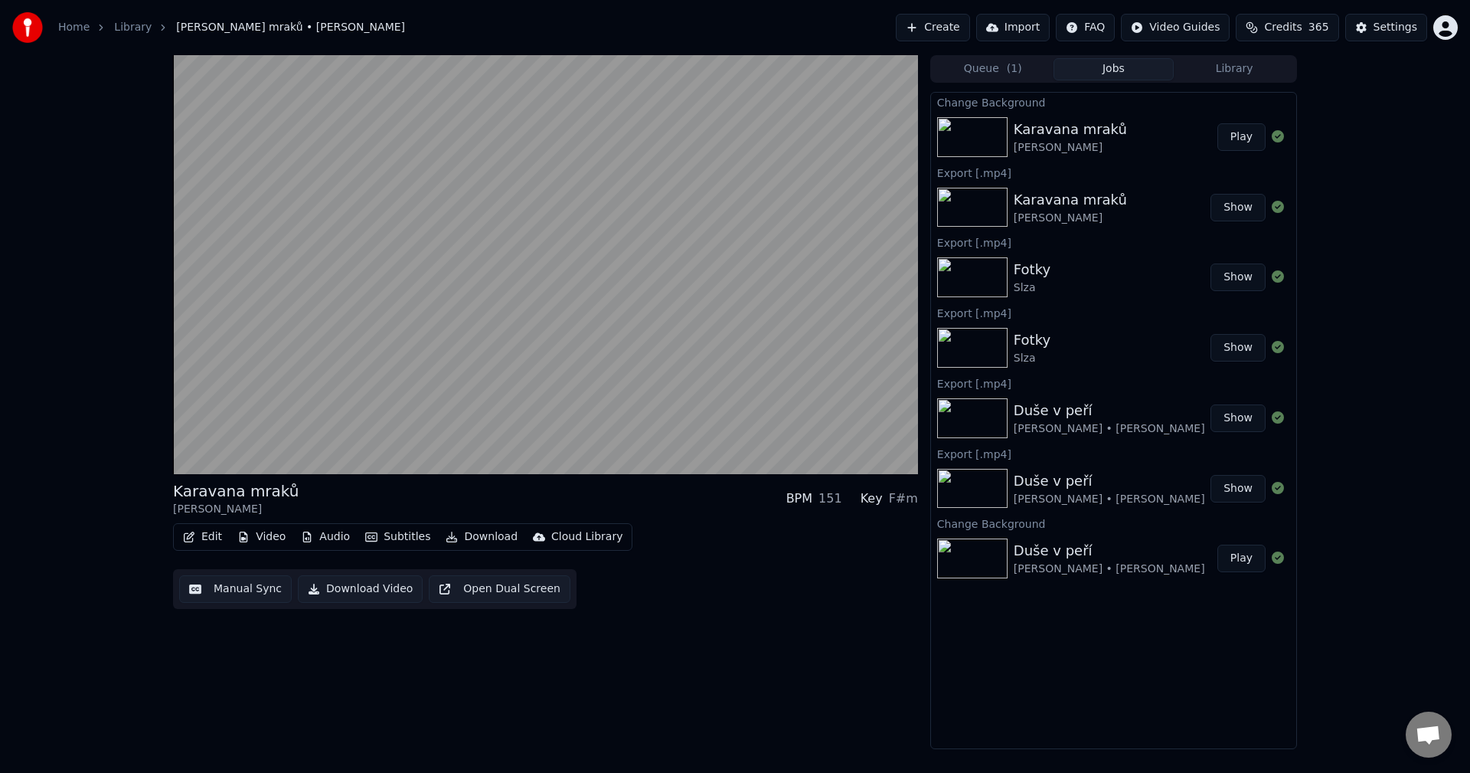
click at [337, 534] on button "Audio" at bounding box center [325, 536] width 61 height 21
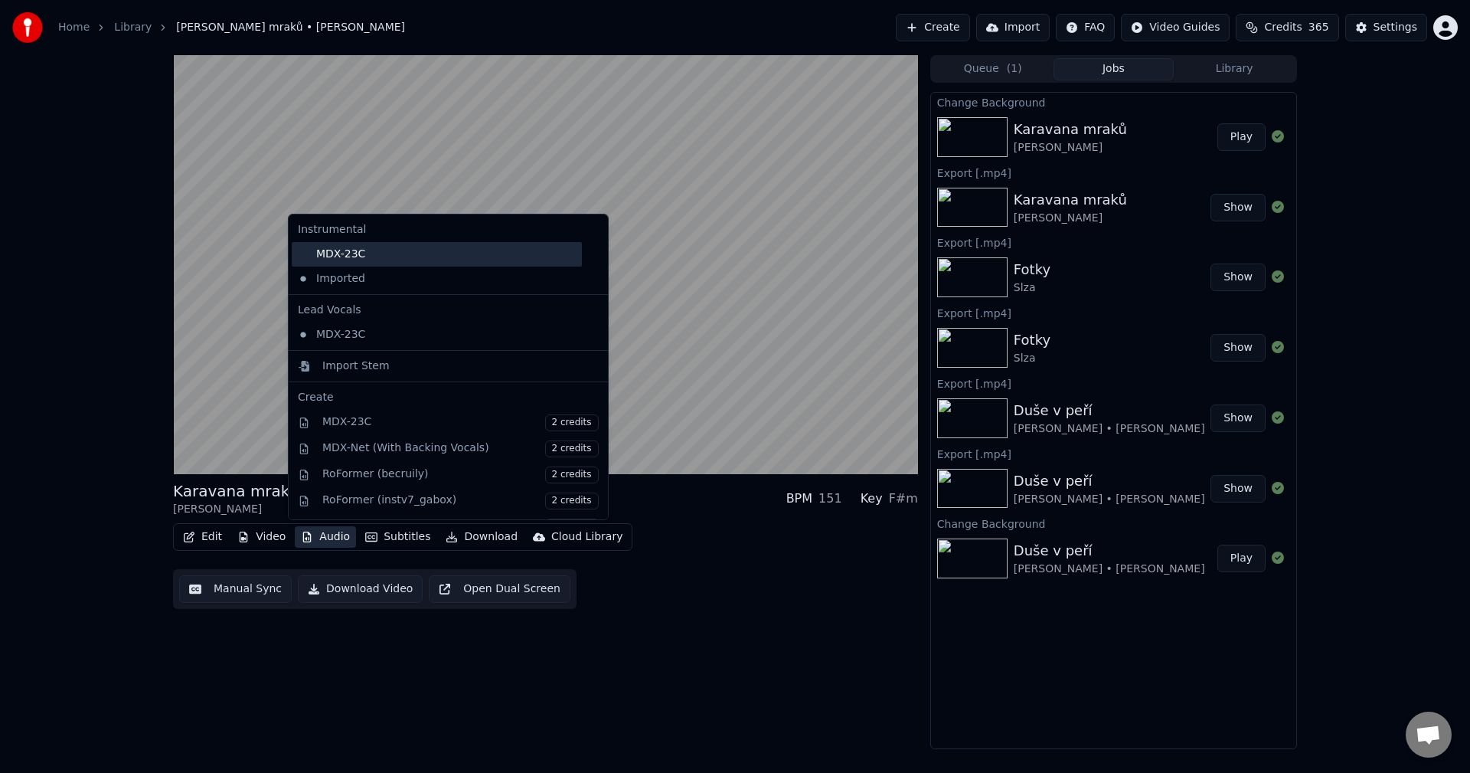
click at [374, 258] on div "MDX-23C" at bounding box center [437, 254] width 290 height 25
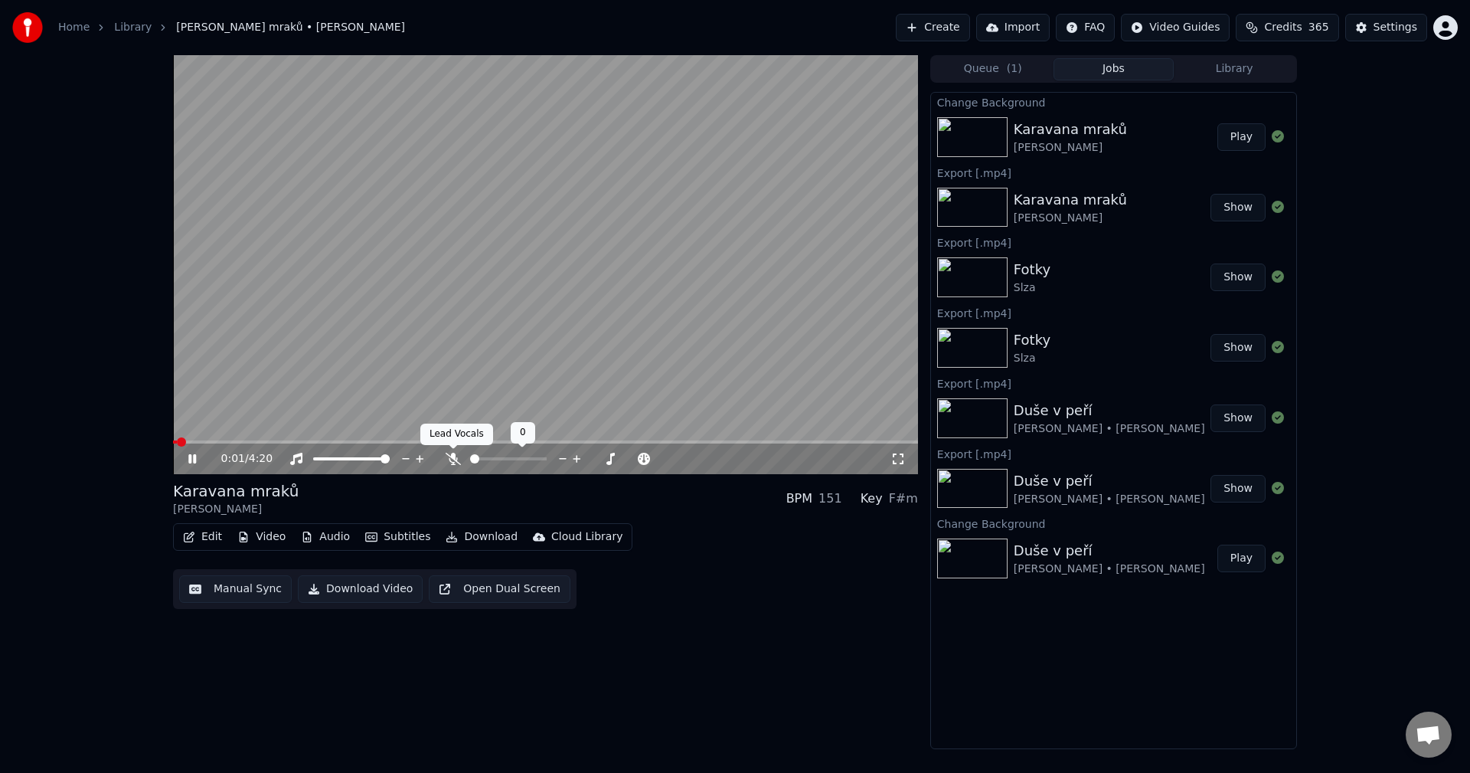
click at [450, 455] on icon at bounding box center [453, 459] width 15 height 12
click at [189, 458] on icon at bounding box center [192, 458] width 8 height 9
click at [476, 536] on button "Download" at bounding box center [482, 536] width 84 height 21
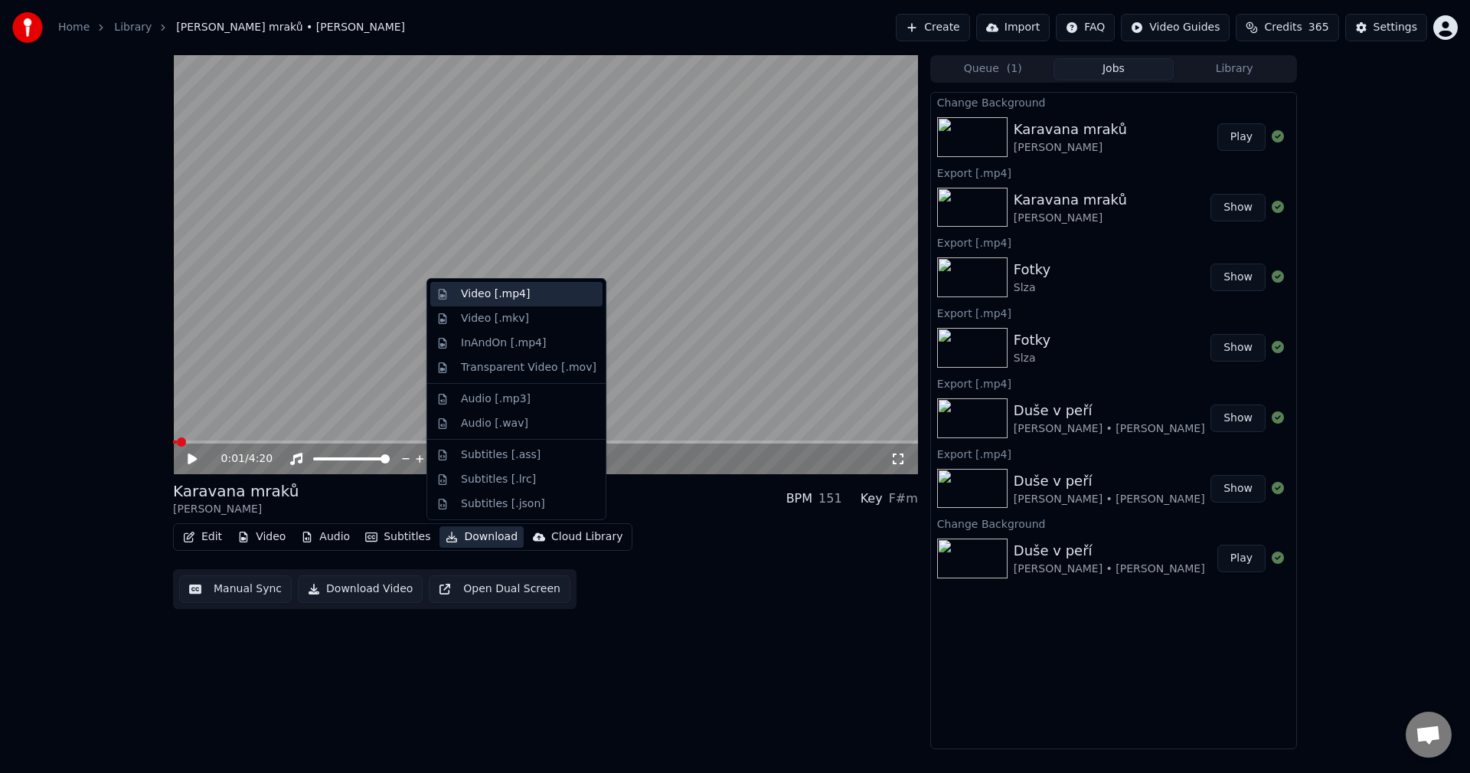
click at [518, 303] on div "Video [.mp4]" at bounding box center [516, 294] width 172 height 25
